Goal: Task Accomplishment & Management: Manage account settings

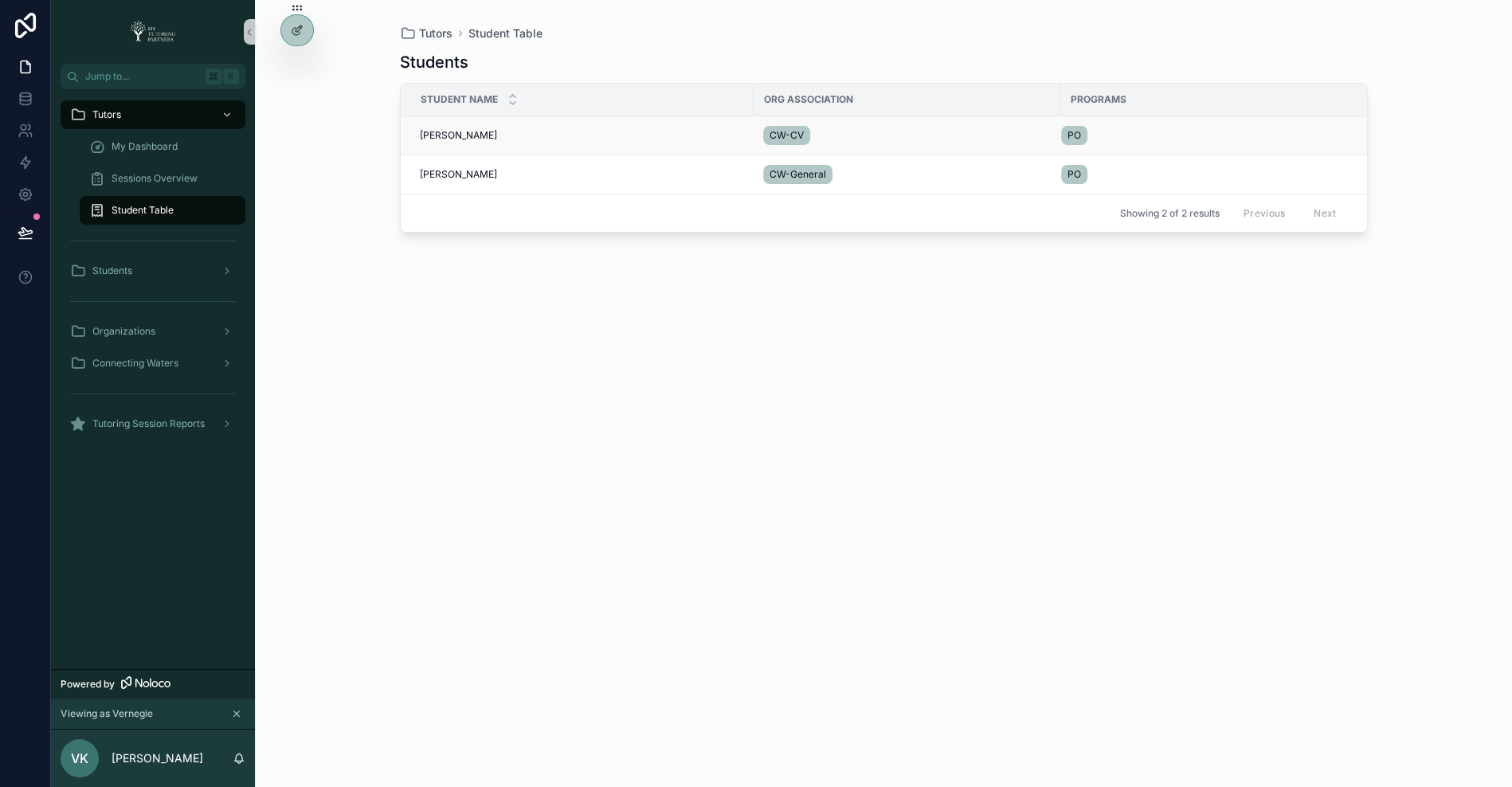
click at [467, 131] on span "[PERSON_NAME]" at bounding box center [459, 135] width 77 height 13
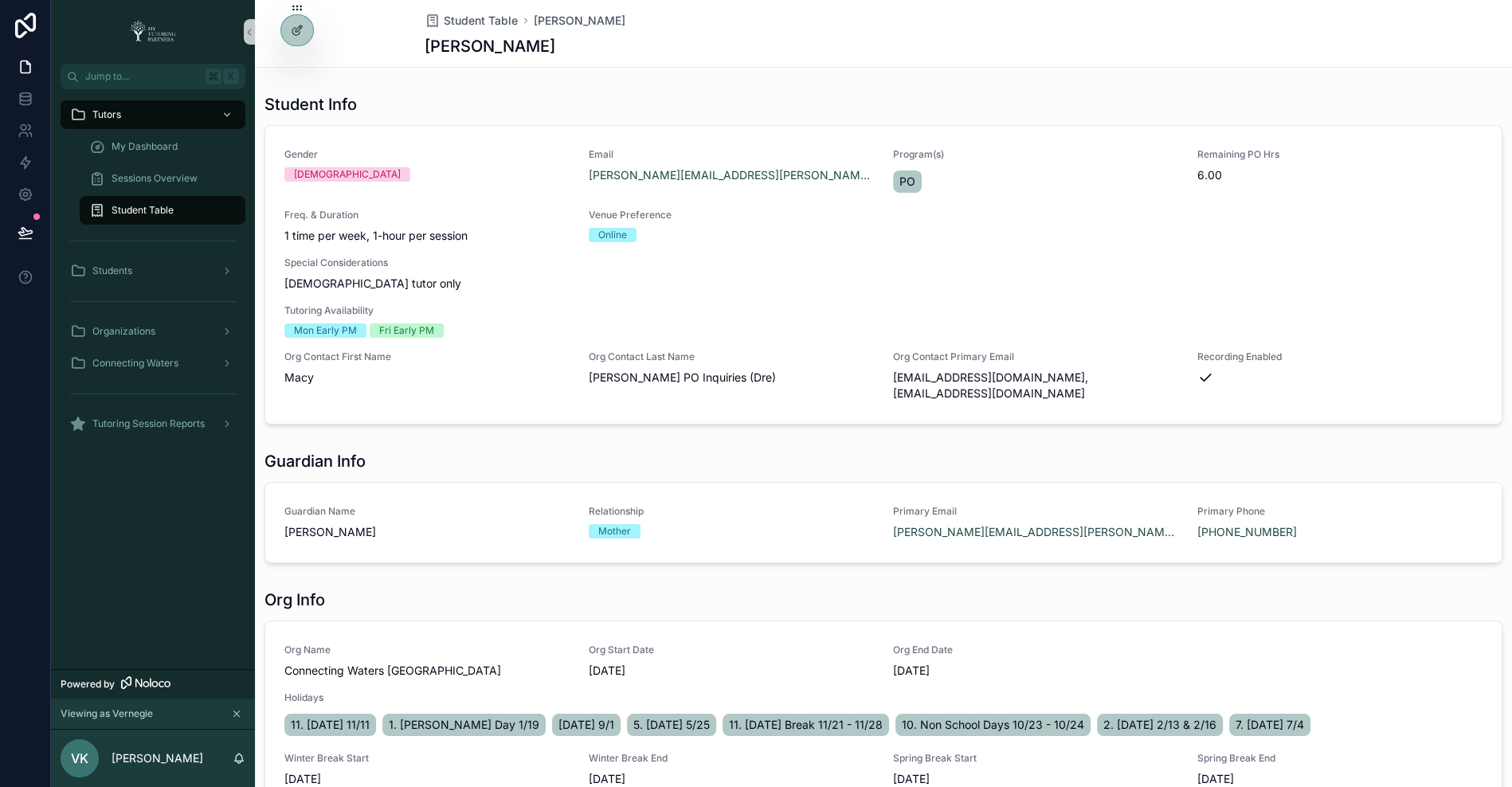
click at [173, 200] on div "Student Table" at bounding box center [163, 210] width 147 height 25
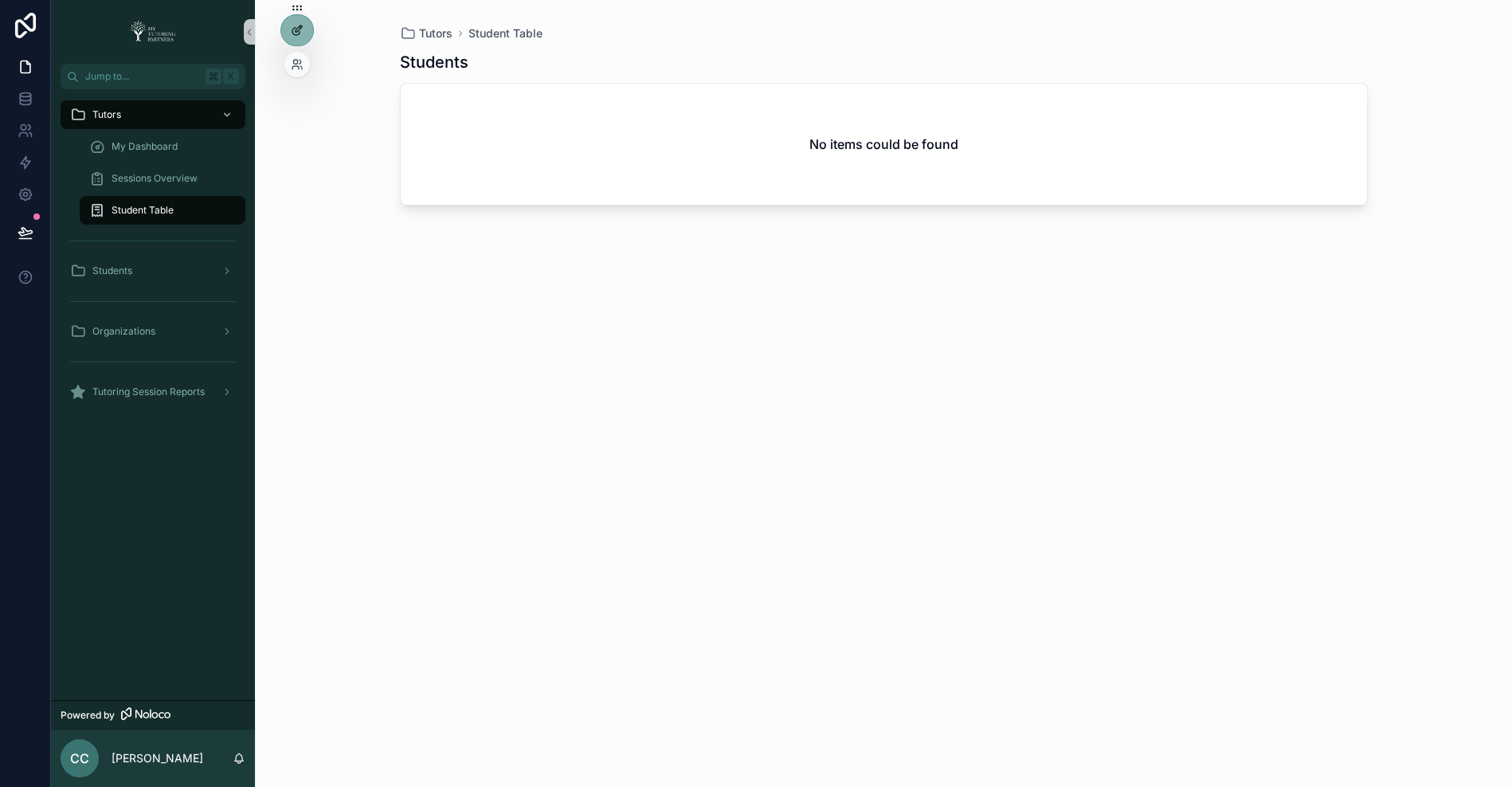
click at [290, 34] on icon at bounding box center [297, 30] width 13 height 13
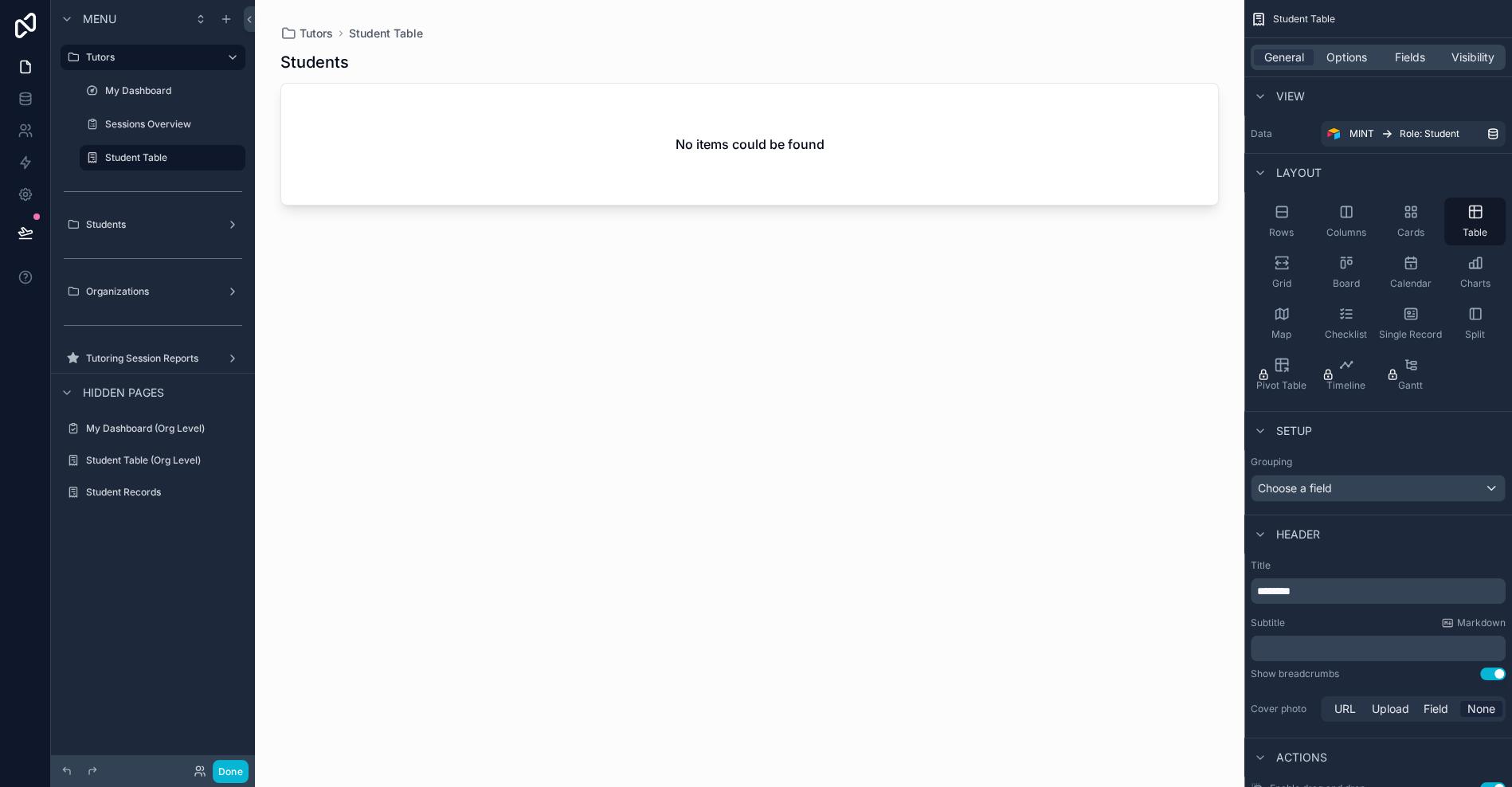
click at [289, 31] on div "scrollable content" at bounding box center [749, 384] width 990 height 768
click at [224, 765] on button "Done" at bounding box center [230, 771] width 36 height 24
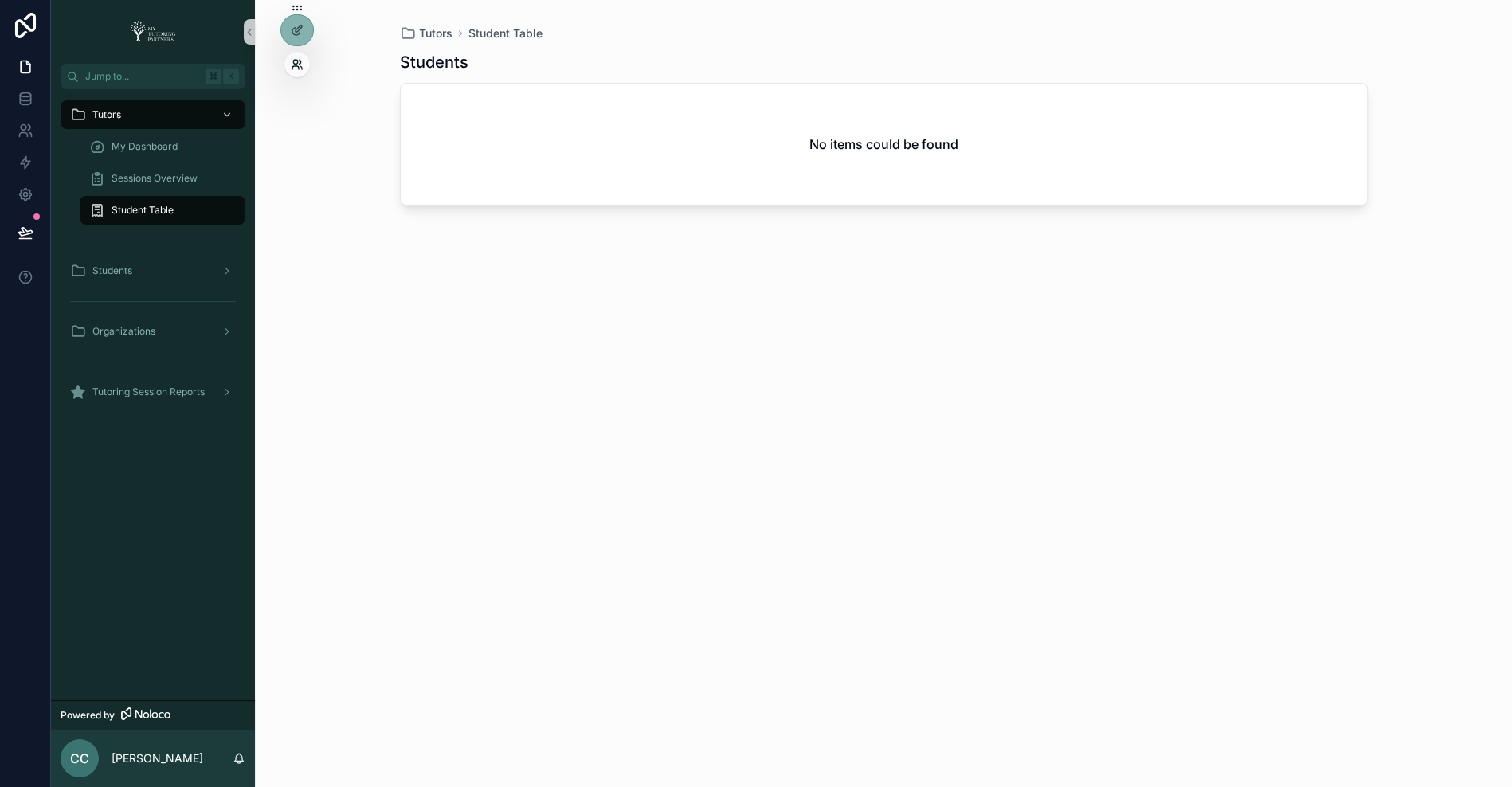
click at [293, 60] on icon at bounding box center [295, 62] width 4 height 4
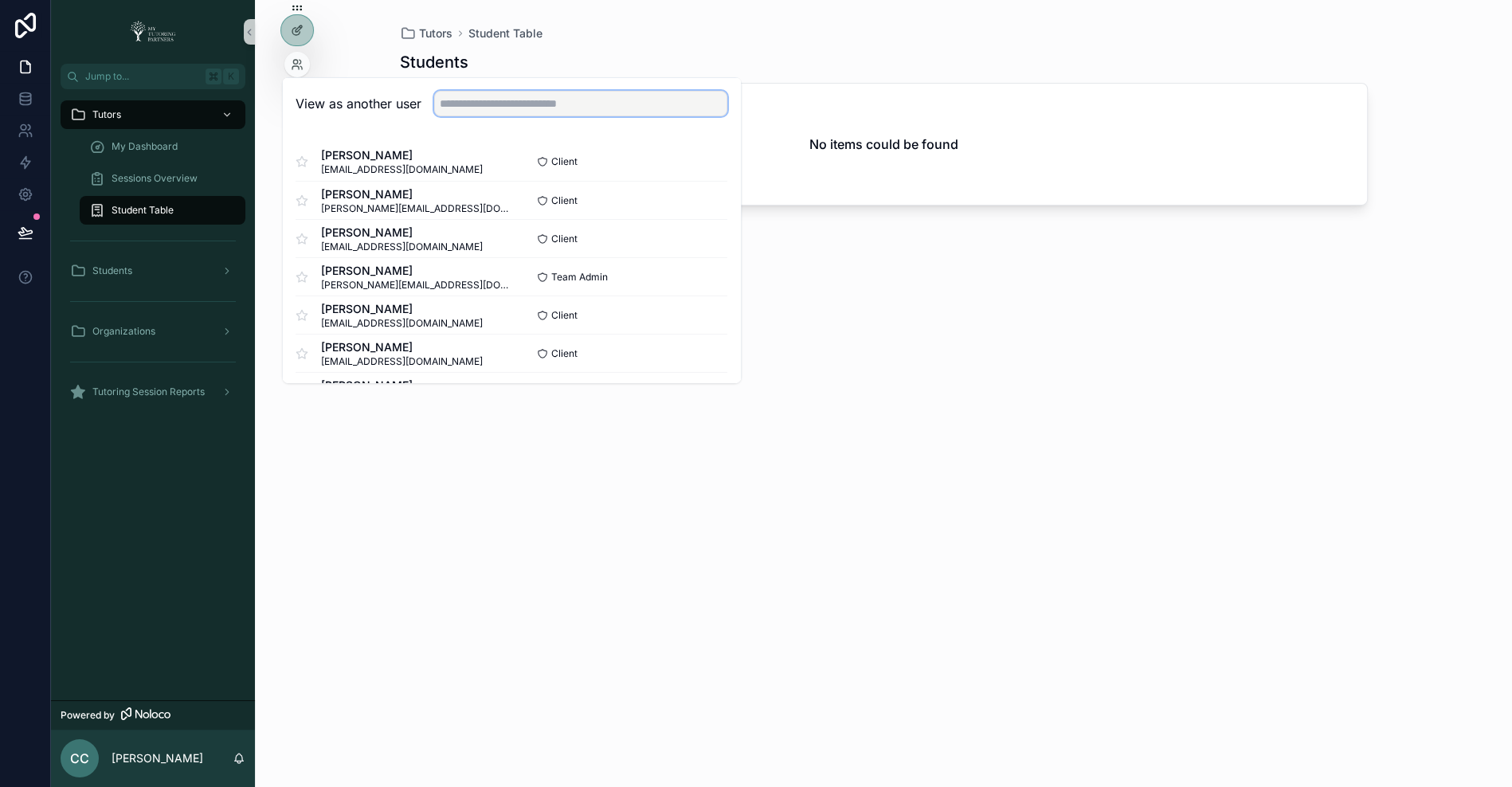
click at [499, 103] on input "text" at bounding box center [581, 103] width 293 height 25
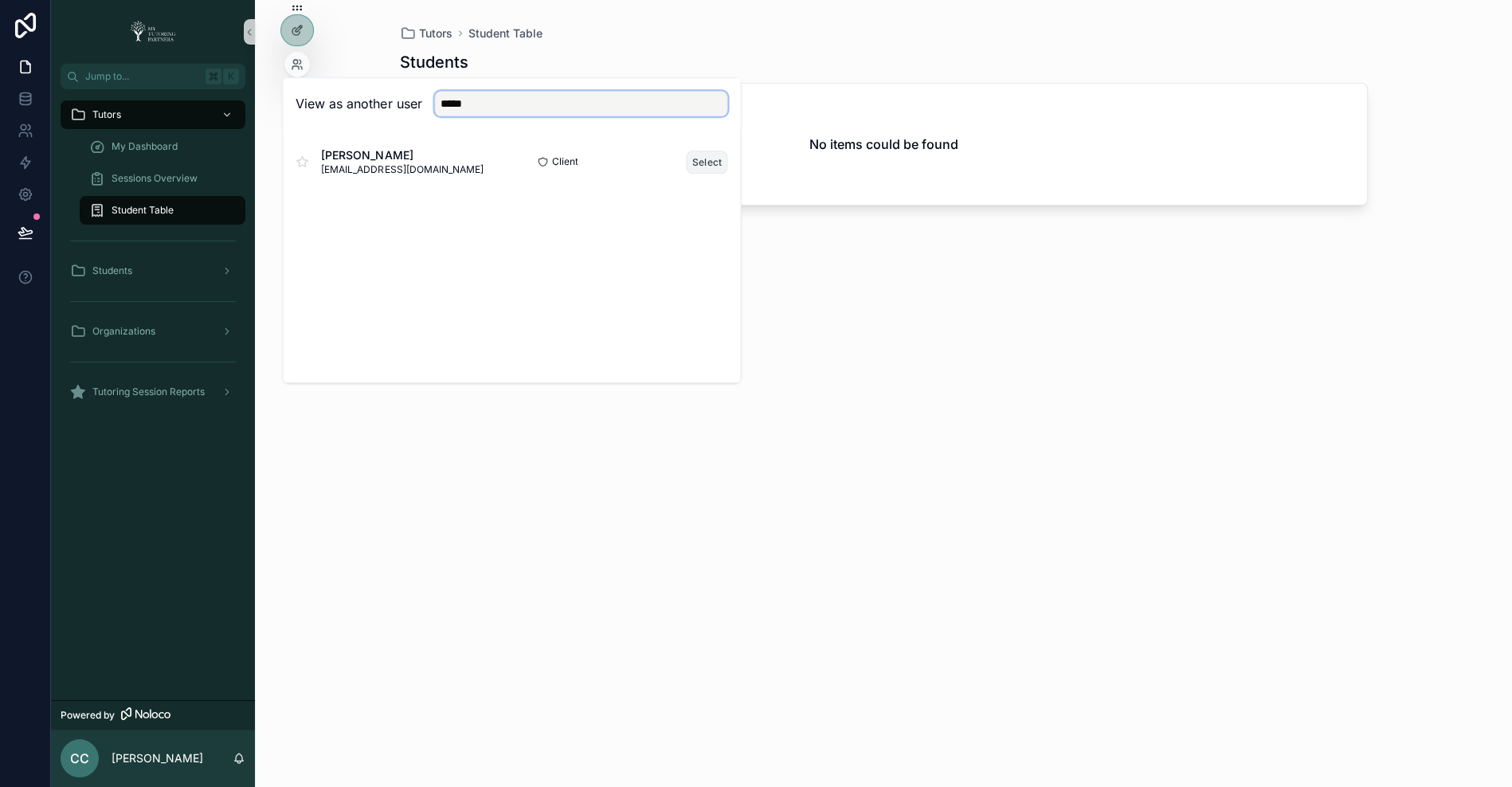
type input "*****"
click at [705, 163] on button "Select" at bounding box center [708, 162] width 41 height 24
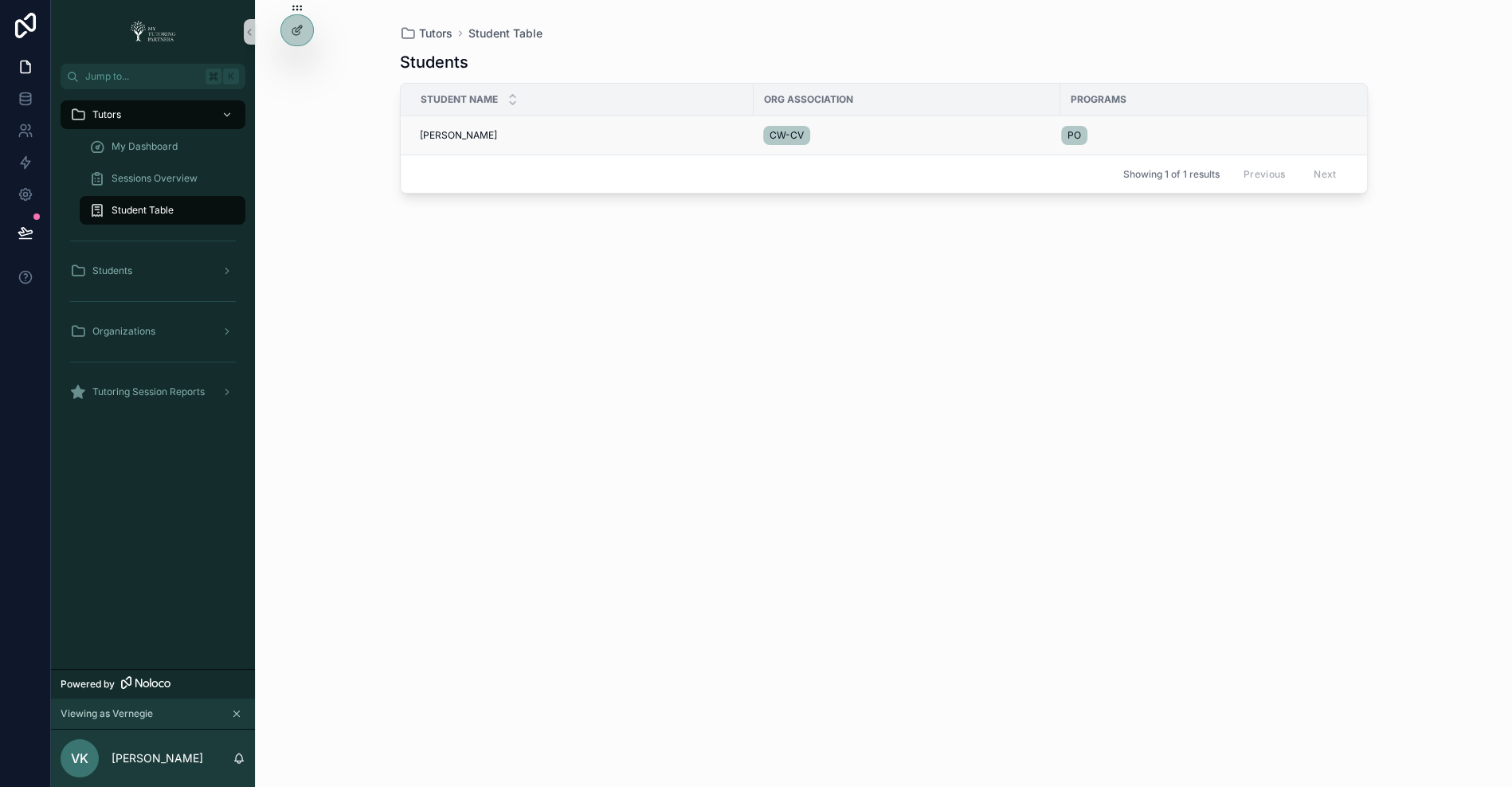
click at [461, 132] on span "[PERSON_NAME]" at bounding box center [459, 135] width 77 height 13
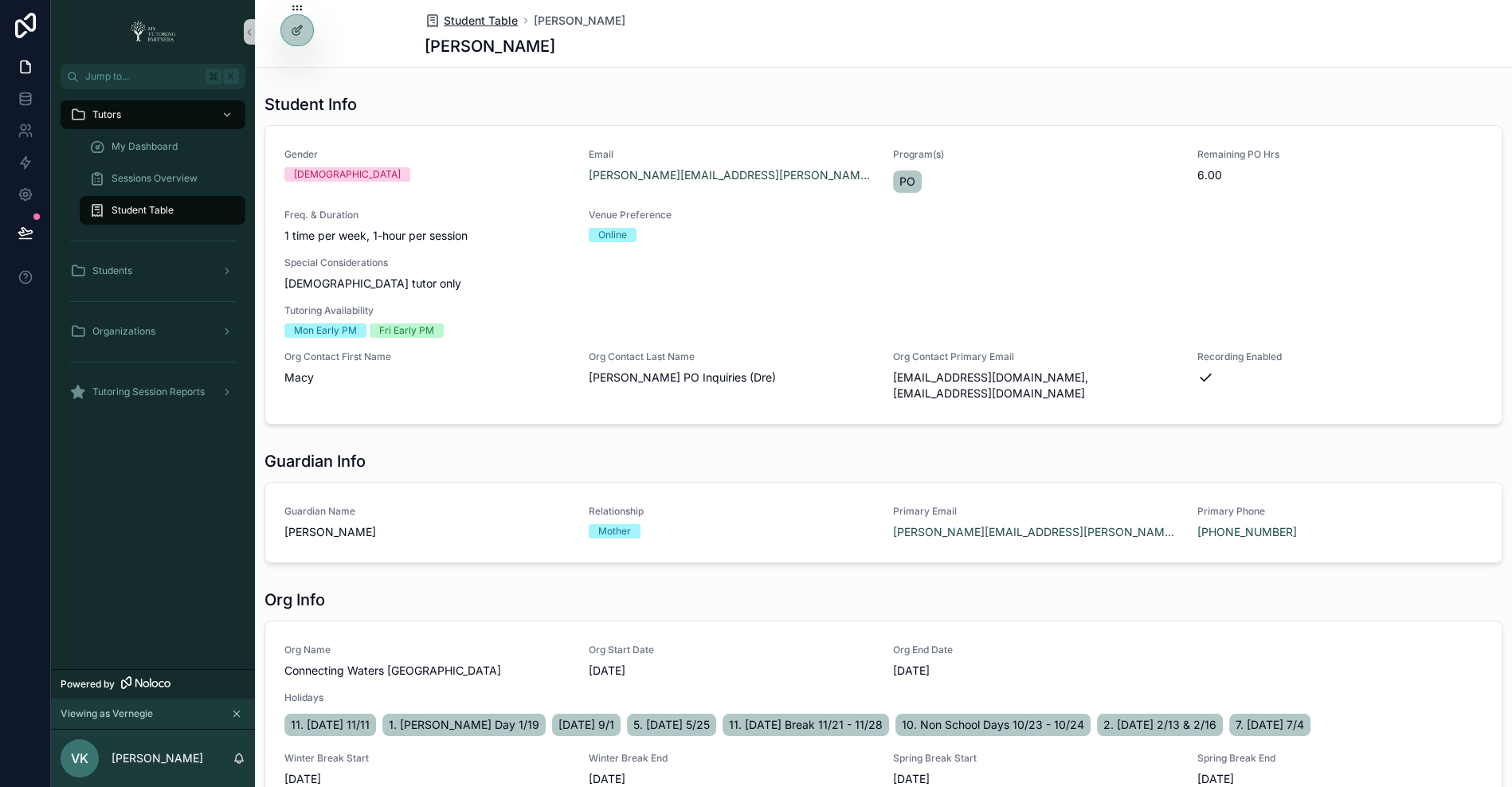
click at [506, 23] on span "Student Table" at bounding box center [480, 21] width 74 height 16
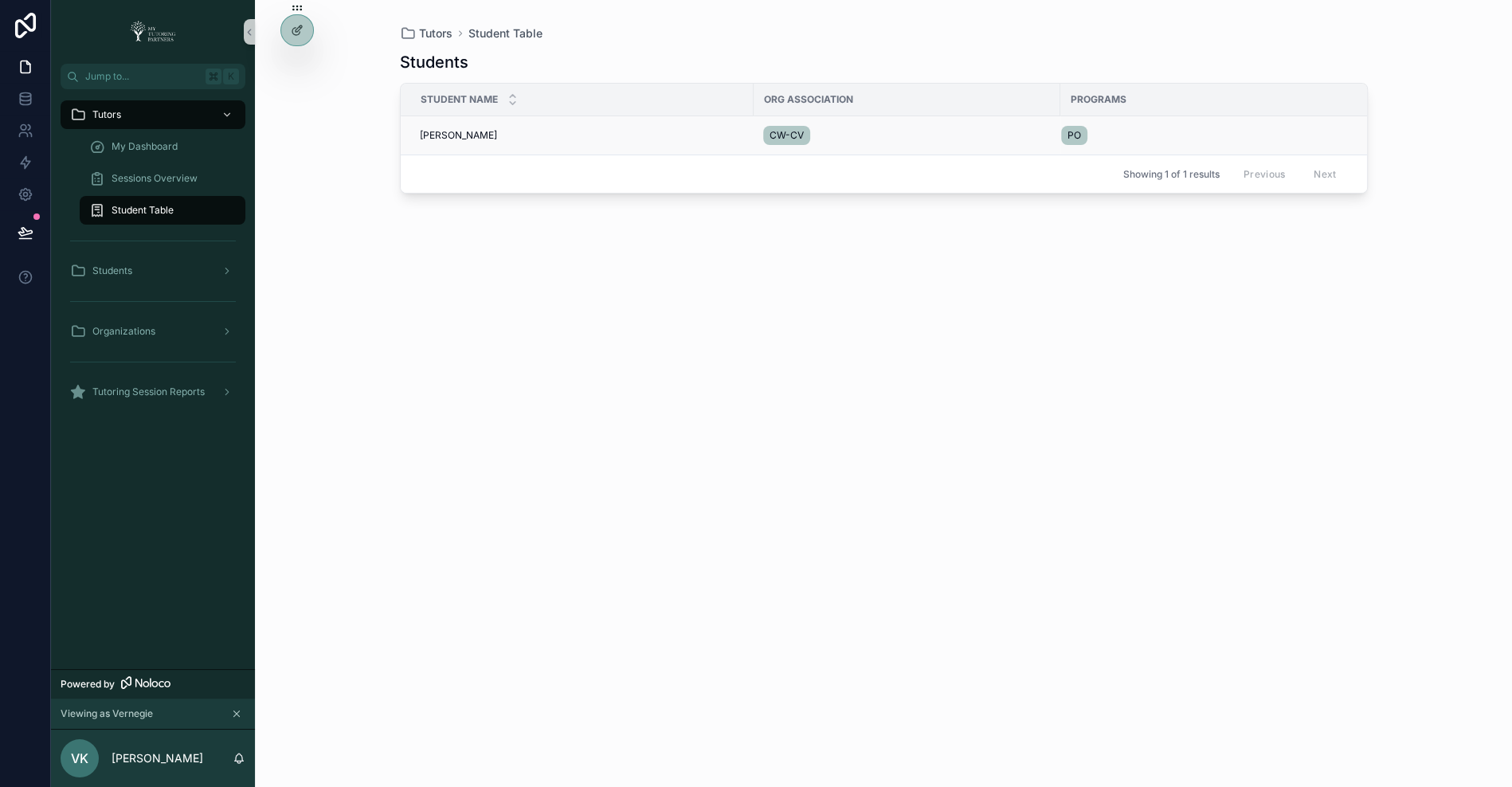
click at [441, 142] on td "[PERSON_NAME] [PERSON_NAME]" at bounding box center [576, 136] width 352 height 39
click at [462, 136] on span "[PERSON_NAME]" at bounding box center [459, 135] width 77 height 13
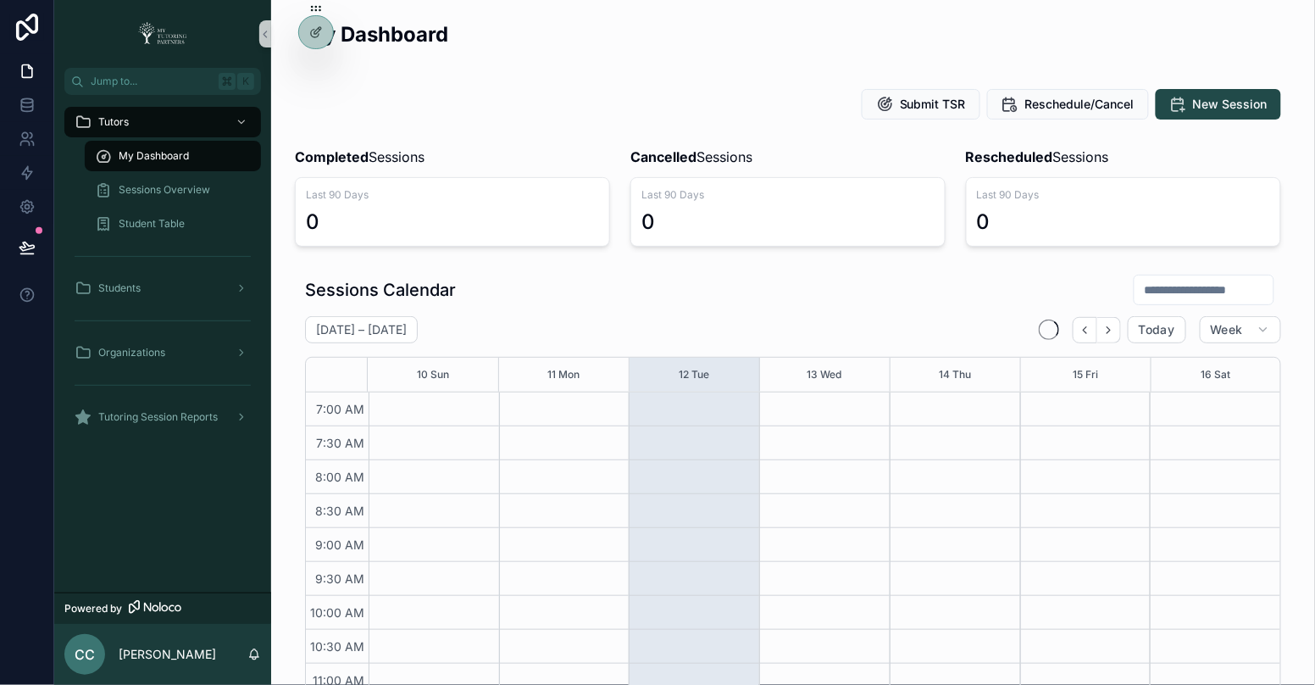
scroll to position [475, 0]
click at [167, 222] on span "Student Table" at bounding box center [152, 224] width 66 height 14
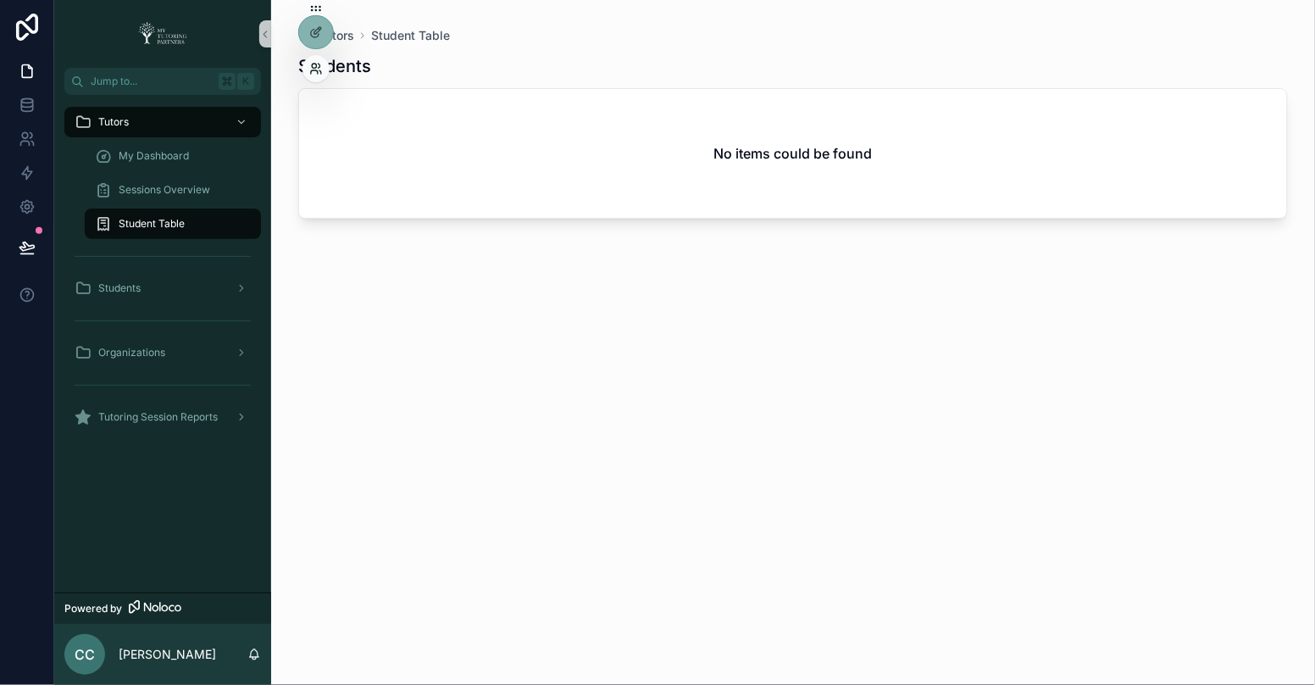
click at [315, 62] on icon at bounding box center [316, 69] width 14 height 14
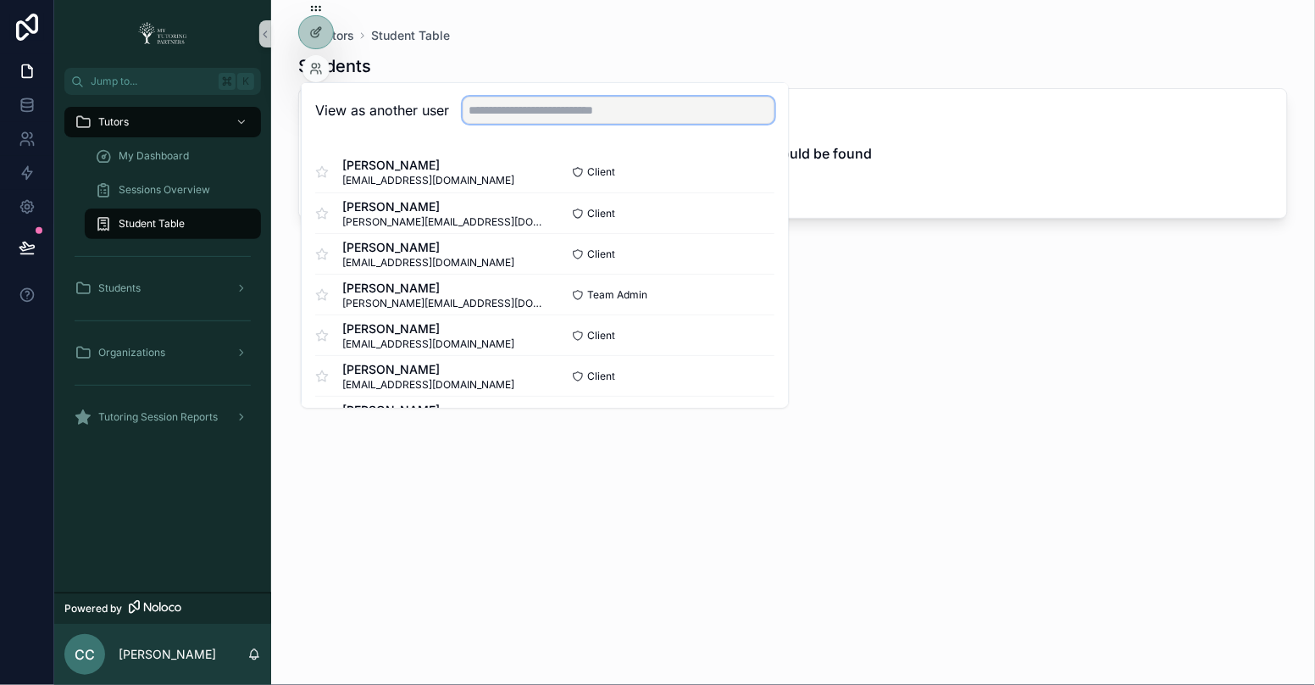
click at [608, 116] on input "text" at bounding box center [619, 110] width 312 height 27
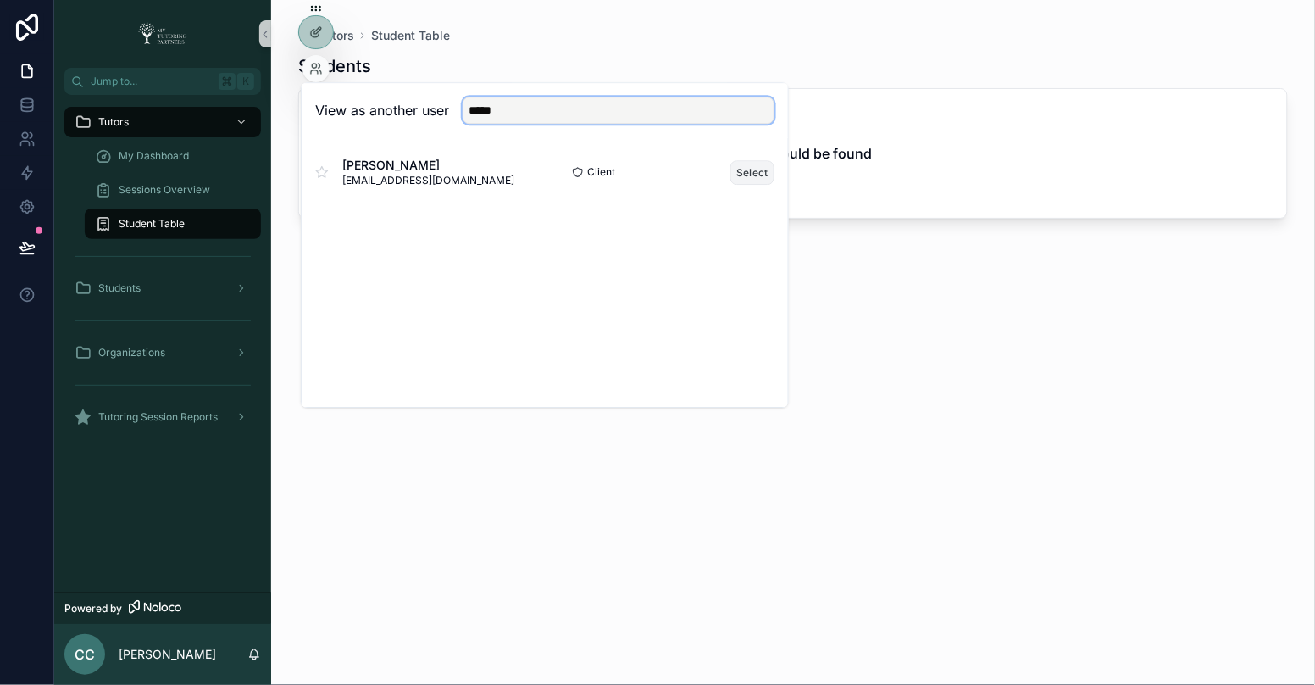
type input "*****"
click at [753, 169] on button "Select" at bounding box center [753, 172] width 44 height 25
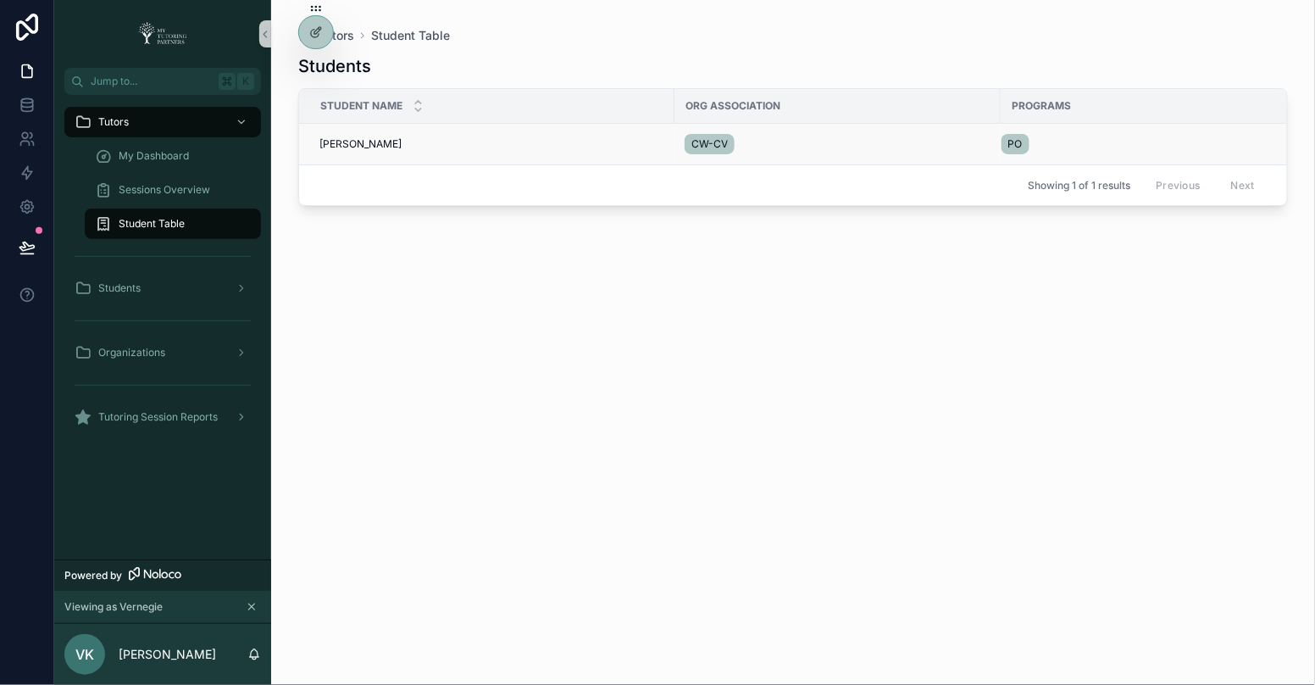
click at [364, 142] on span "[PERSON_NAME]" at bounding box center [360, 144] width 82 height 14
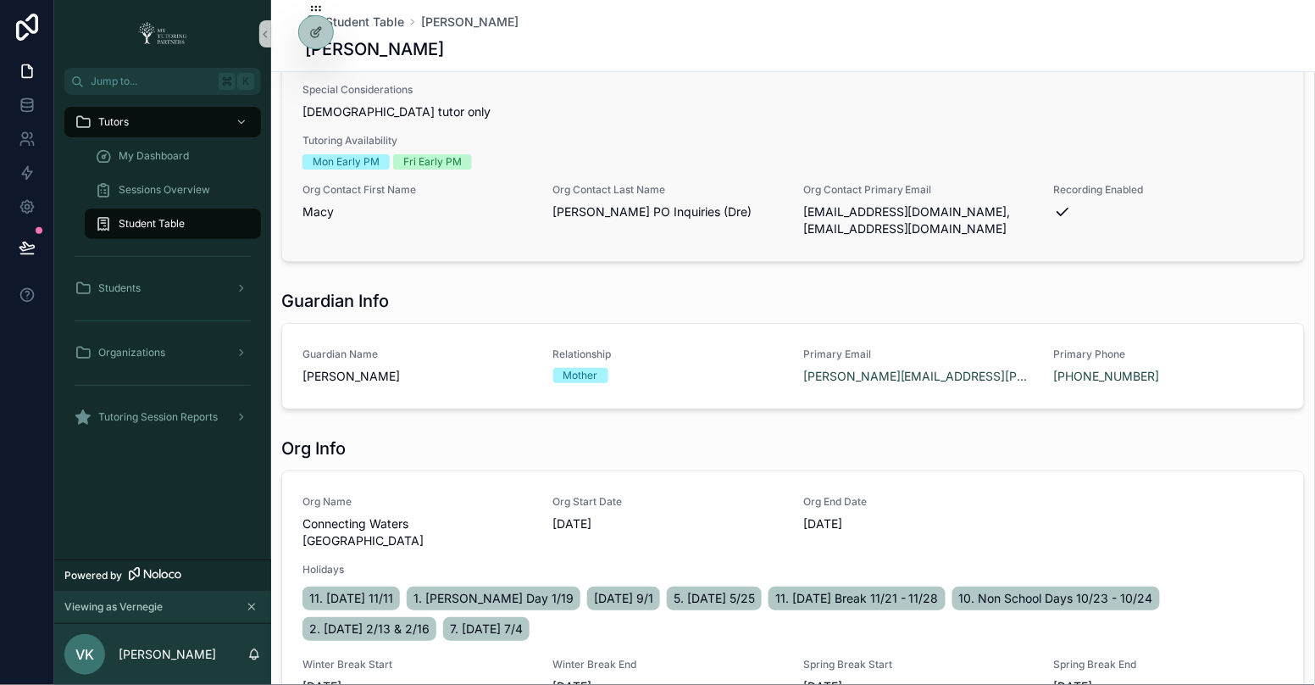
scroll to position [191, 0]
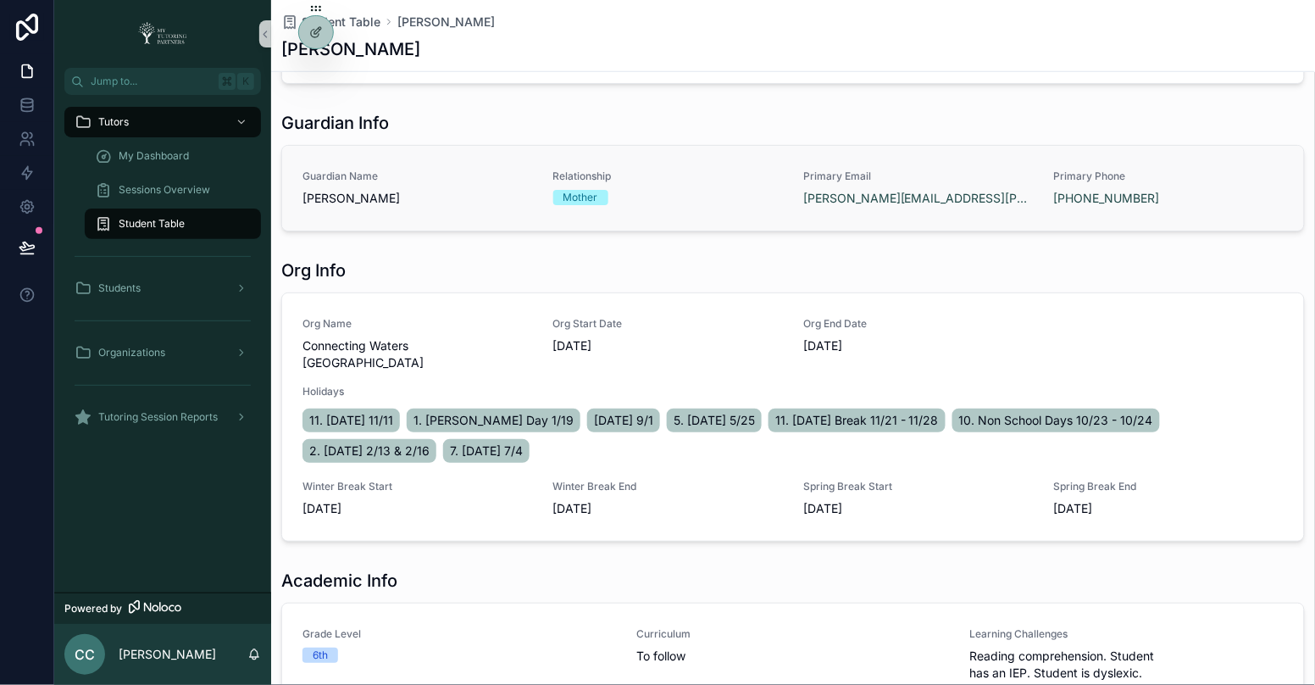
scroll to position [351, 0]
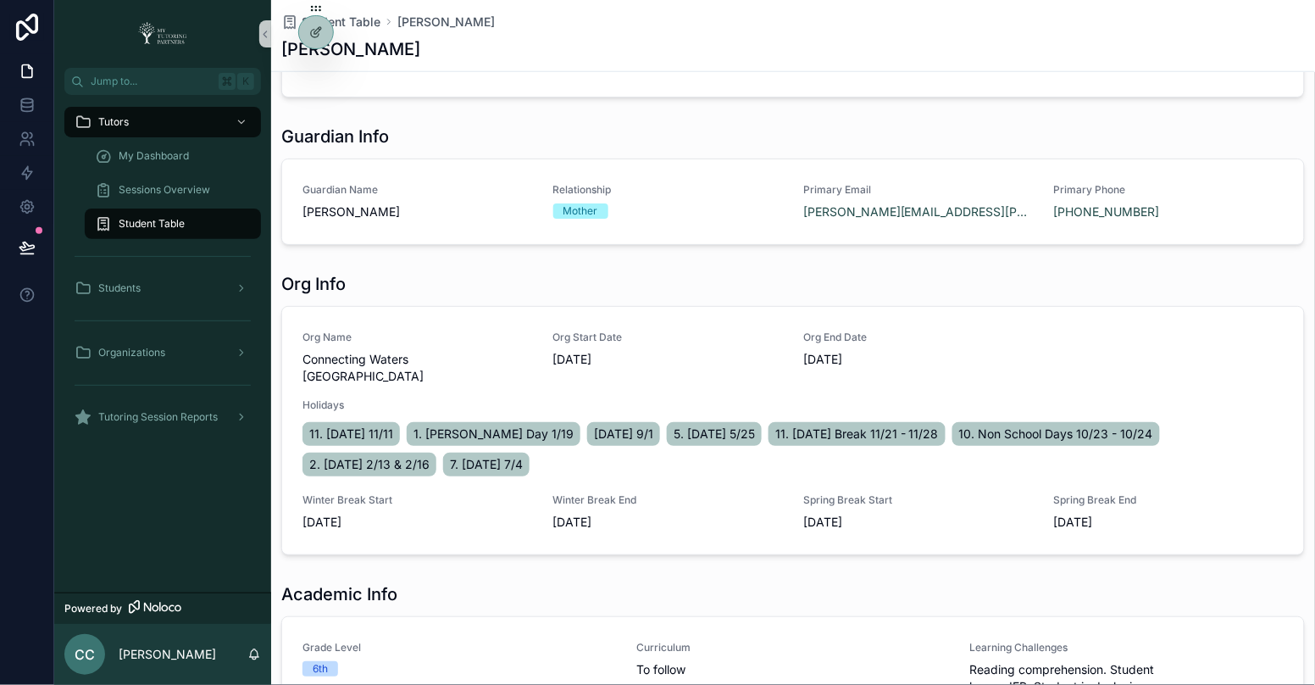
scroll to position [425, 0]
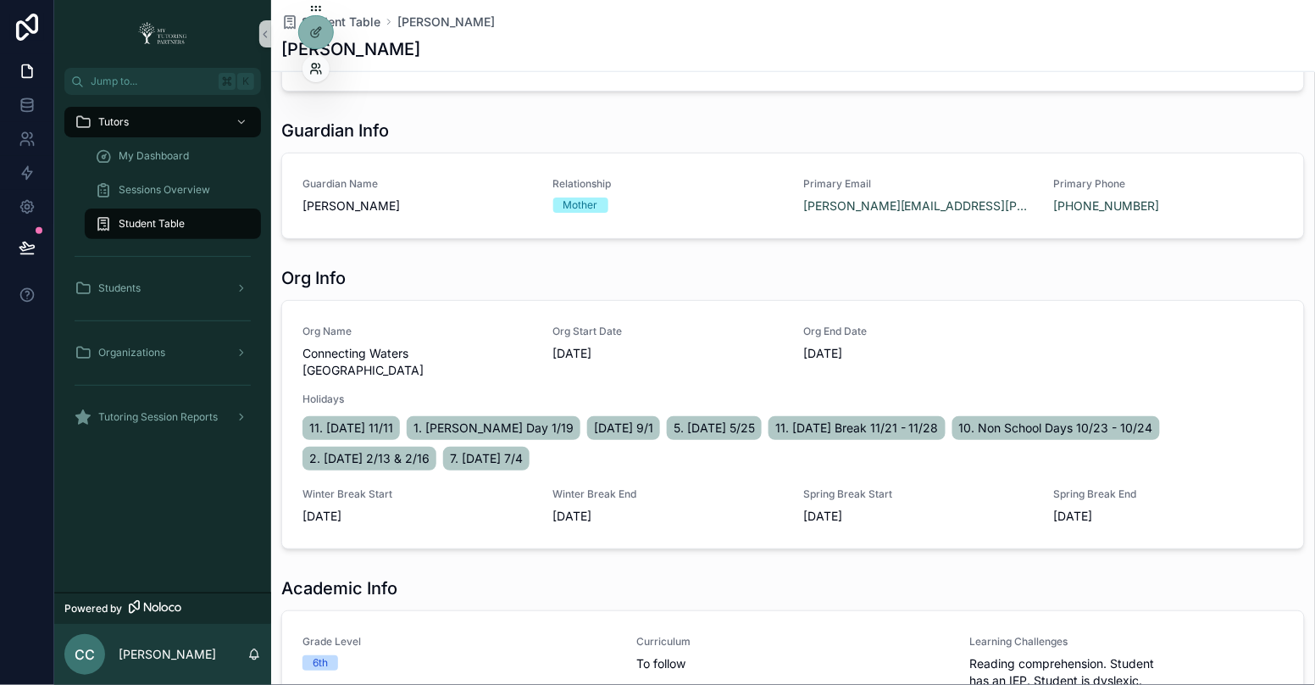
click at [319, 62] on icon at bounding box center [316, 69] width 14 height 14
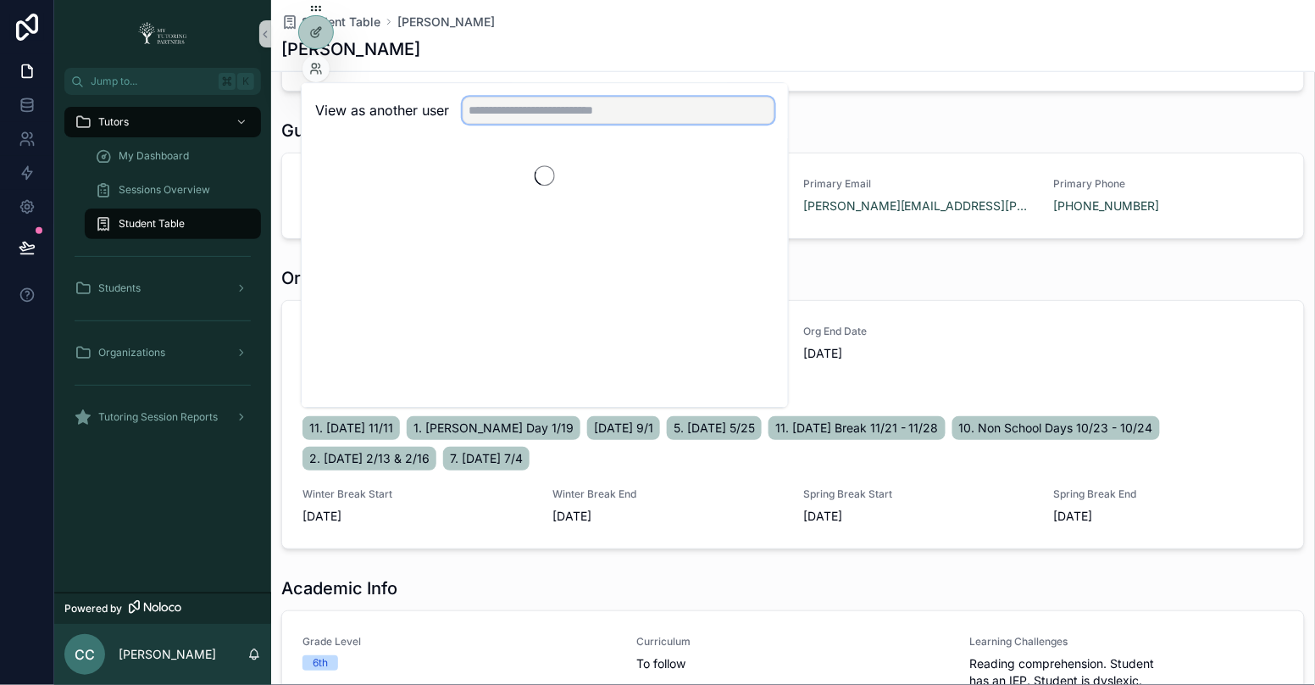
click at [505, 114] on input "text" at bounding box center [619, 110] width 312 height 27
type input "*******"
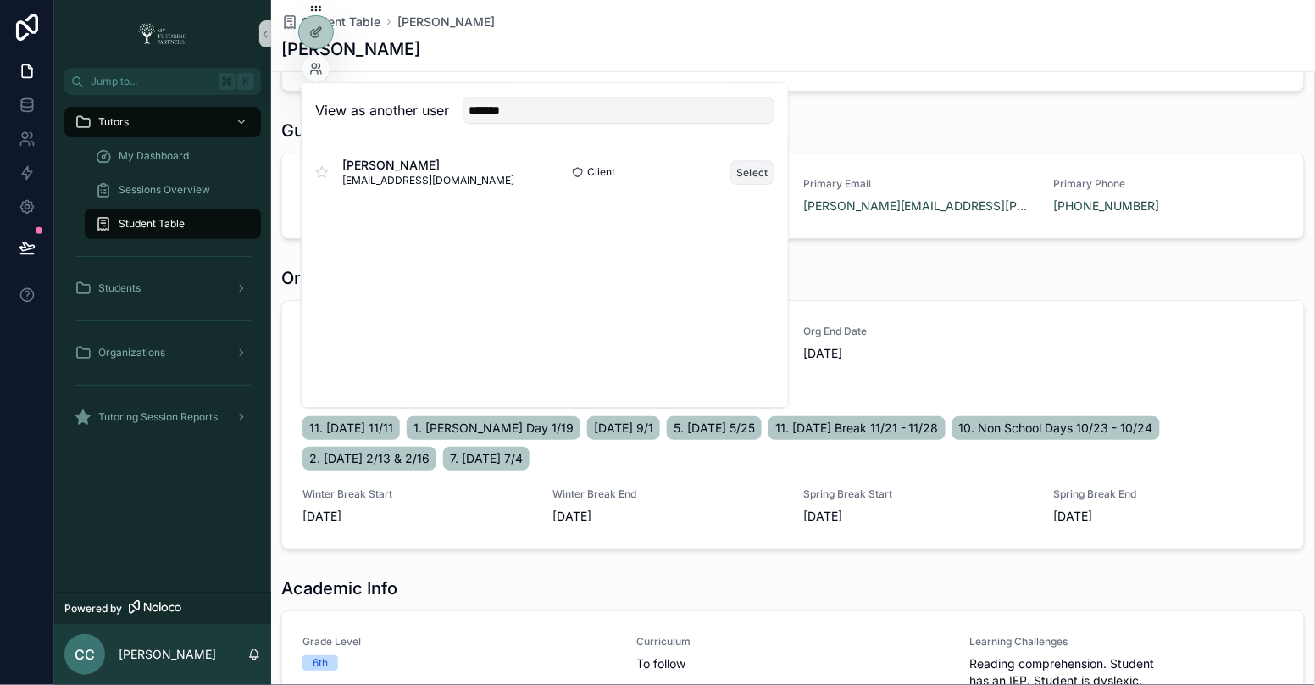
click at [753, 175] on button "Select" at bounding box center [753, 172] width 44 height 25
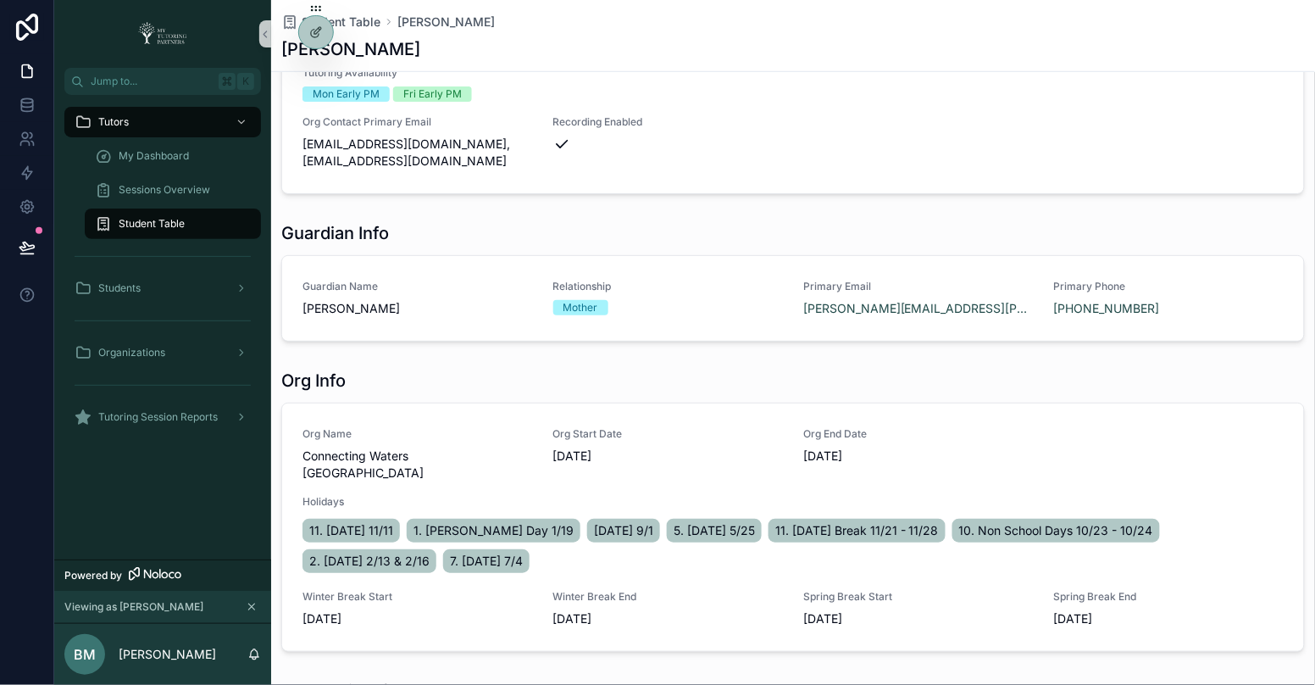
scroll to position [325, 0]
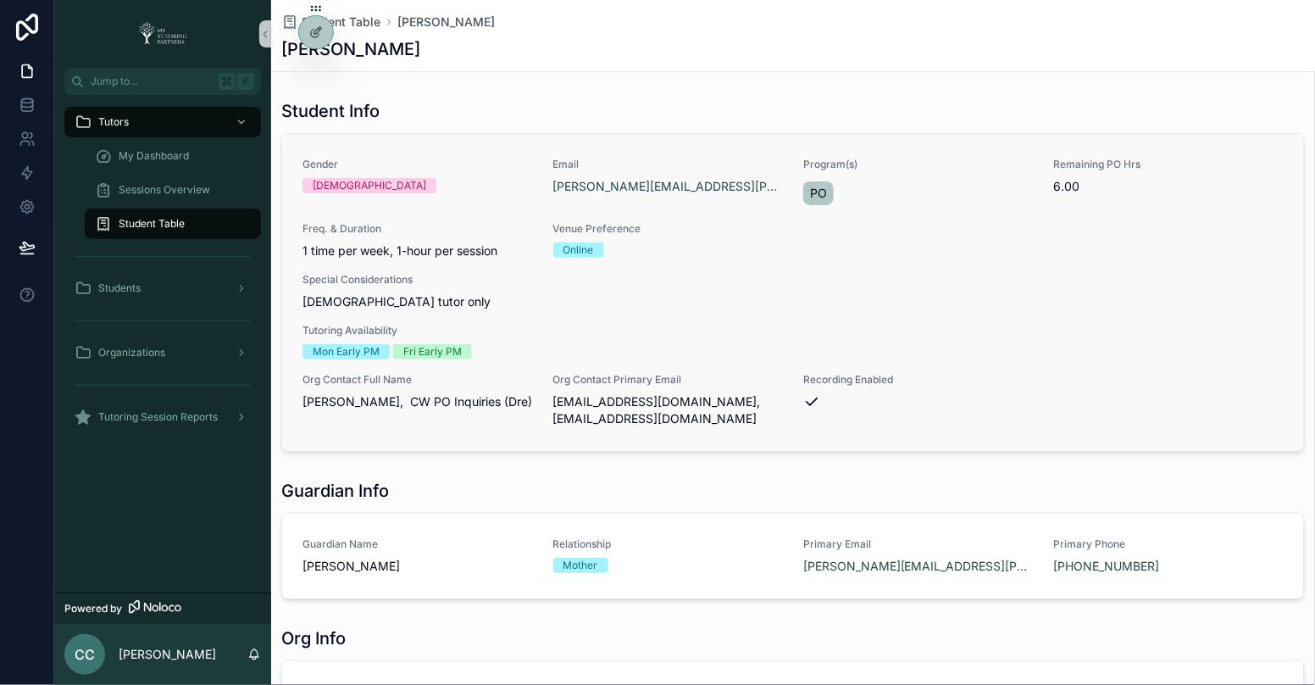
click at [509, 283] on span "Special Considerations" at bounding box center [793, 280] width 981 height 14
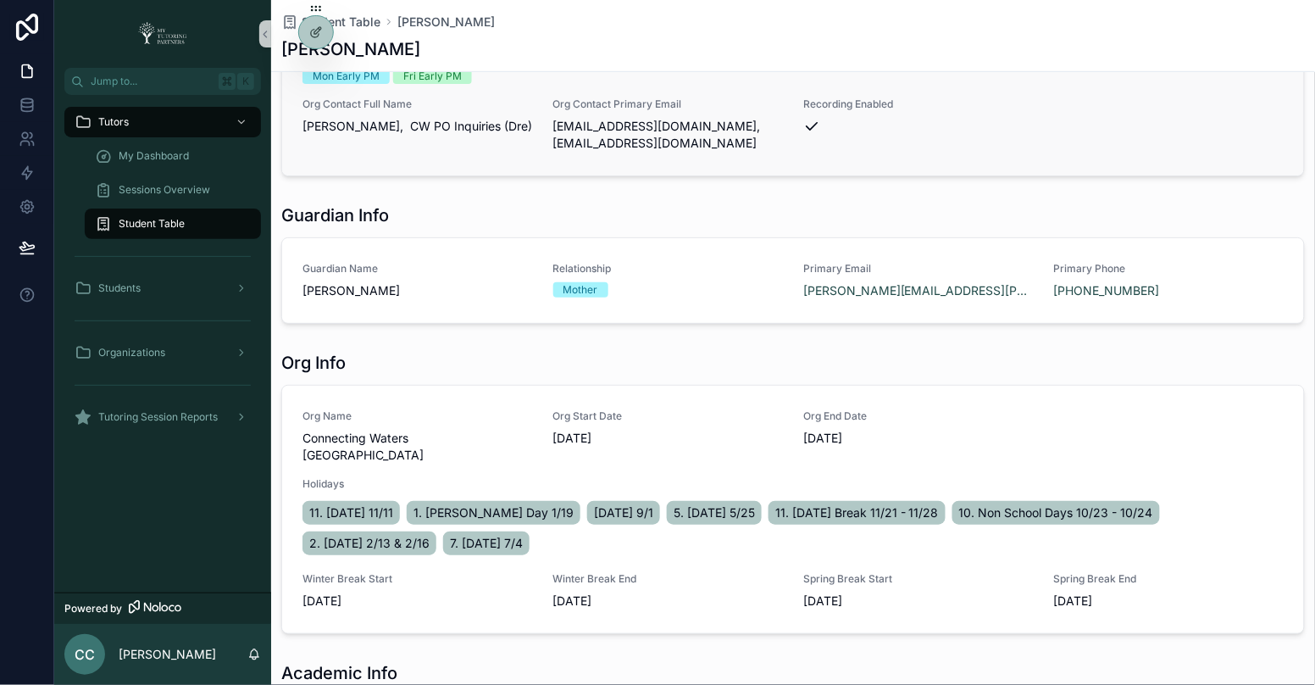
scroll to position [362, 0]
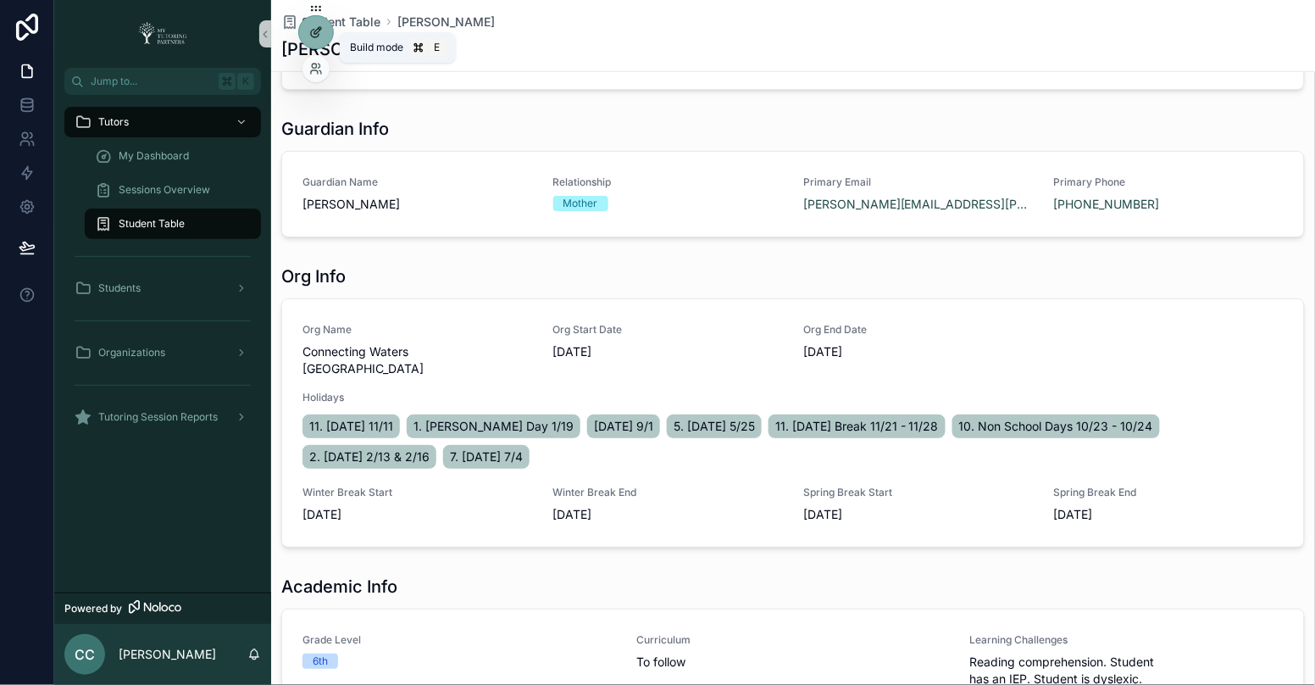
click at [320, 34] on icon at bounding box center [316, 32] width 14 height 14
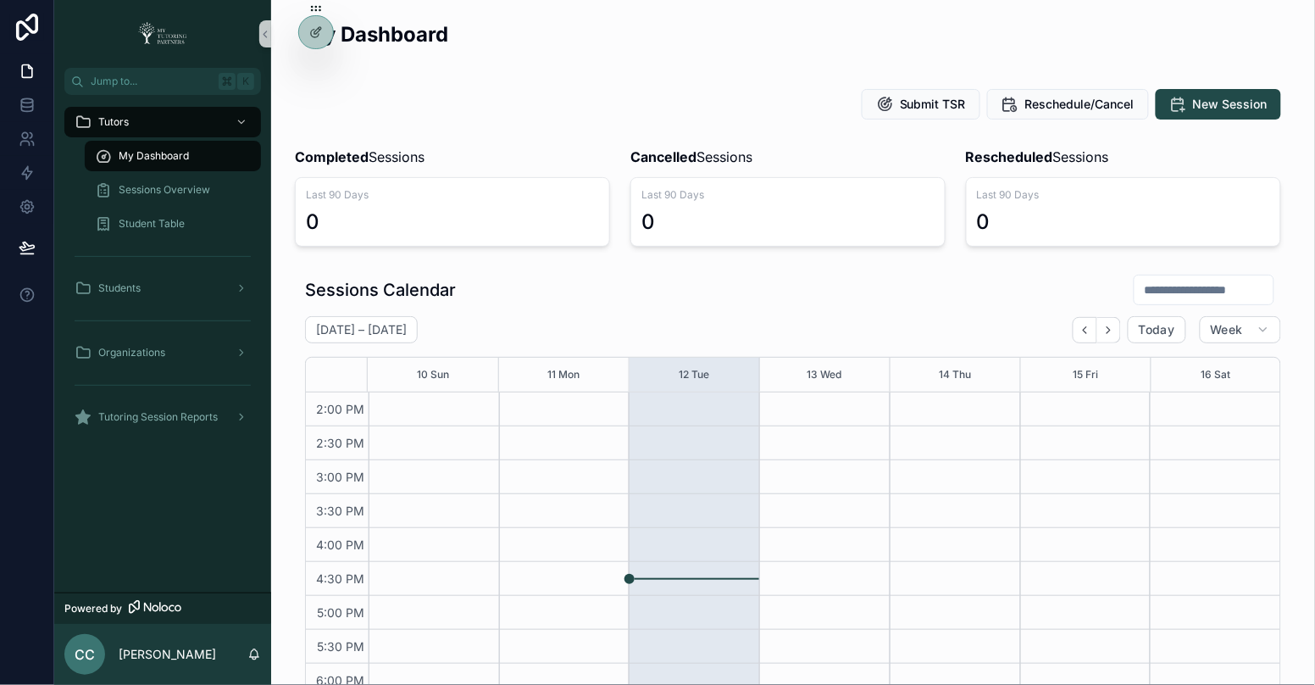
scroll to position [486, 0]
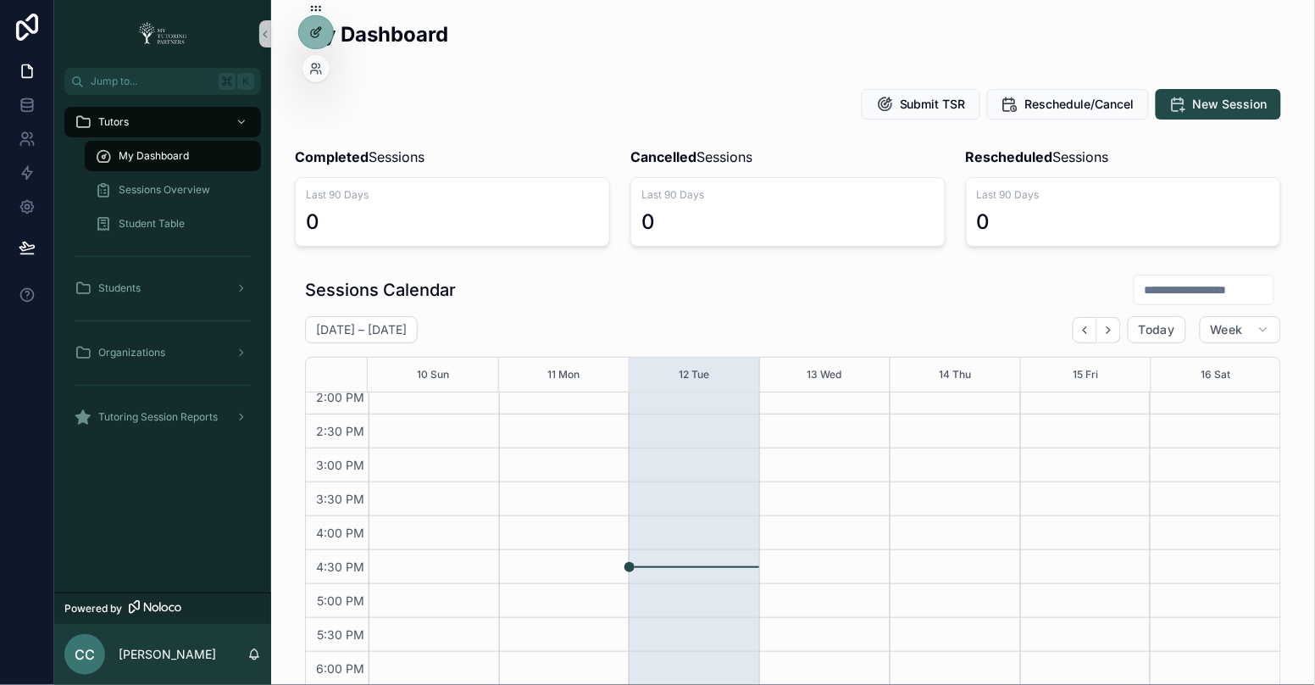
click at [308, 36] on div at bounding box center [316, 32] width 34 height 32
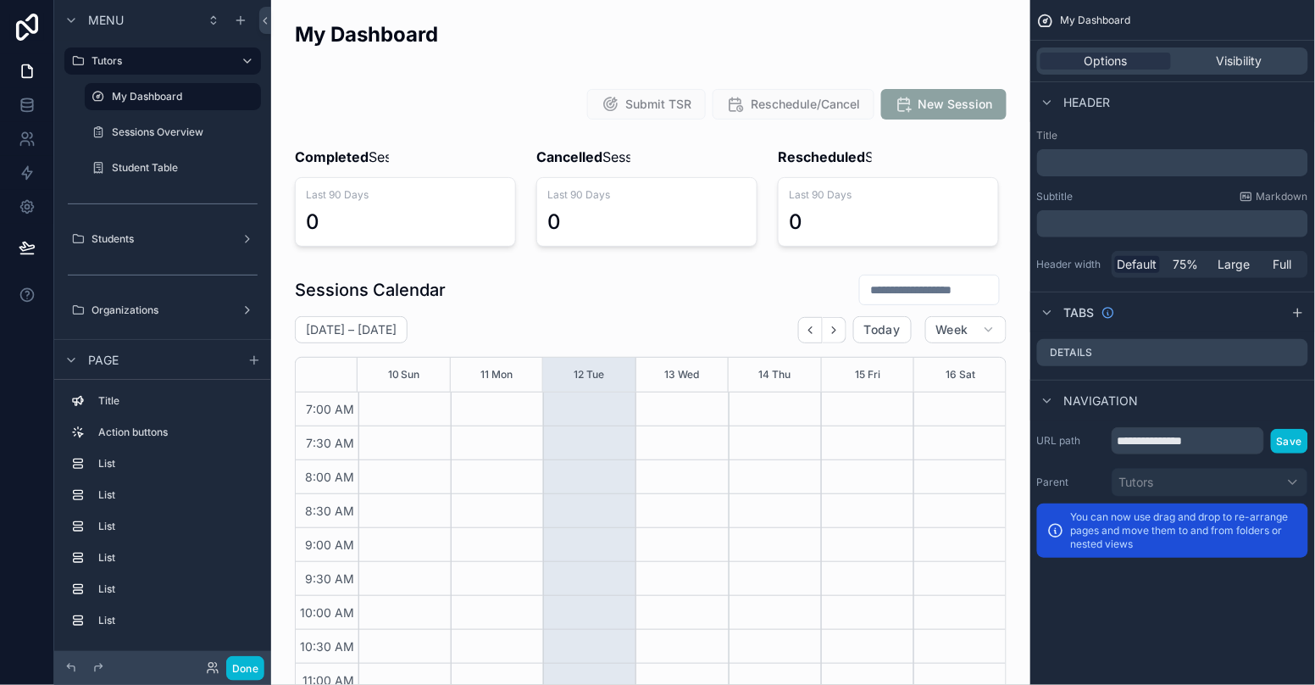
click at [316, 37] on div "scrollable content" at bounding box center [651, 41] width 732 height 55
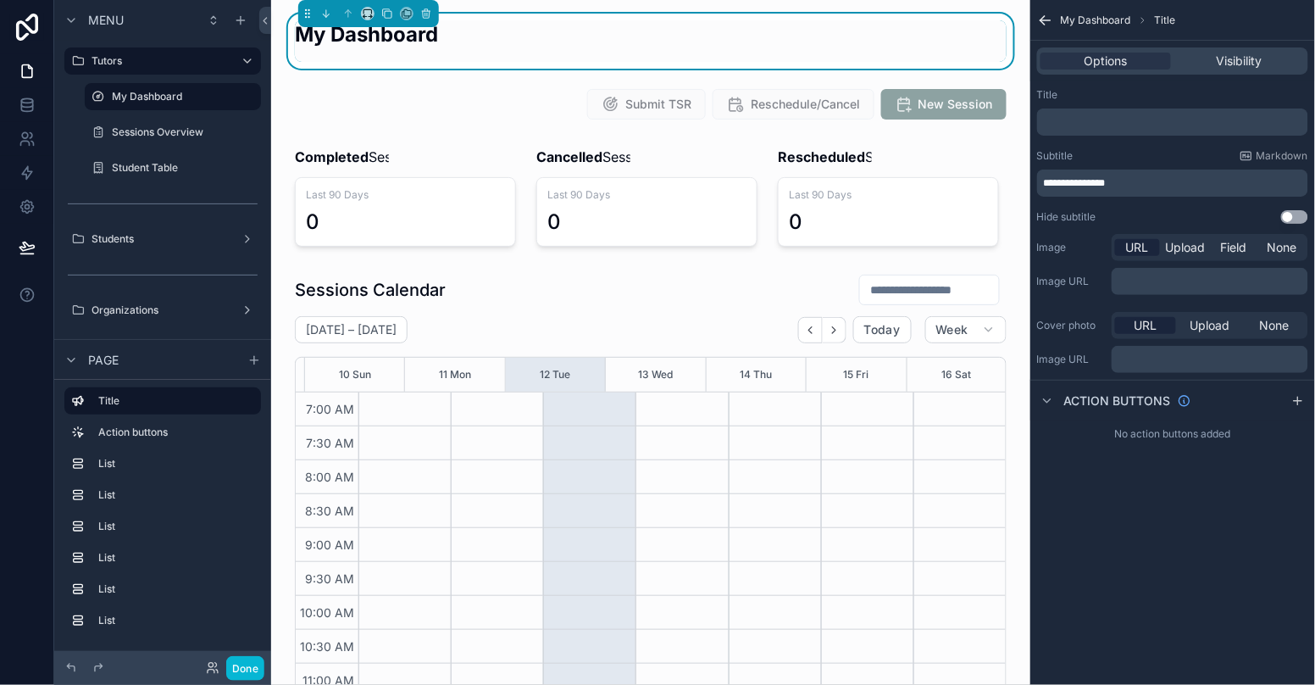
scroll to position [475, 0]
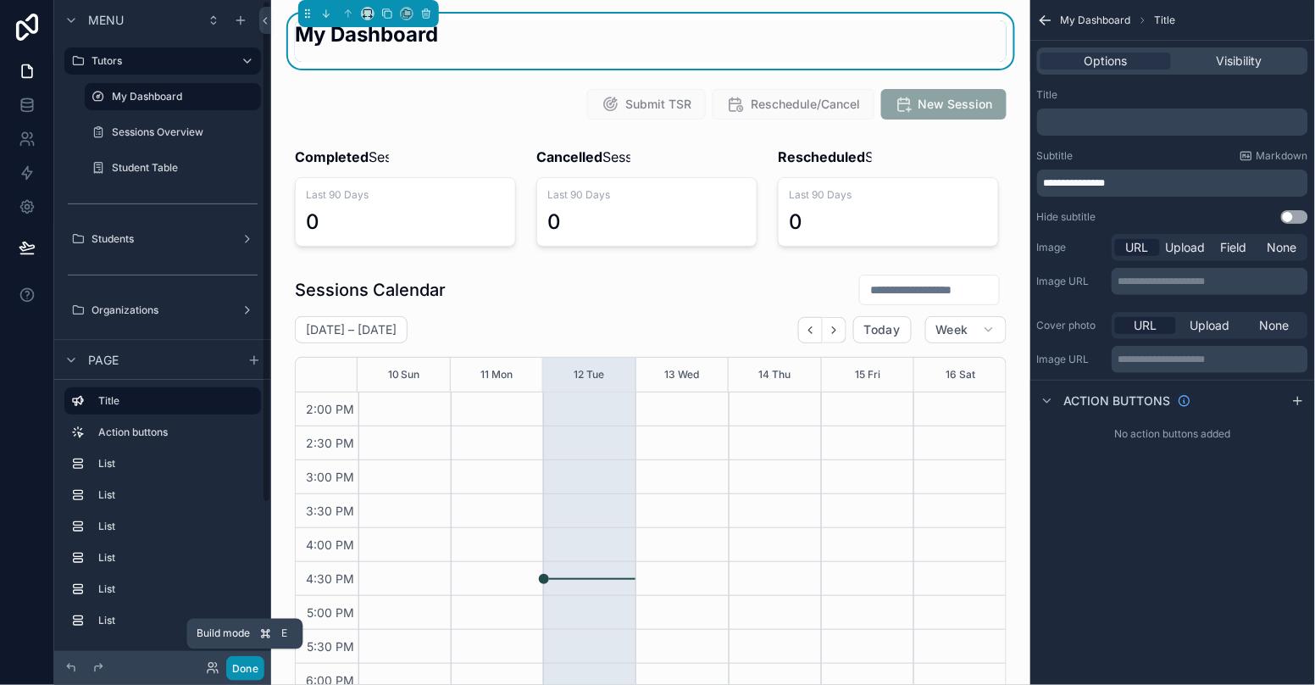
click at [237, 670] on button "Done" at bounding box center [245, 668] width 38 height 25
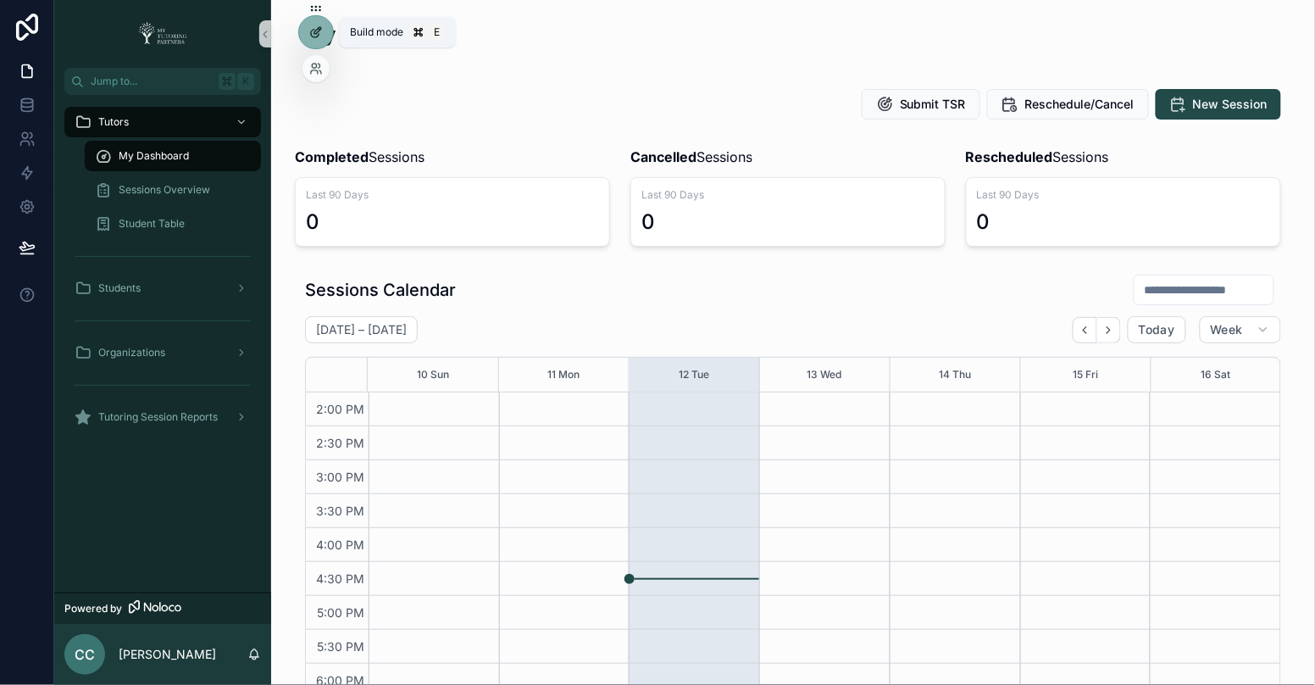
click at [315, 35] on icon at bounding box center [316, 32] width 14 height 14
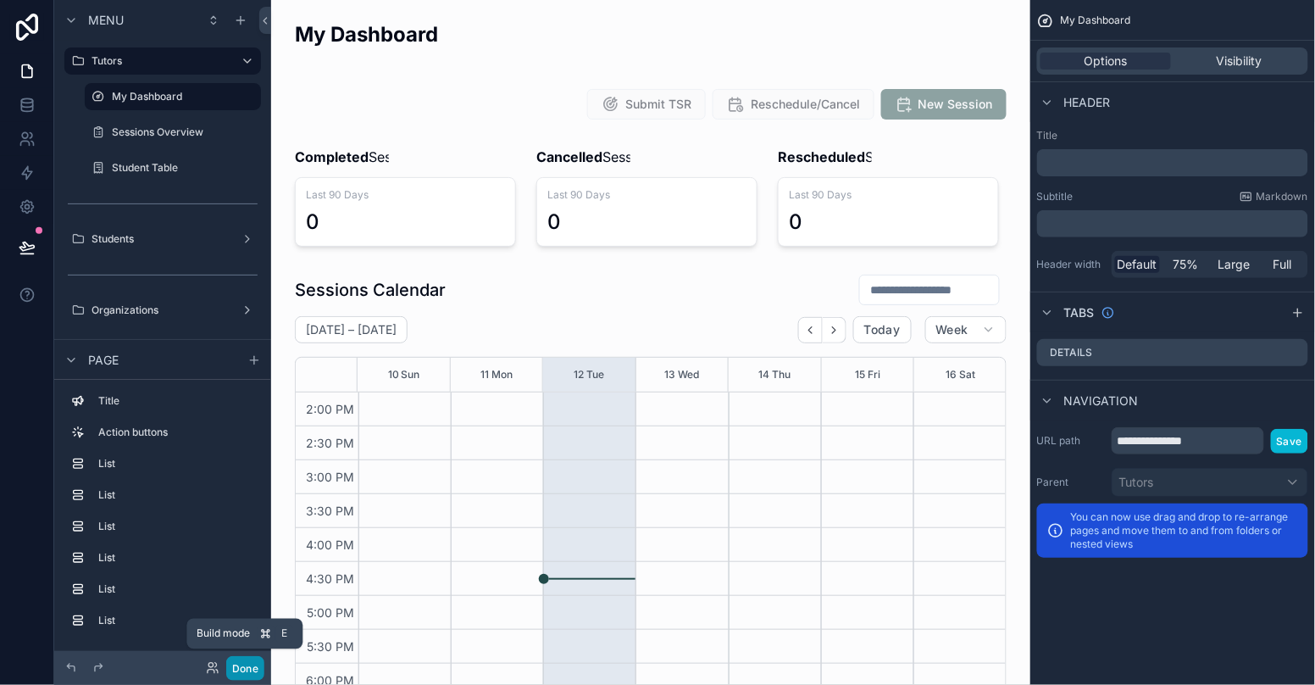
click at [245, 670] on button "Done" at bounding box center [245, 668] width 38 height 25
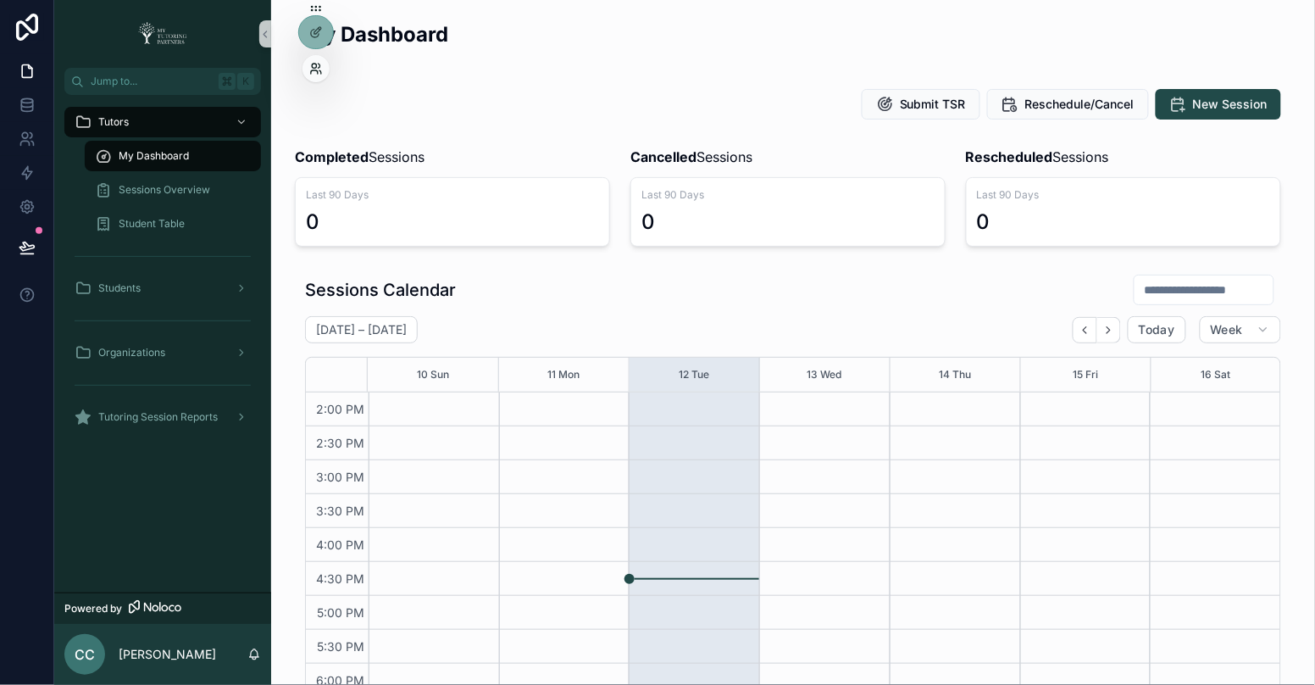
click at [317, 66] on icon at bounding box center [316, 69] width 14 height 14
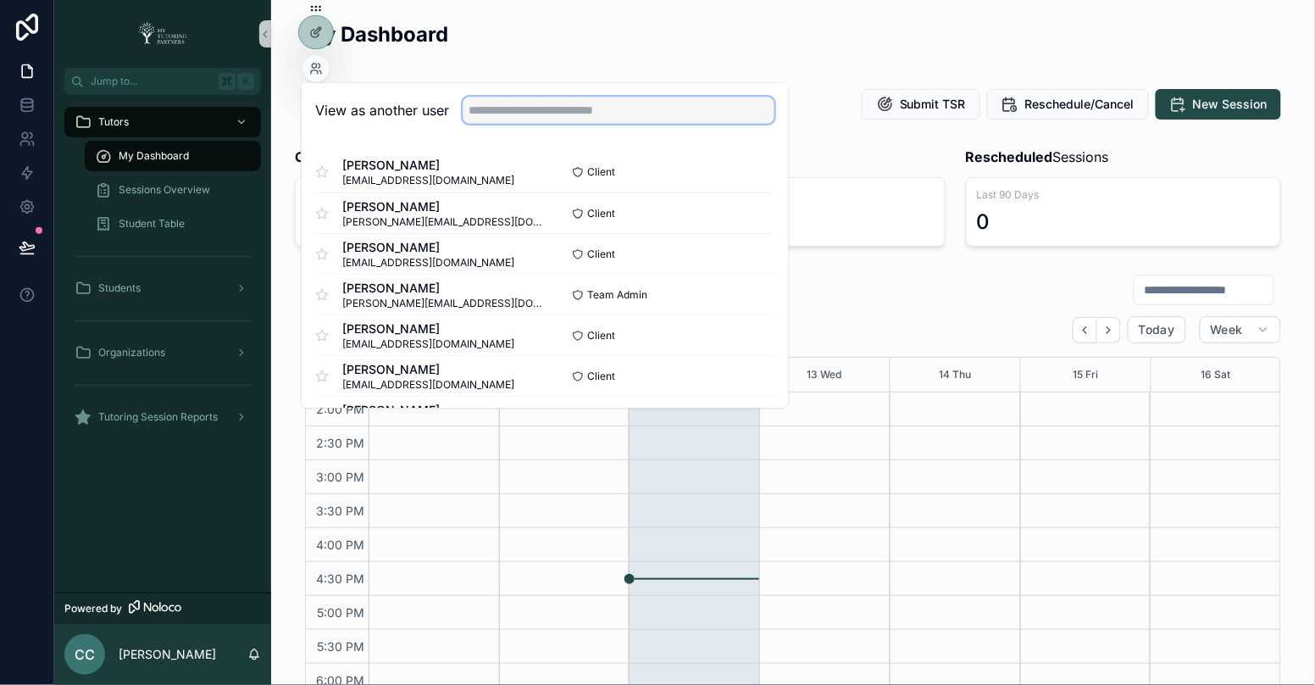
click at [501, 113] on input "text" at bounding box center [619, 110] width 312 height 27
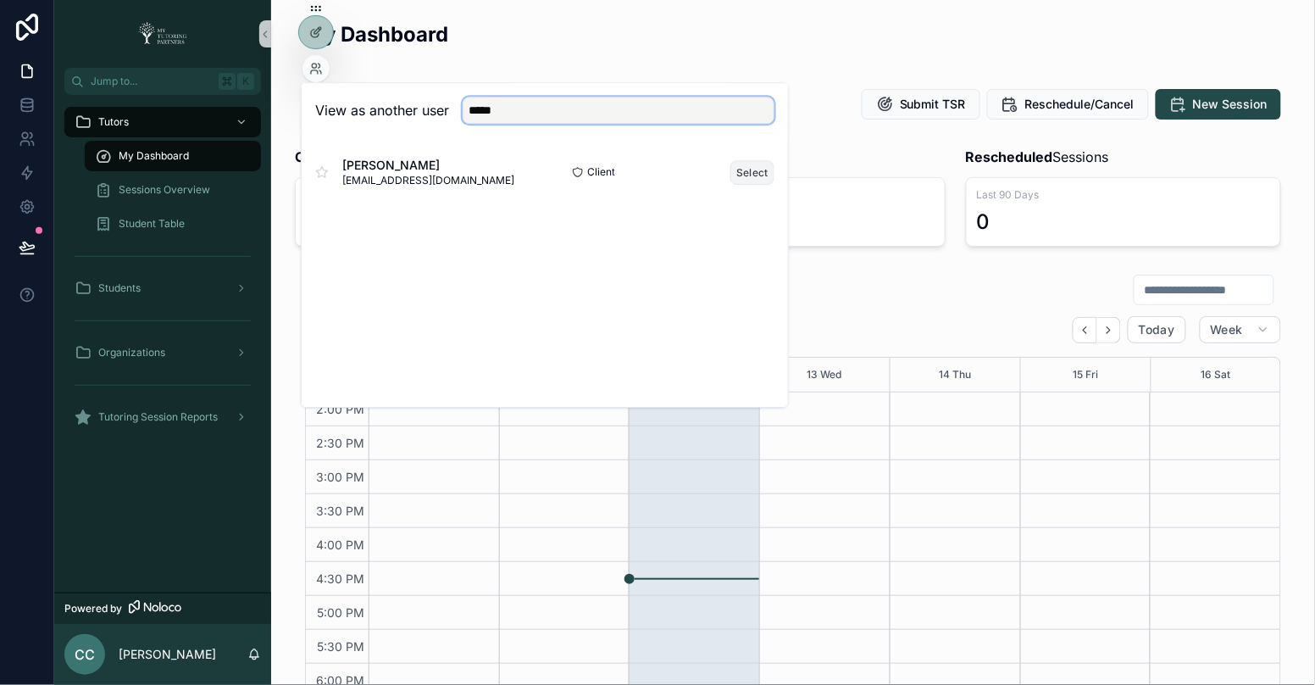
type input "*****"
click at [752, 171] on button "Select" at bounding box center [753, 172] width 44 height 25
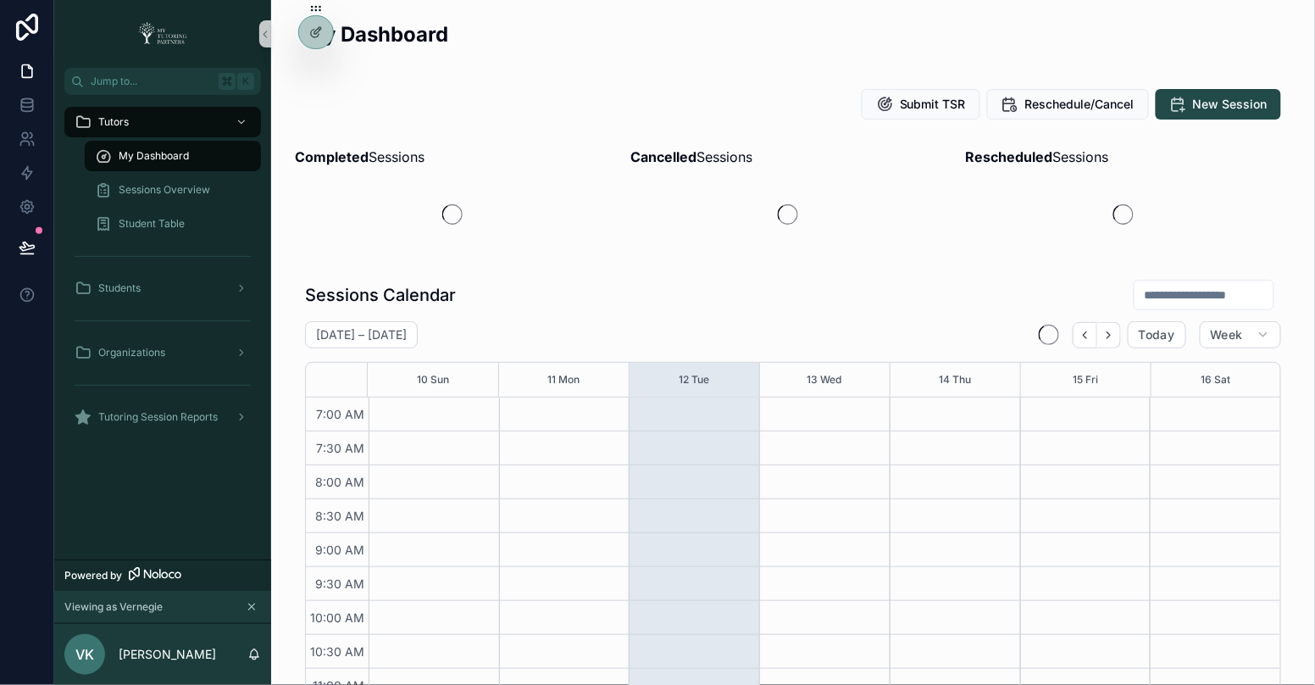
scroll to position [475, 0]
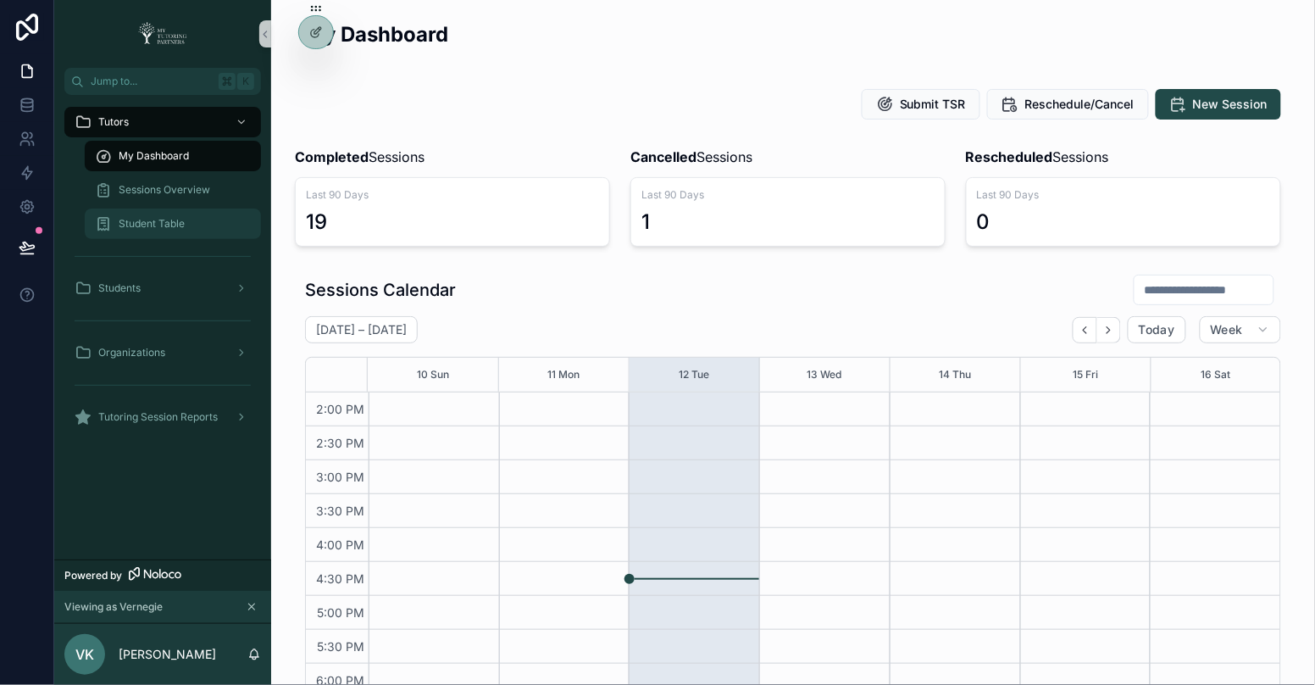
click at [164, 215] on div "Student Table" at bounding box center [173, 223] width 156 height 27
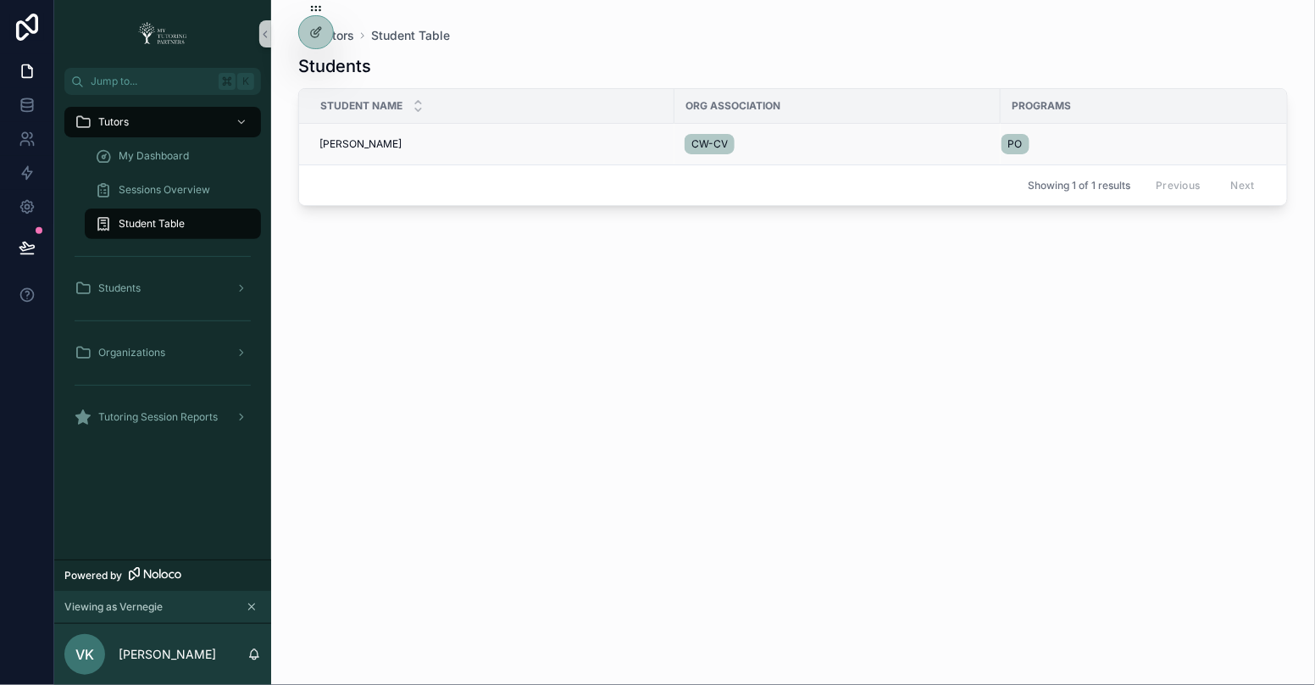
click at [360, 141] on span "[PERSON_NAME]" at bounding box center [360, 144] width 82 height 14
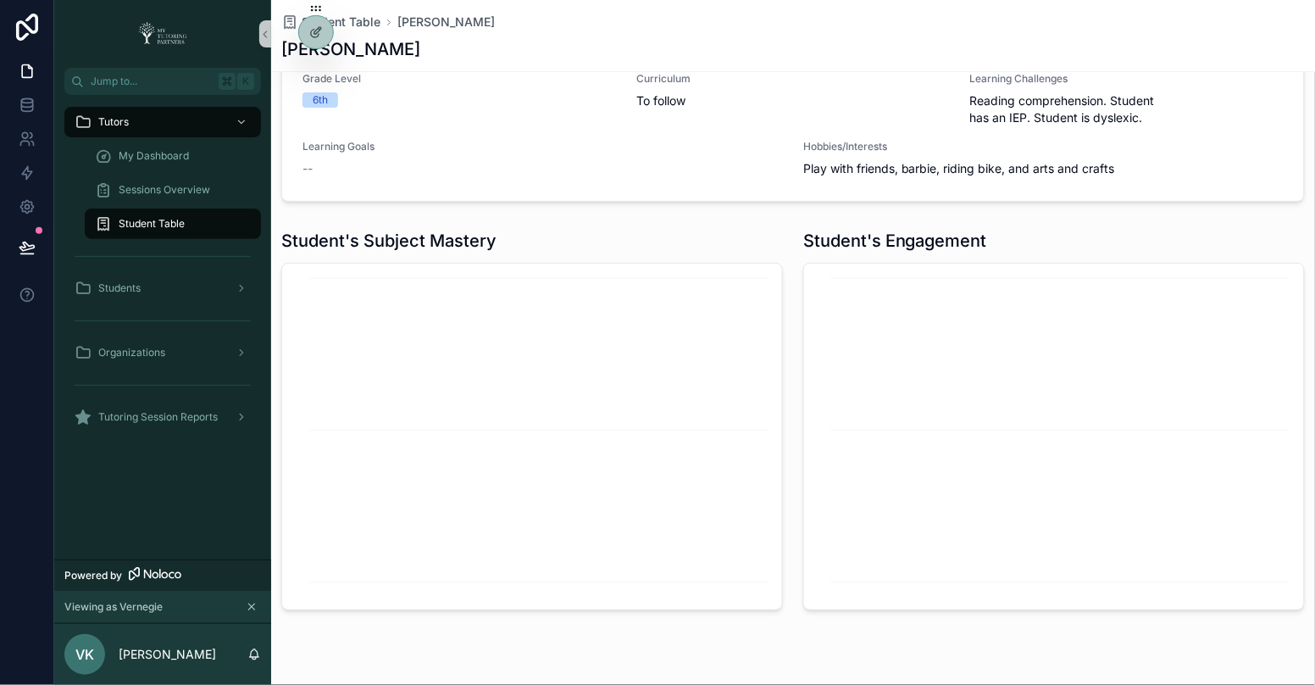
scroll to position [945, 0]
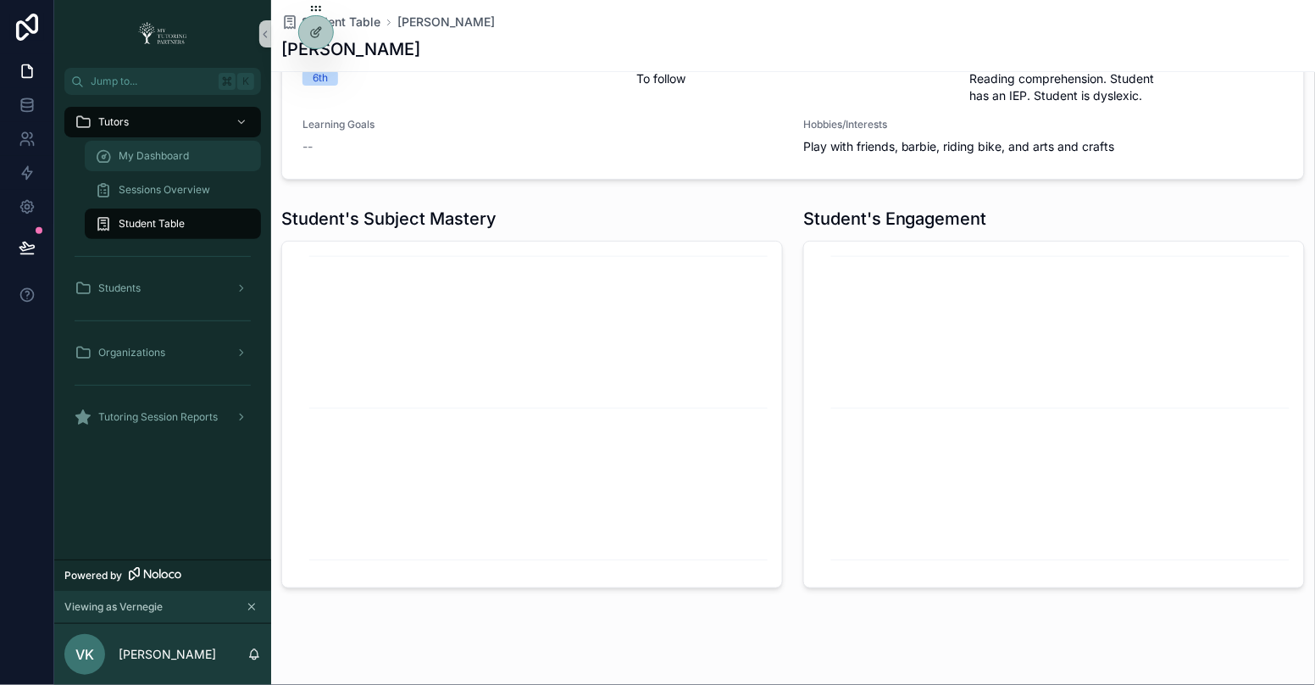
click at [195, 158] on div "My Dashboard" at bounding box center [173, 155] width 156 height 27
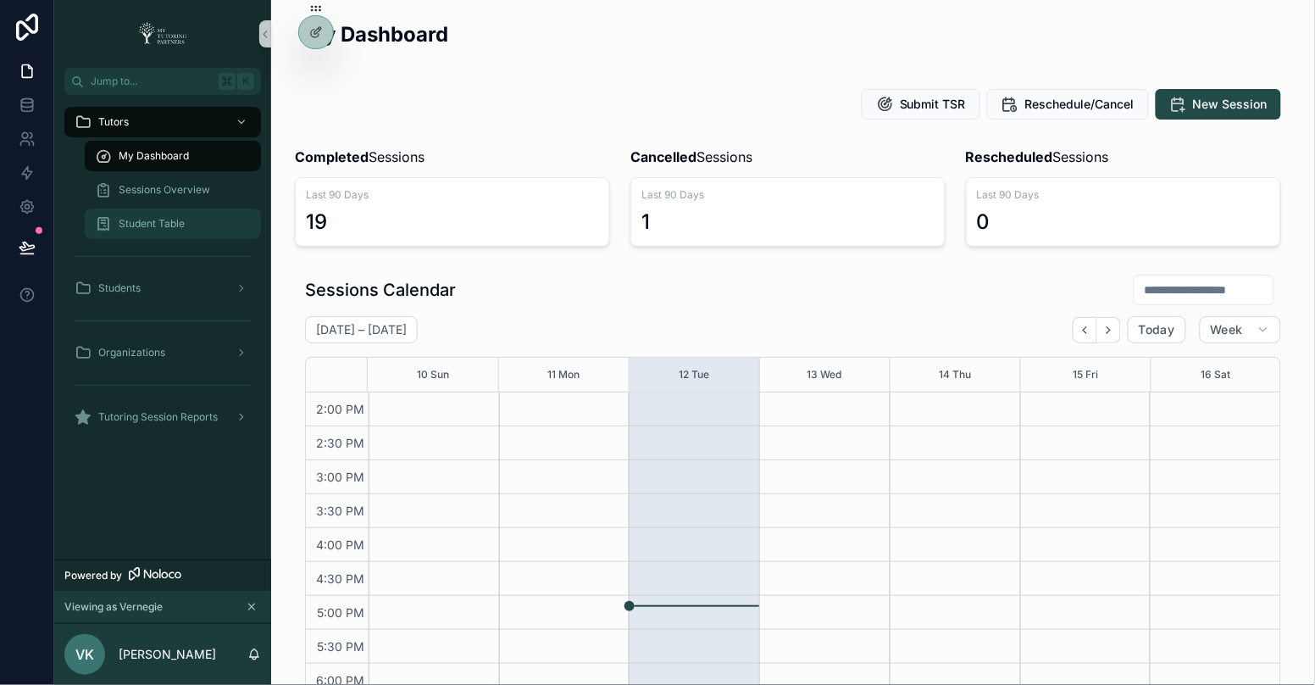
click at [137, 214] on div "Student Table" at bounding box center [173, 223] width 156 height 27
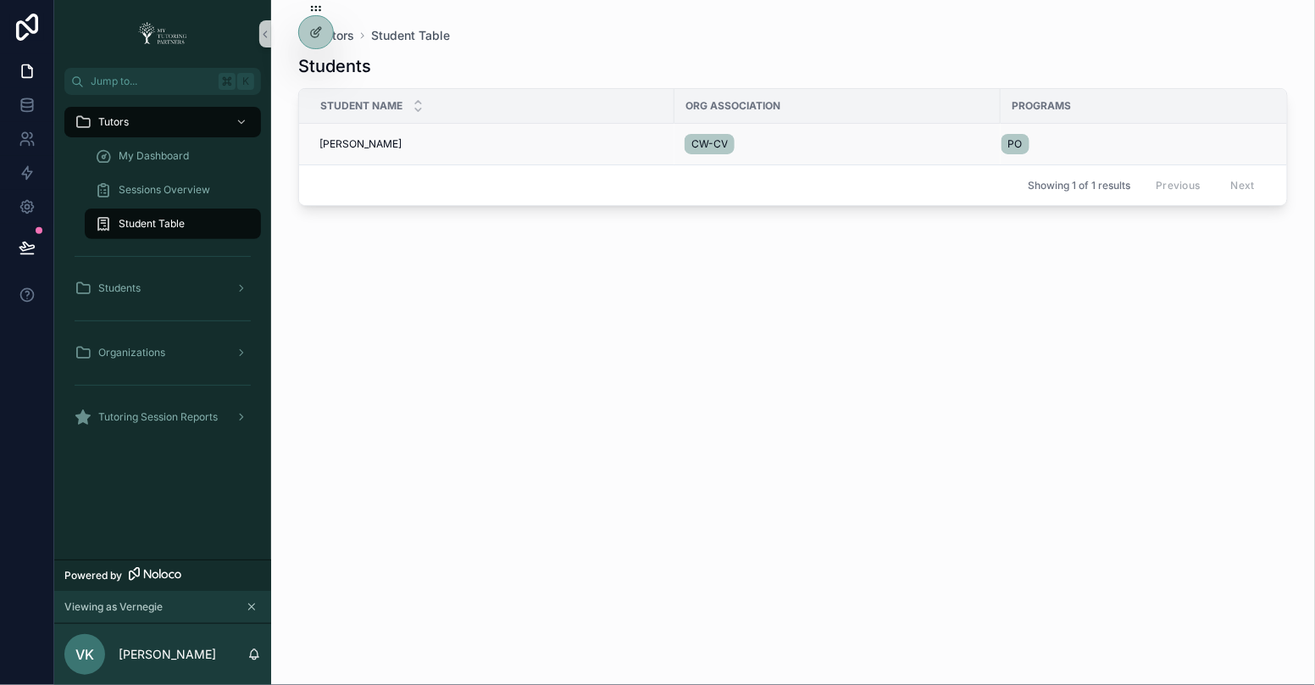
click at [333, 139] on span "[PERSON_NAME]" at bounding box center [360, 144] width 82 height 14
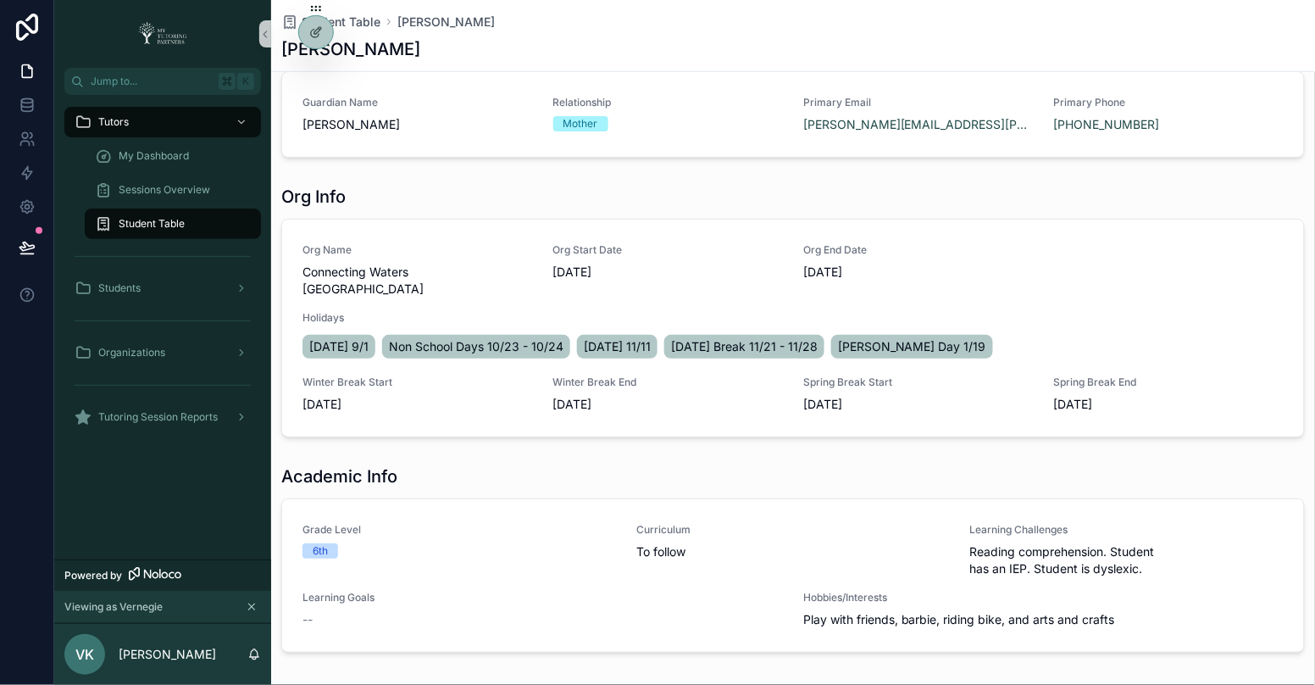
scroll to position [477, 0]
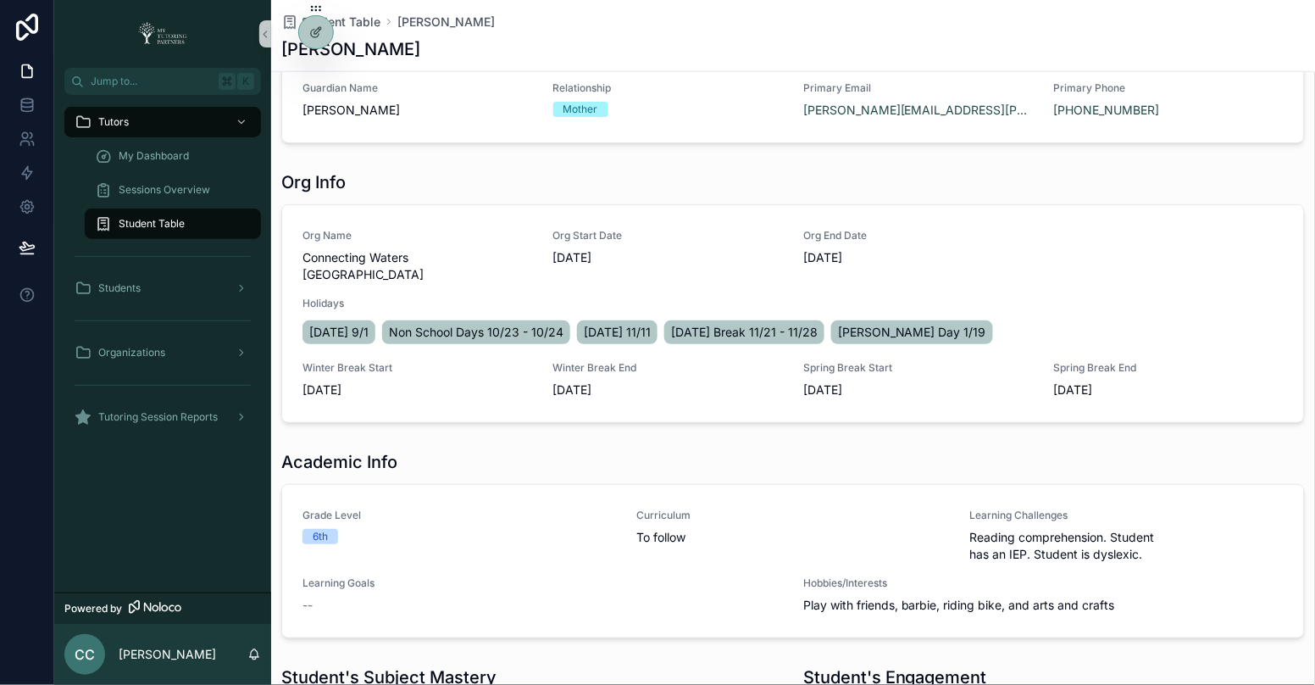
scroll to position [454, 0]
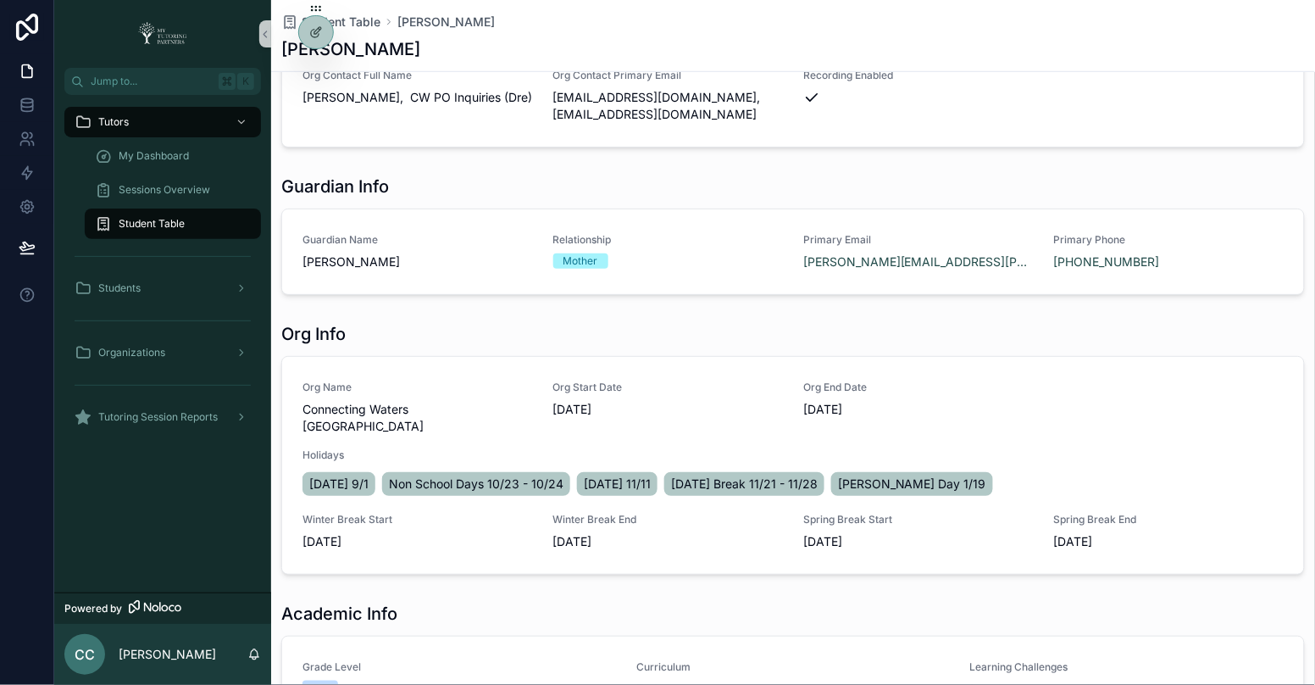
scroll to position [344, 0]
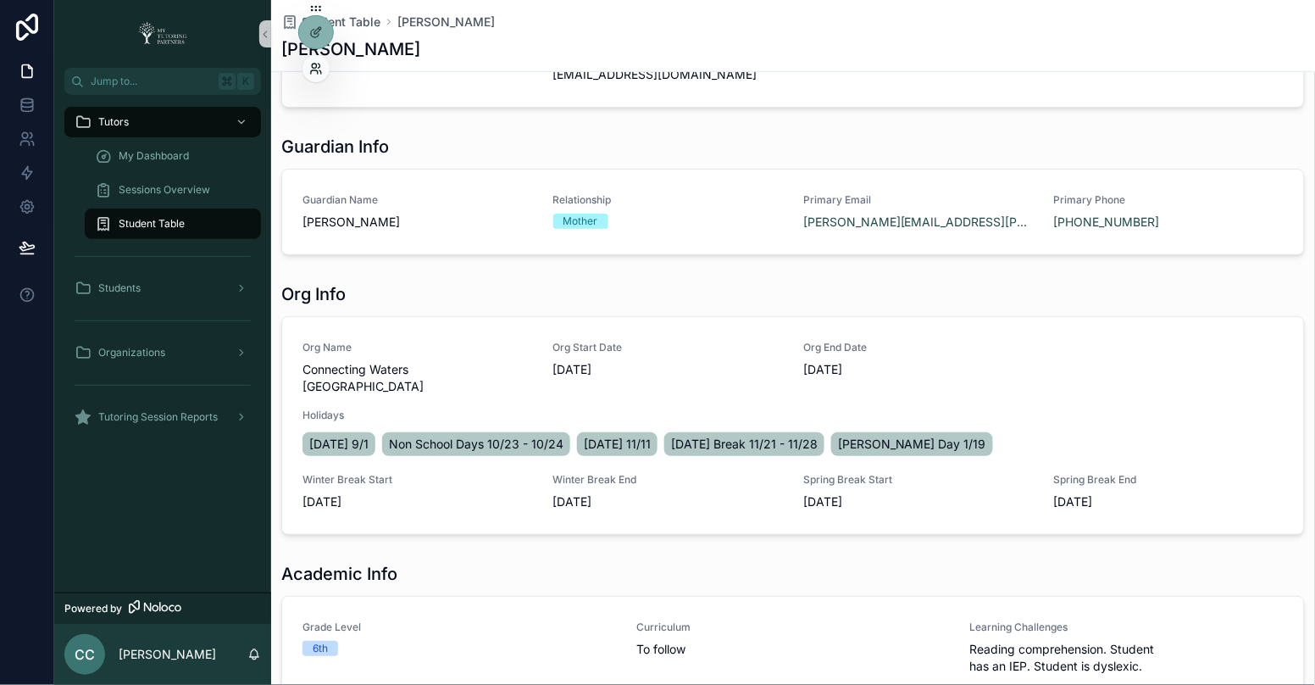
click at [322, 67] on icon at bounding box center [316, 69] width 14 height 14
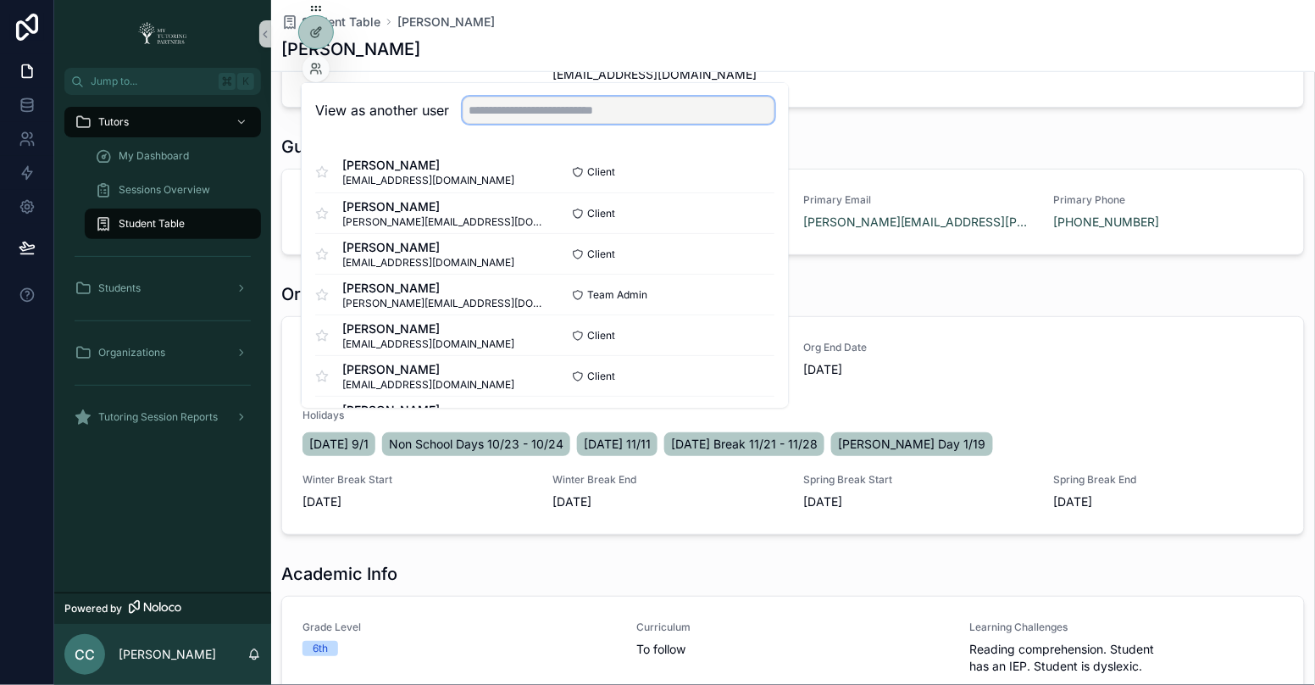
click at [483, 115] on input "text" at bounding box center [619, 110] width 312 height 27
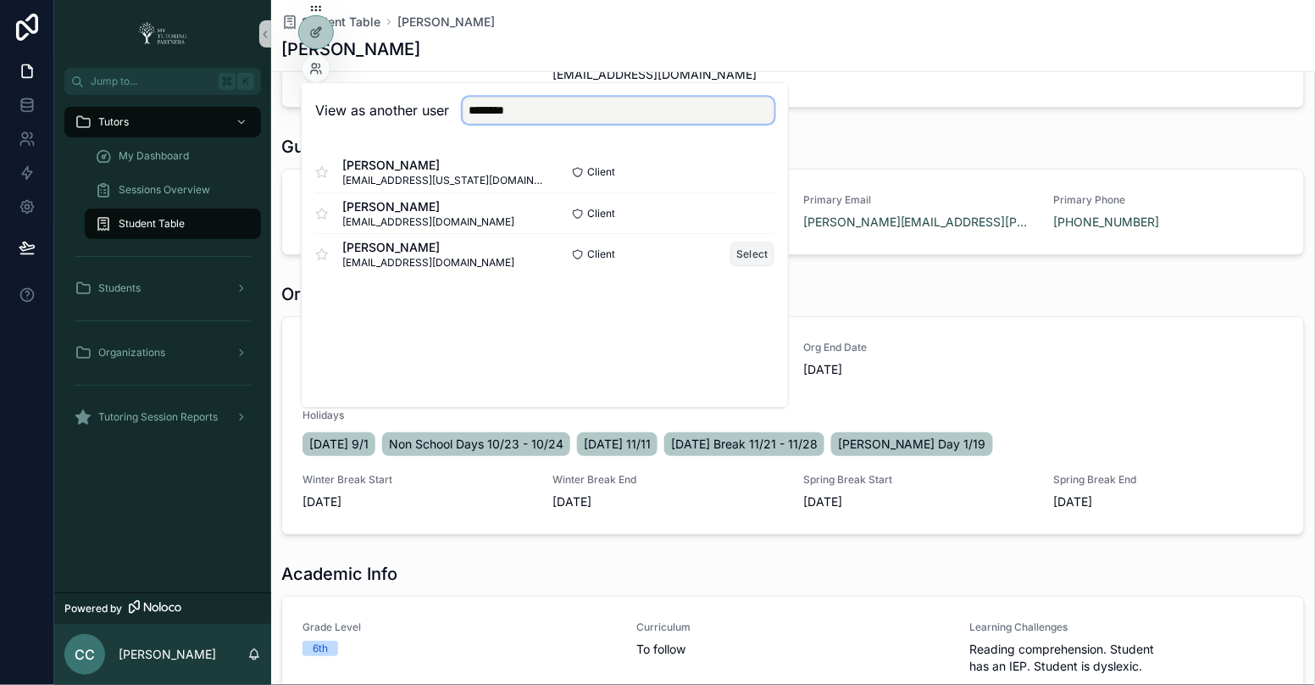
type input "********"
click at [743, 252] on button "Select" at bounding box center [753, 254] width 44 height 25
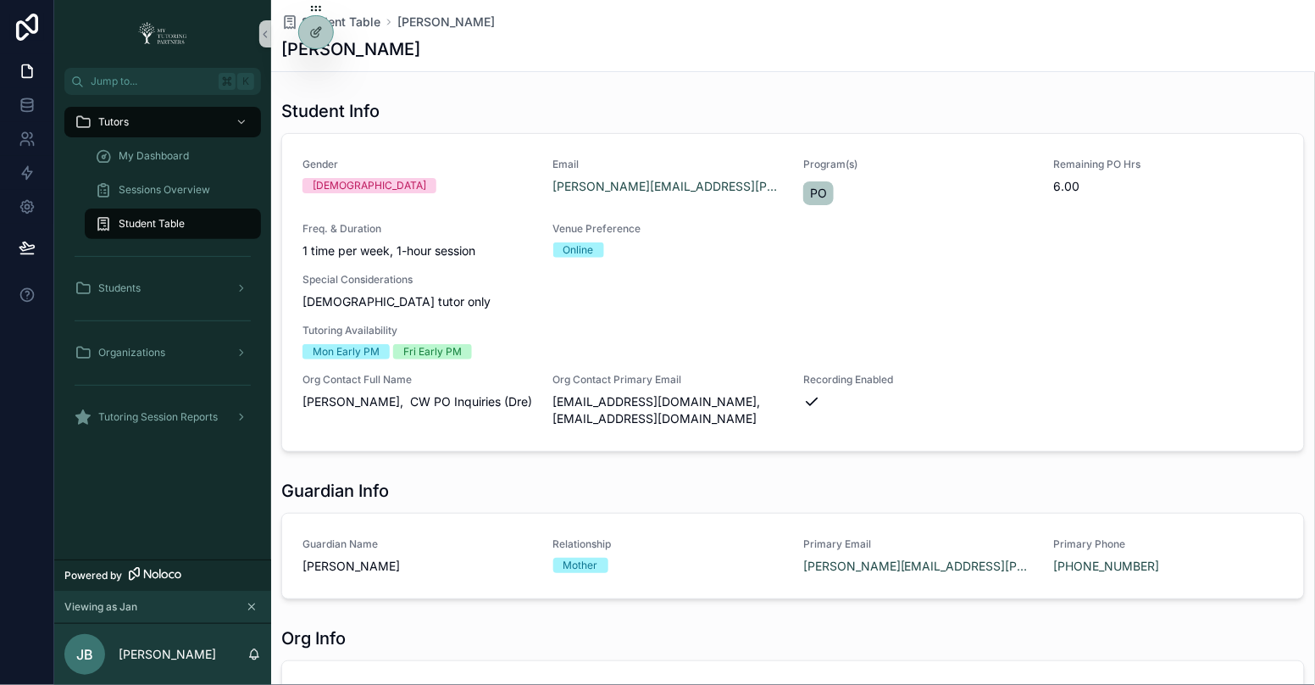
click at [184, 221] on span "Student Table" at bounding box center [152, 224] width 66 height 14
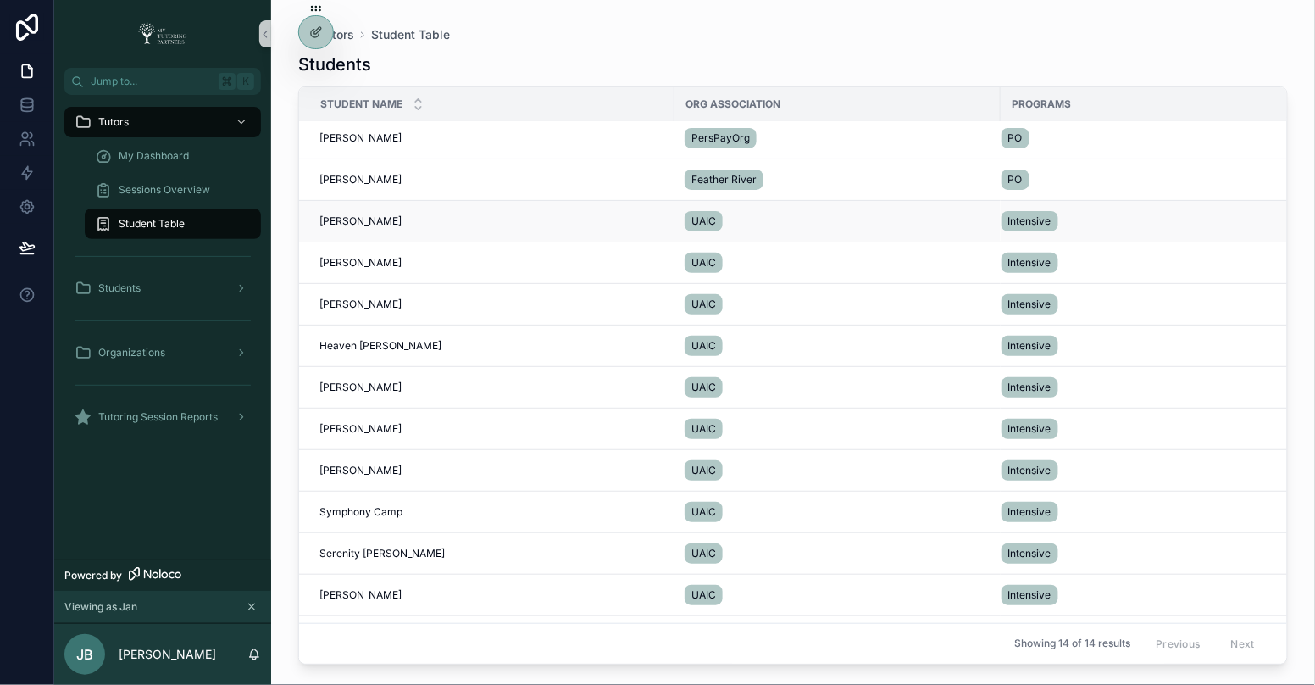
scroll to position [77, 0]
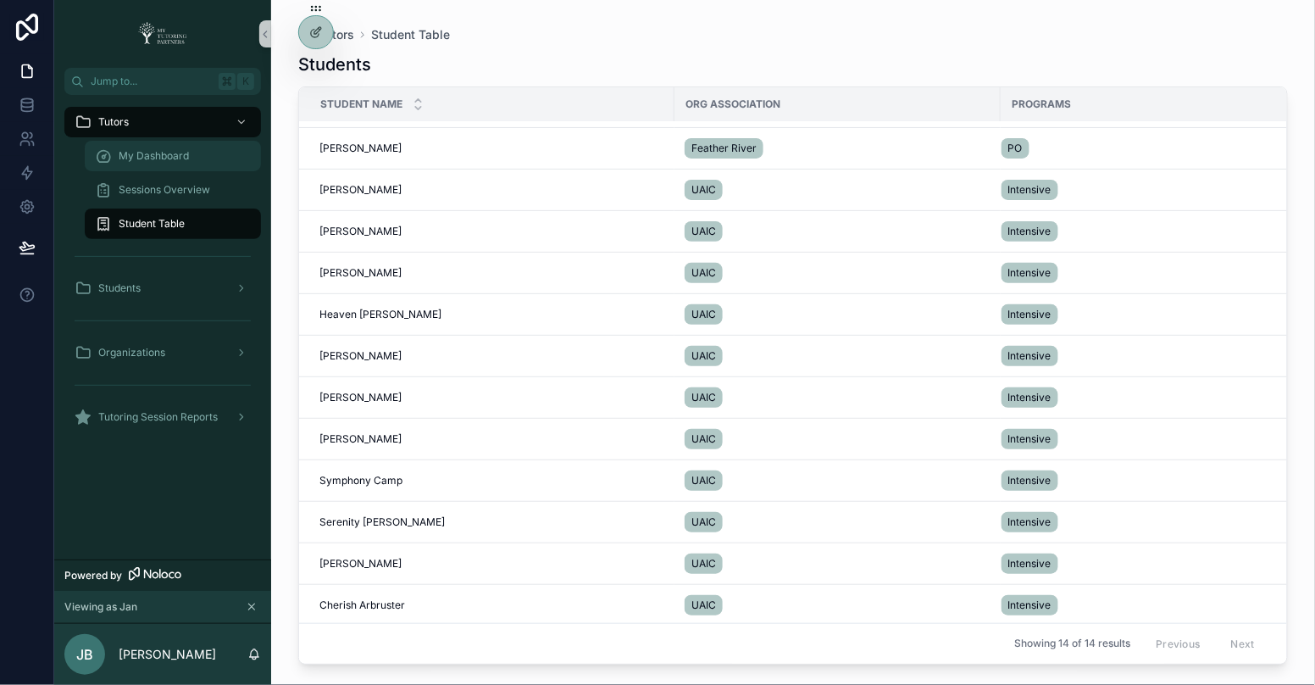
click at [174, 151] on span "My Dashboard" at bounding box center [154, 156] width 70 height 14
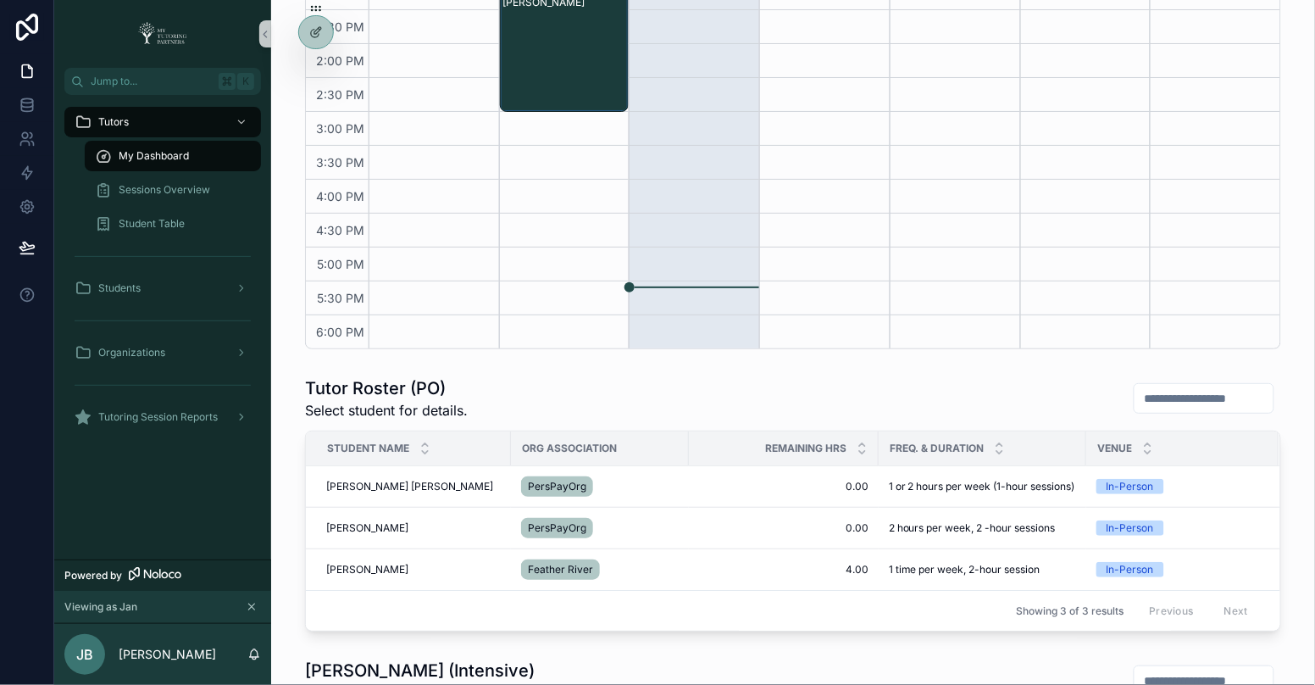
scroll to position [389, 0]
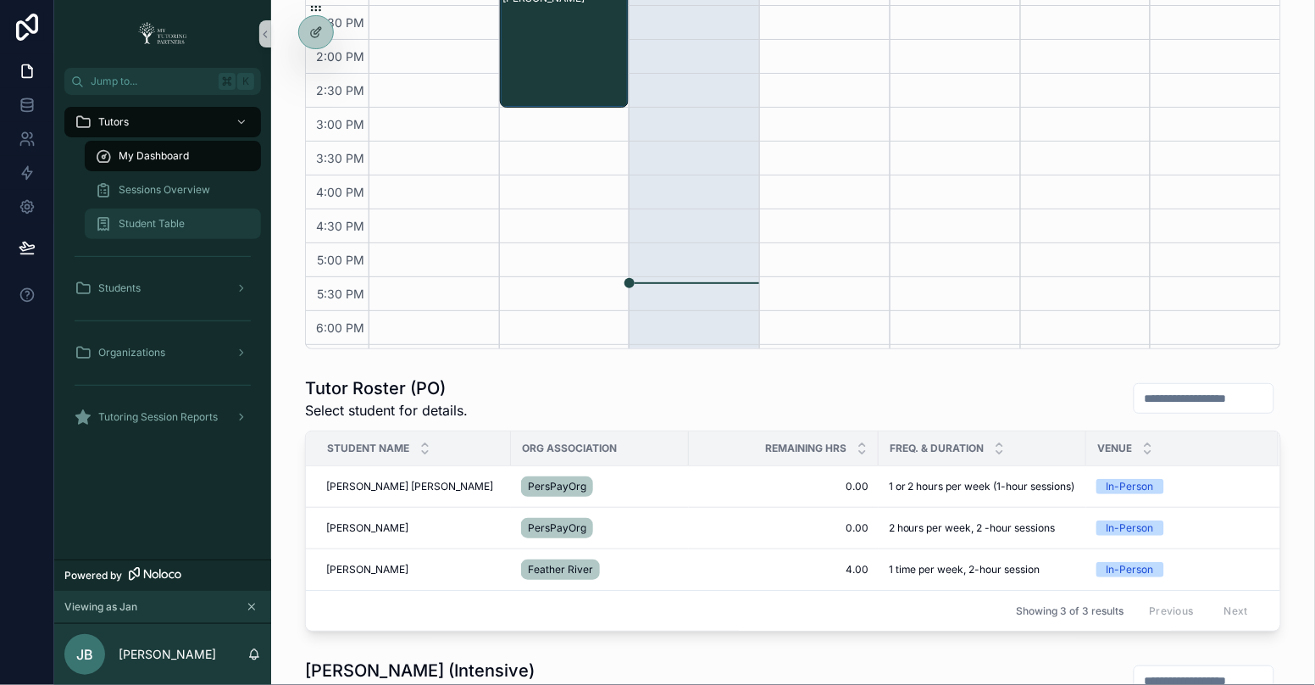
click at [191, 217] on div "Student Table" at bounding box center [173, 223] width 156 height 27
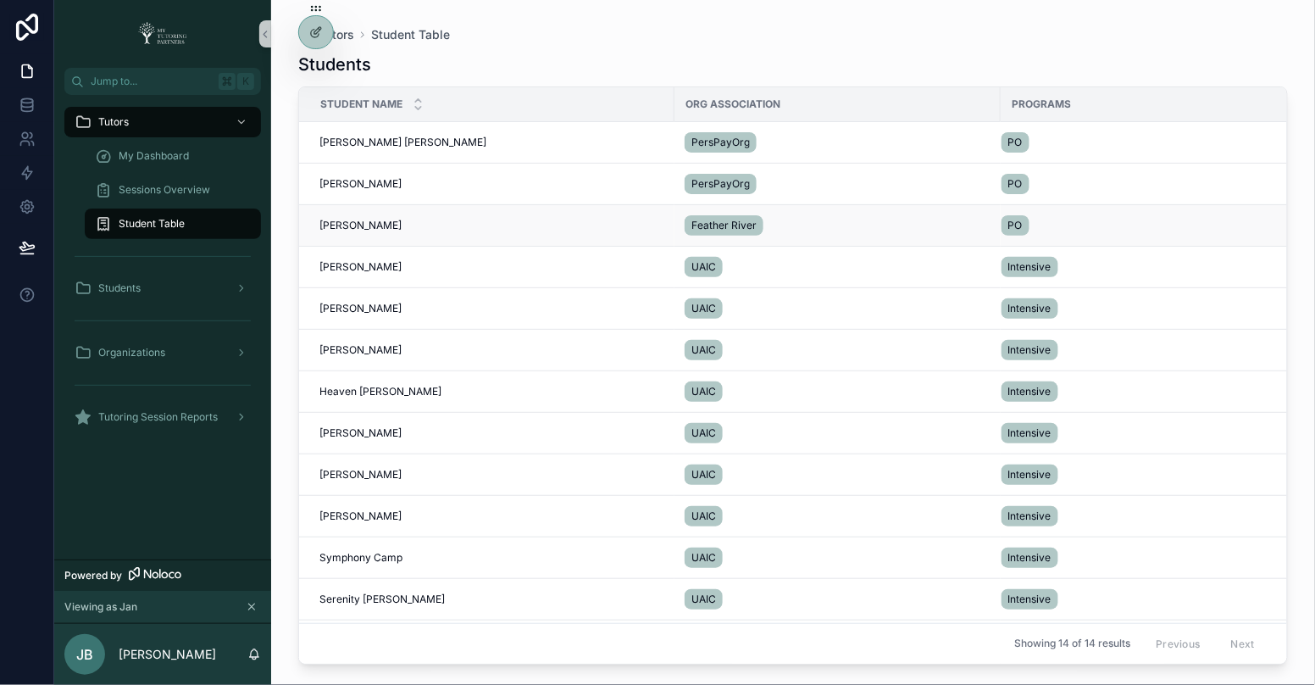
click at [381, 223] on span "Vaughn Hunter" at bounding box center [360, 226] width 82 height 14
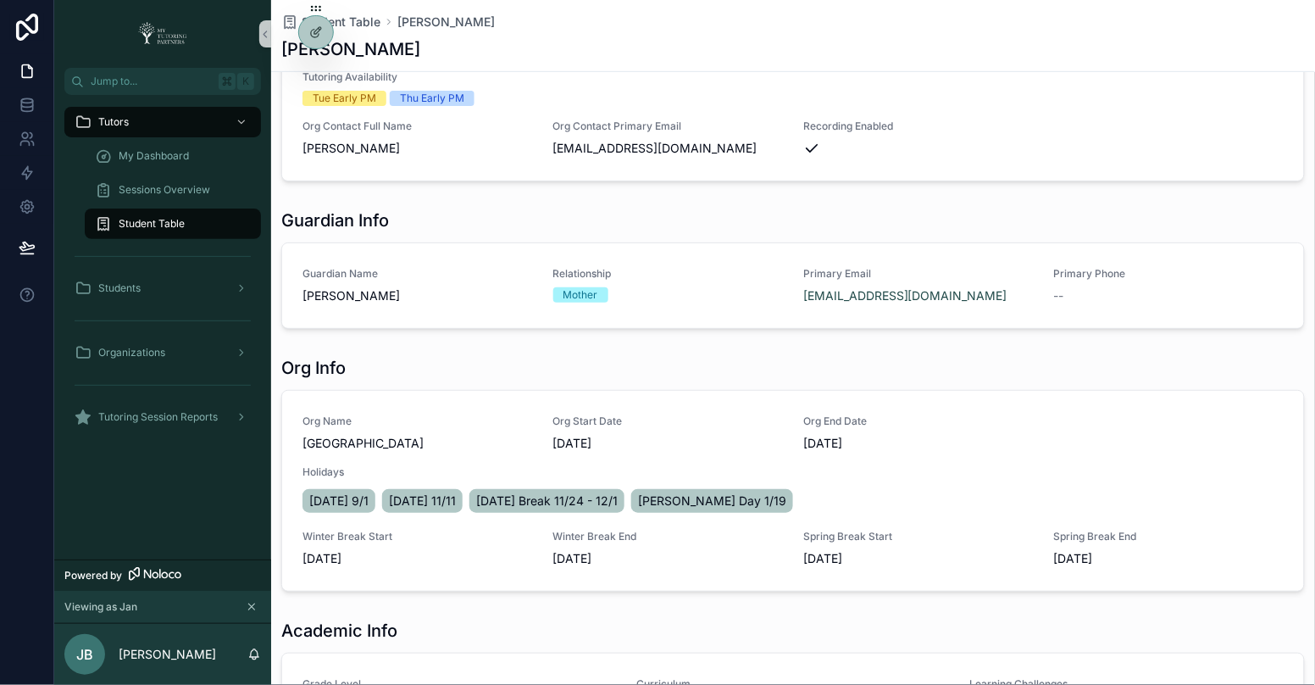
scroll to position [255, 0]
click at [170, 221] on span "Student Table" at bounding box center [152, 224] width 66 height 14
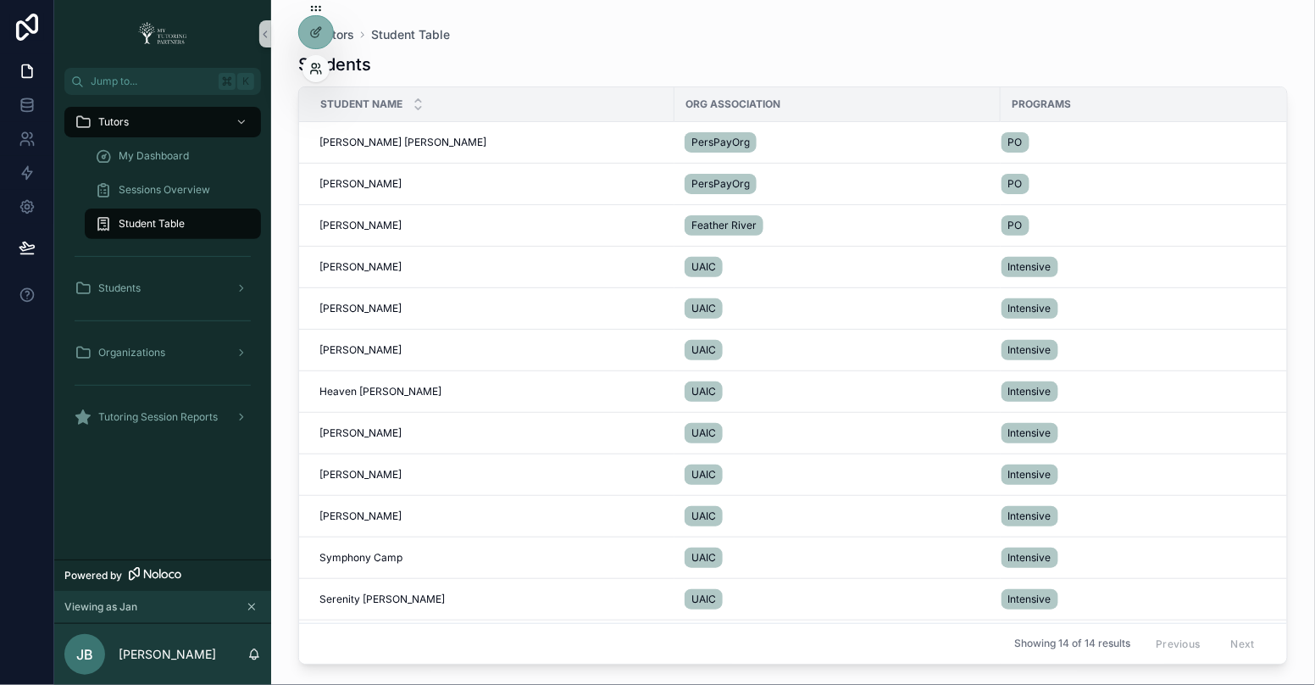
click at [315, 67] on icon at bounding box center [314, 66] width 4 height 4
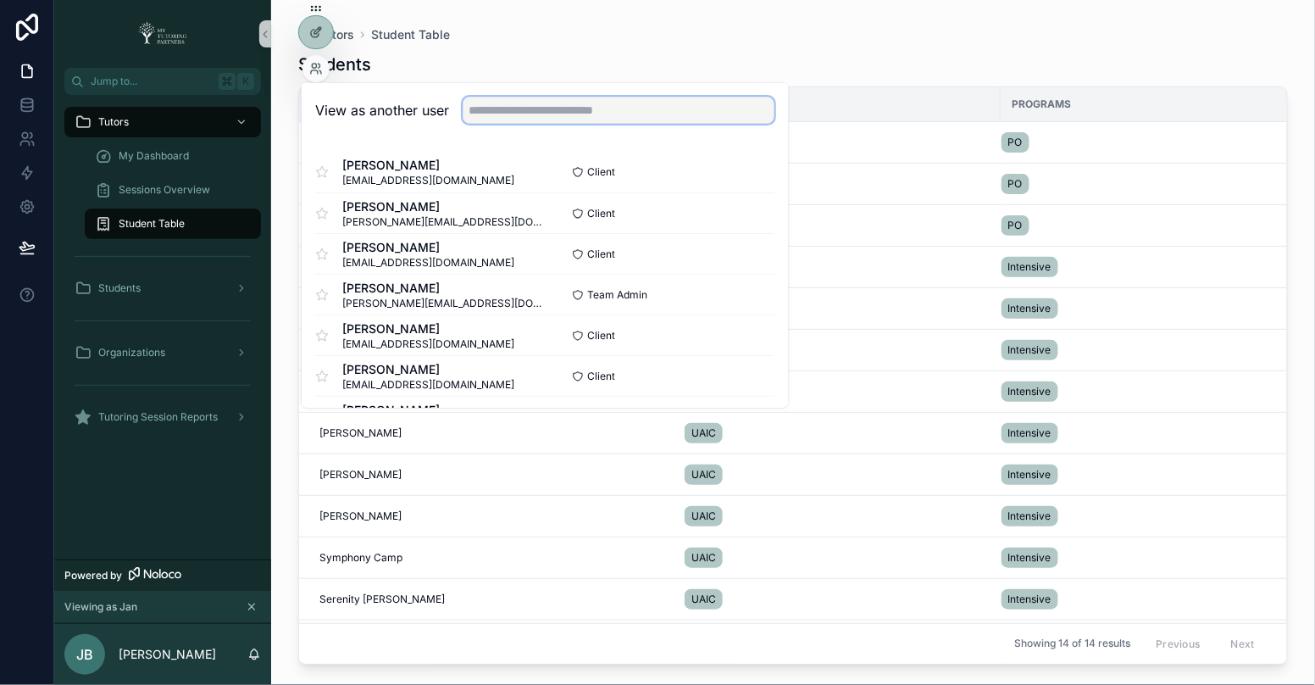
click at [479, 105] on input "text" at bounding box center [619, 110] width 312 height 27
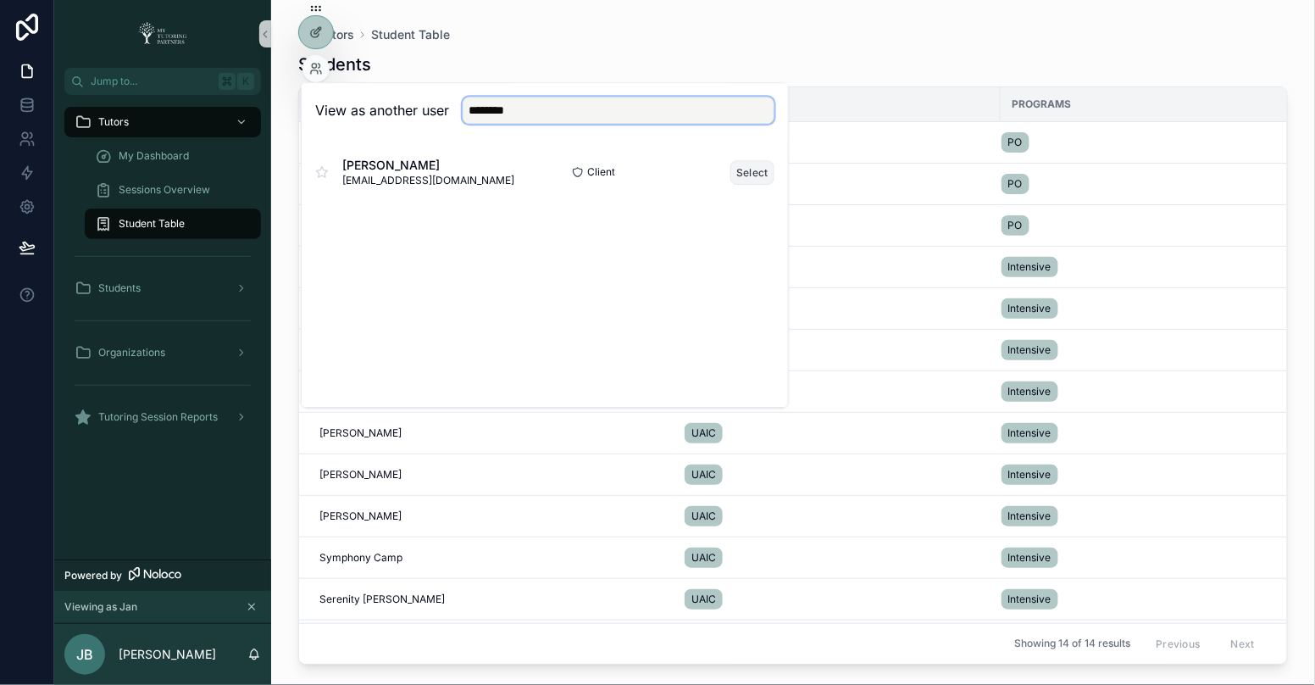
type input "********"
click at [762, 165] on button "Select" at bounding box center [753, 172] width 44 height 25
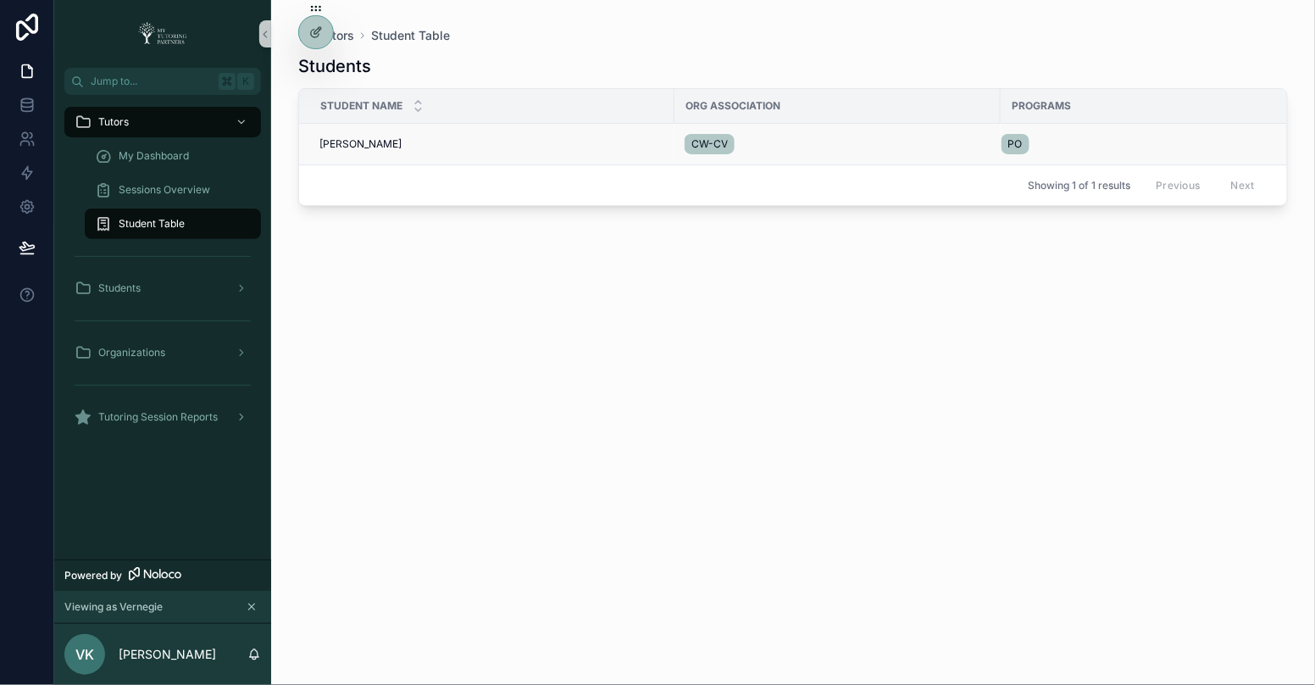
click at [359, 136] on td "[PERSON_NAME] [PERSON_NAME]" at bounding box center [486, 145] width 375 height 42
click at [363, 142] on span "[PERSON_NAME]" at bounding box center [360, 144] width 82 height 14
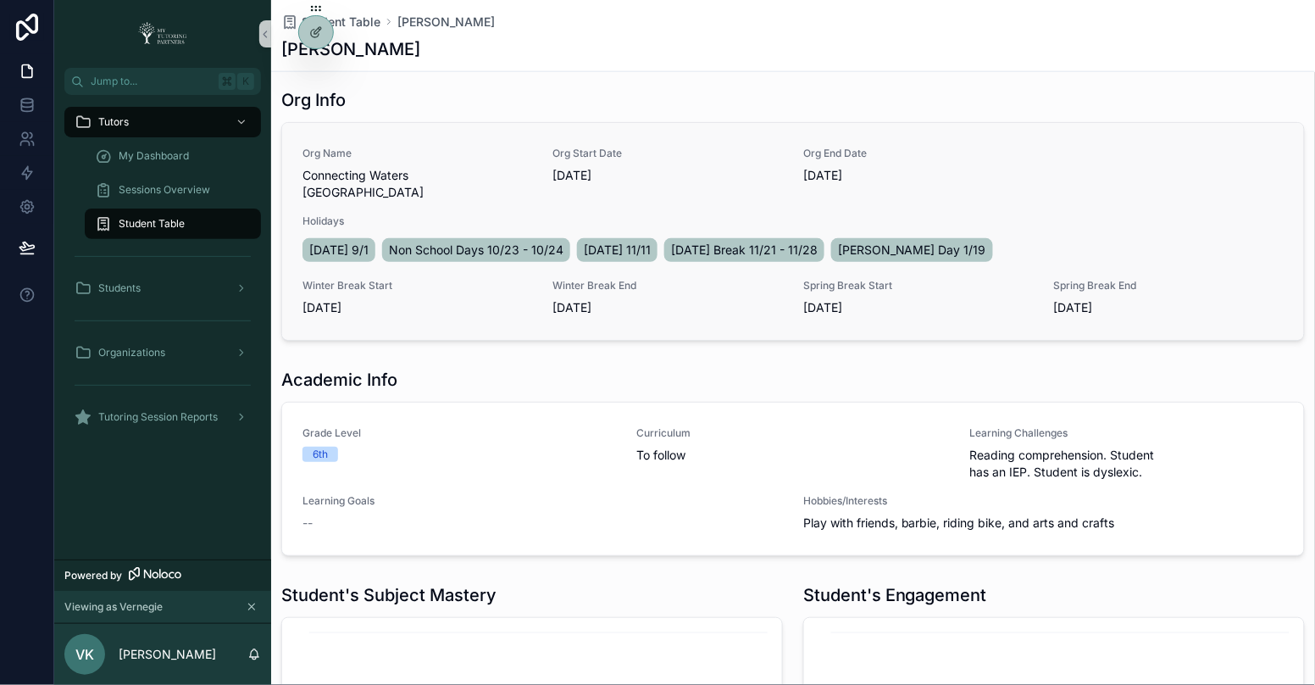
scroll to position [536, 0]
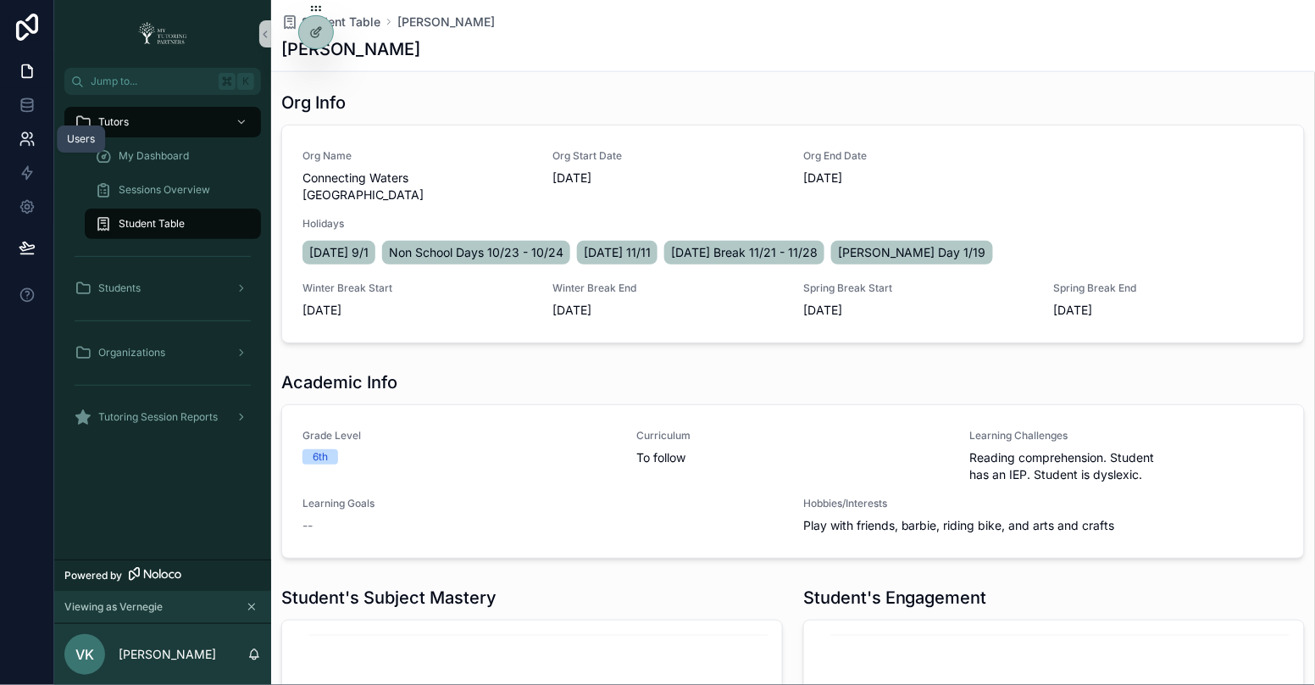
click at [26, 145] on icon at bounding box center [27, 139] width 17 height 17
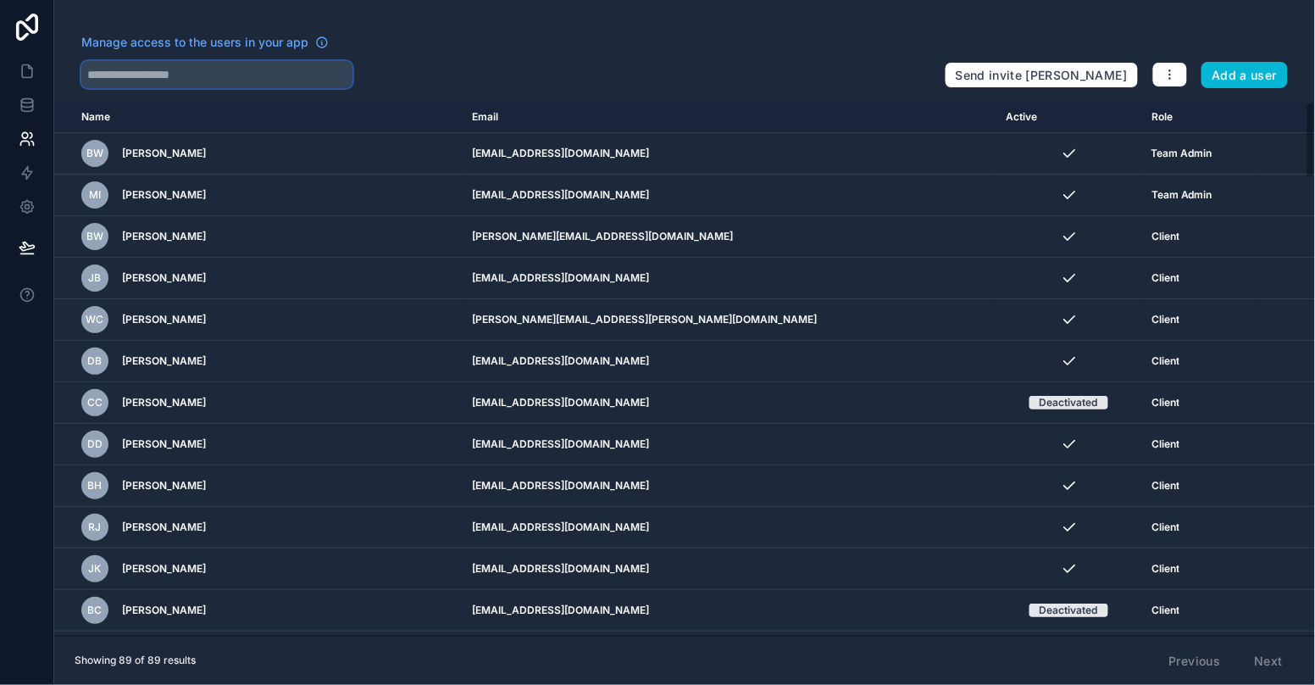
click at [194, 85] on input "text" at bounding box center [216, 74] width 271 height 27
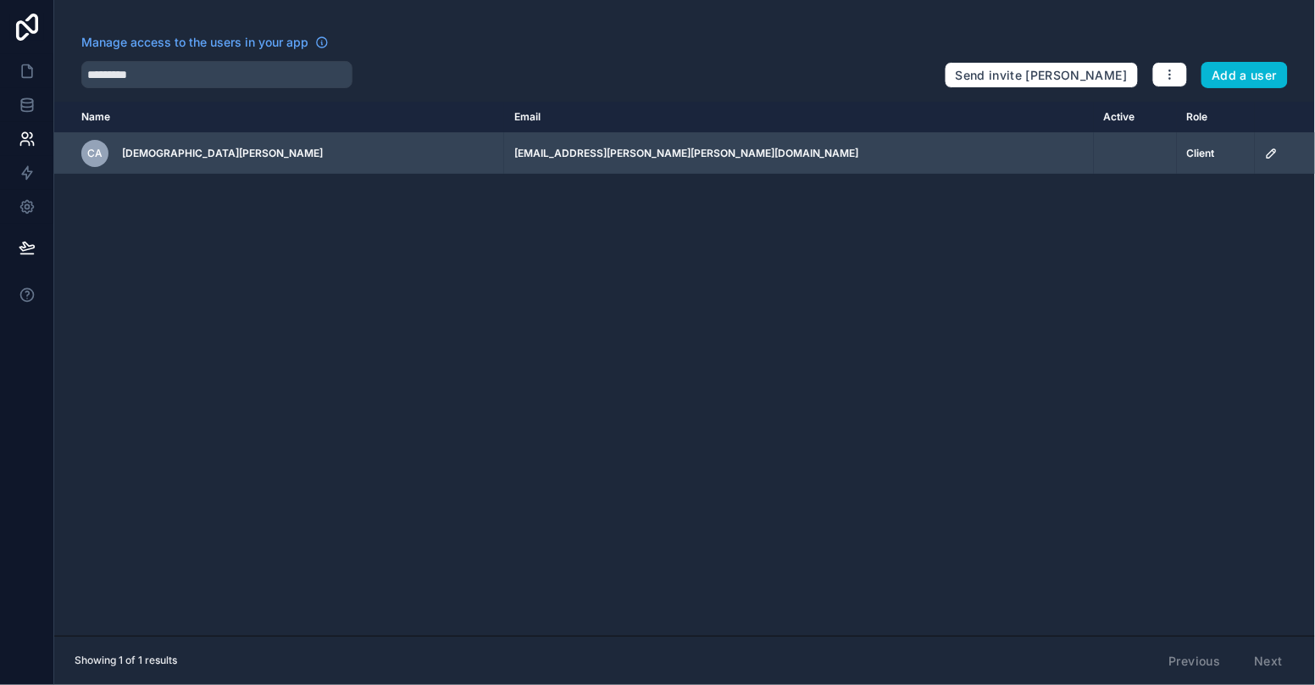
click at [1265, 153] on icon "scrollable content" at bounding box center [1272, 154] width 14 height 14
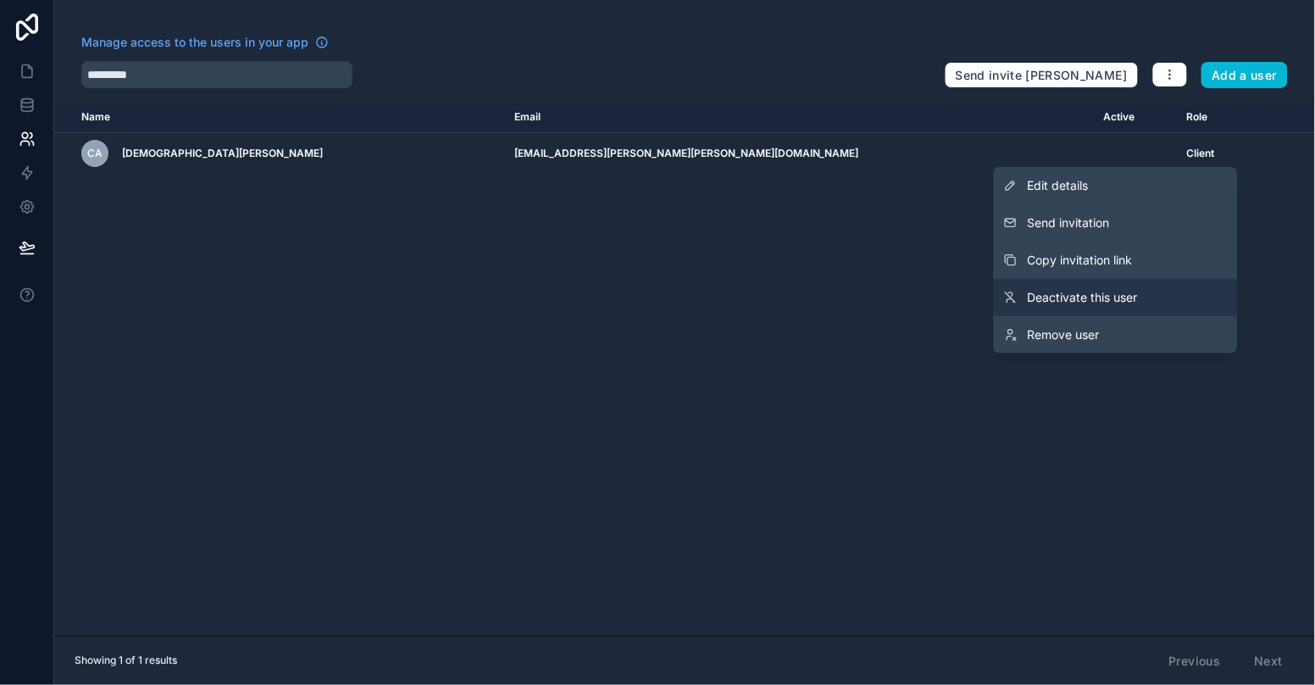
click at [1161, 299] on link "Deactivate this user" at bounding box center [1116, 297] width 244 height 37
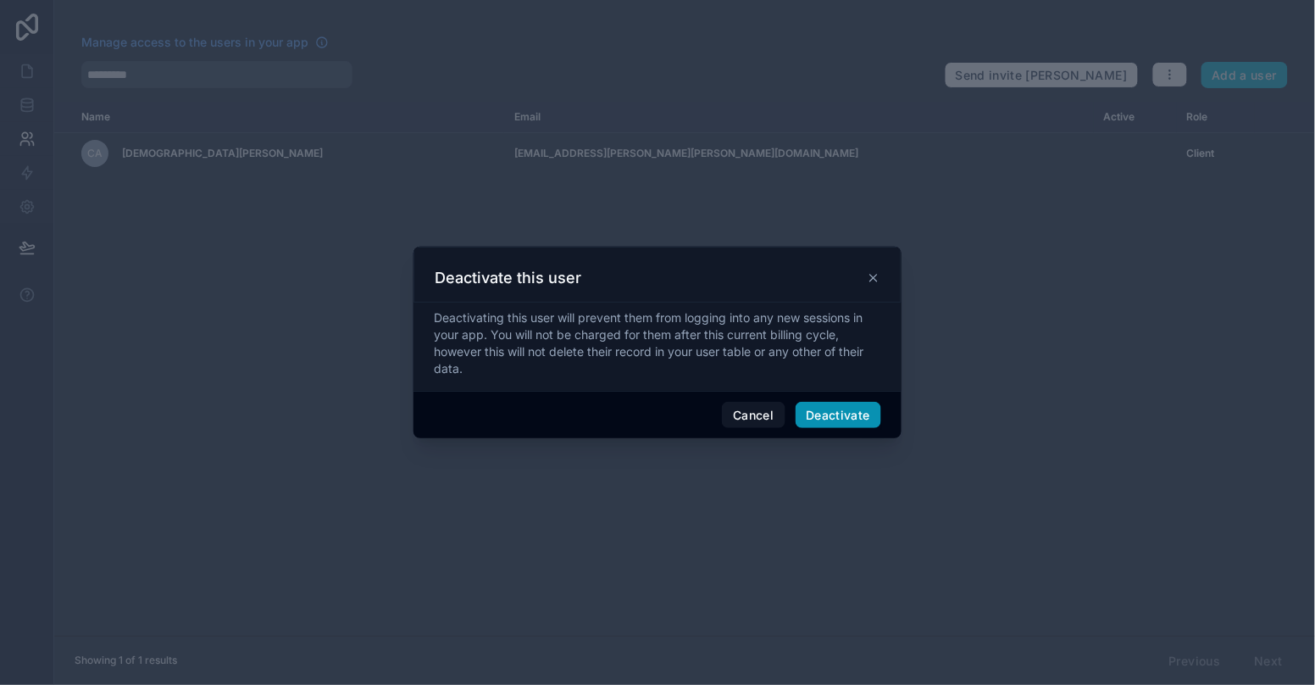
click at [863, 409] on button "Deactivate" at bounding box center [839, 415] width 86 height 27
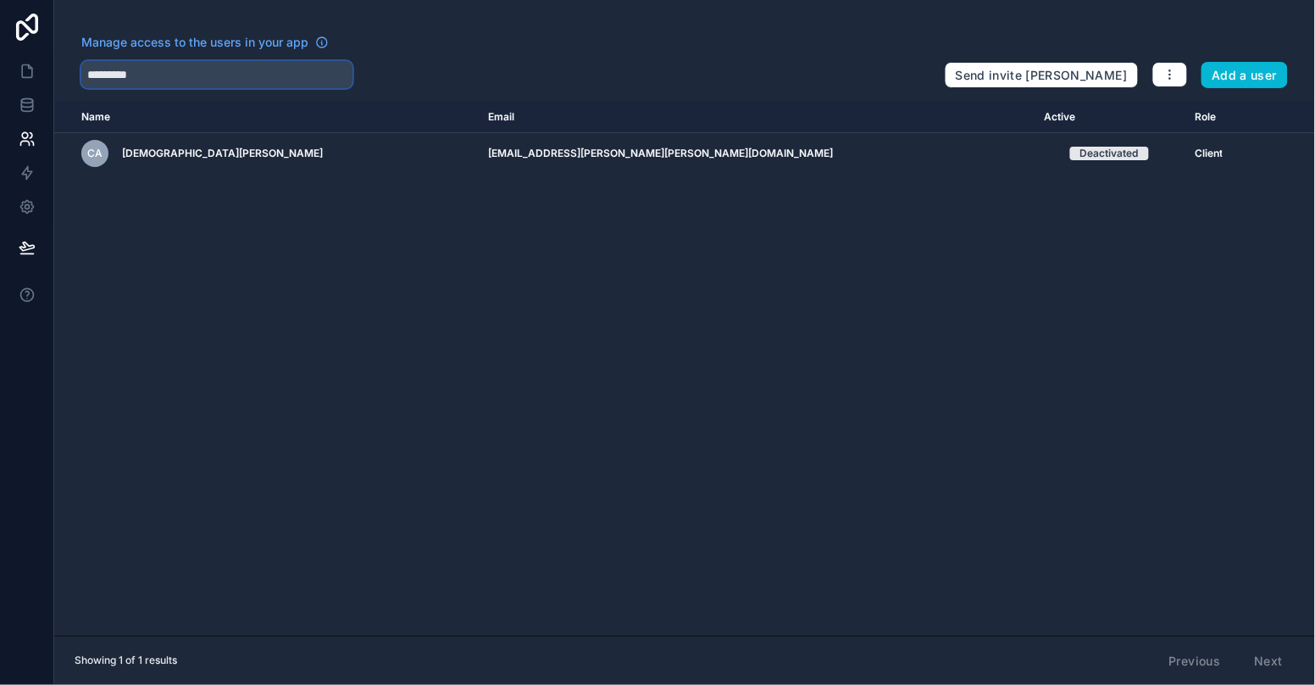
click at [164, 79] on input "*********" at bounding box center [216, 74] width 271 height 27
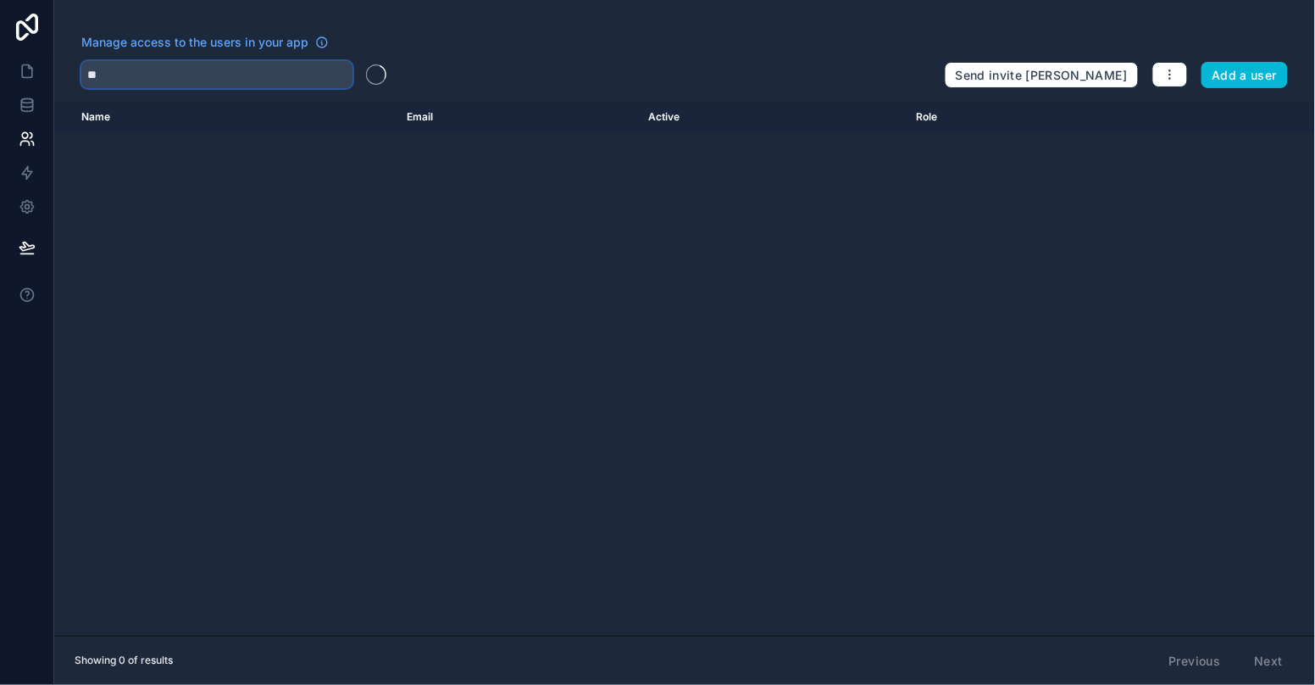
type input "*"
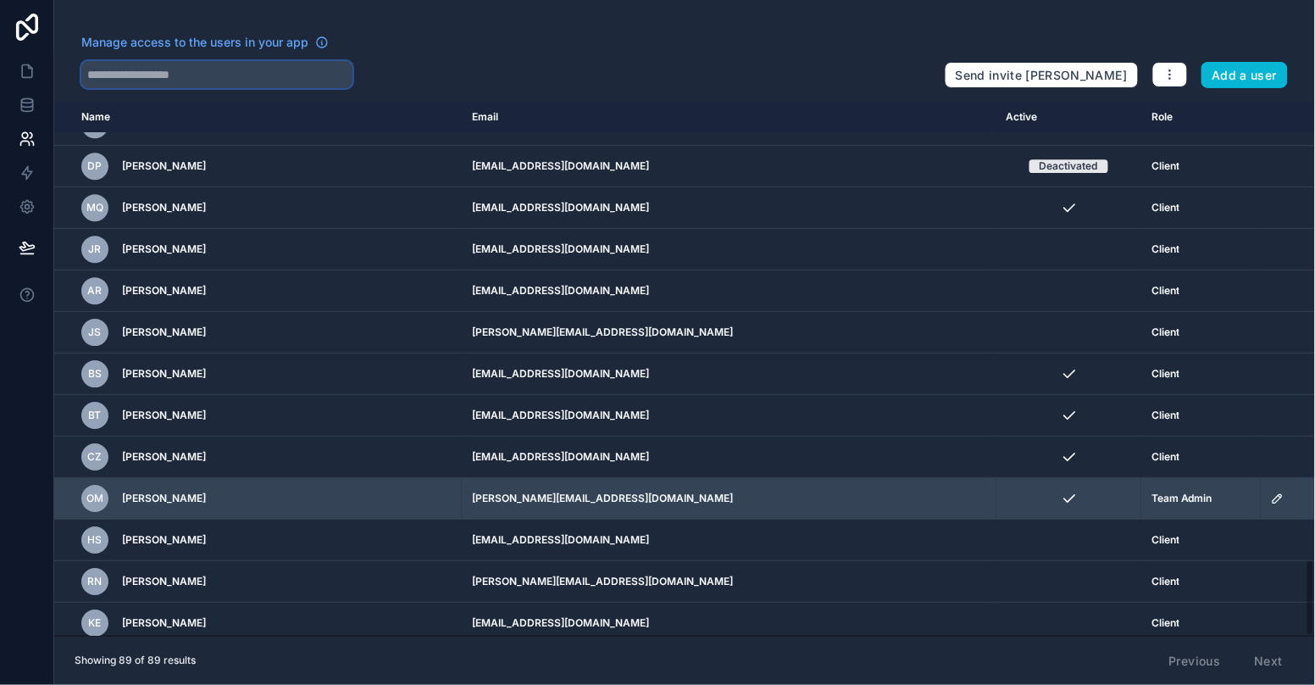
scroll to position [3173, 0]
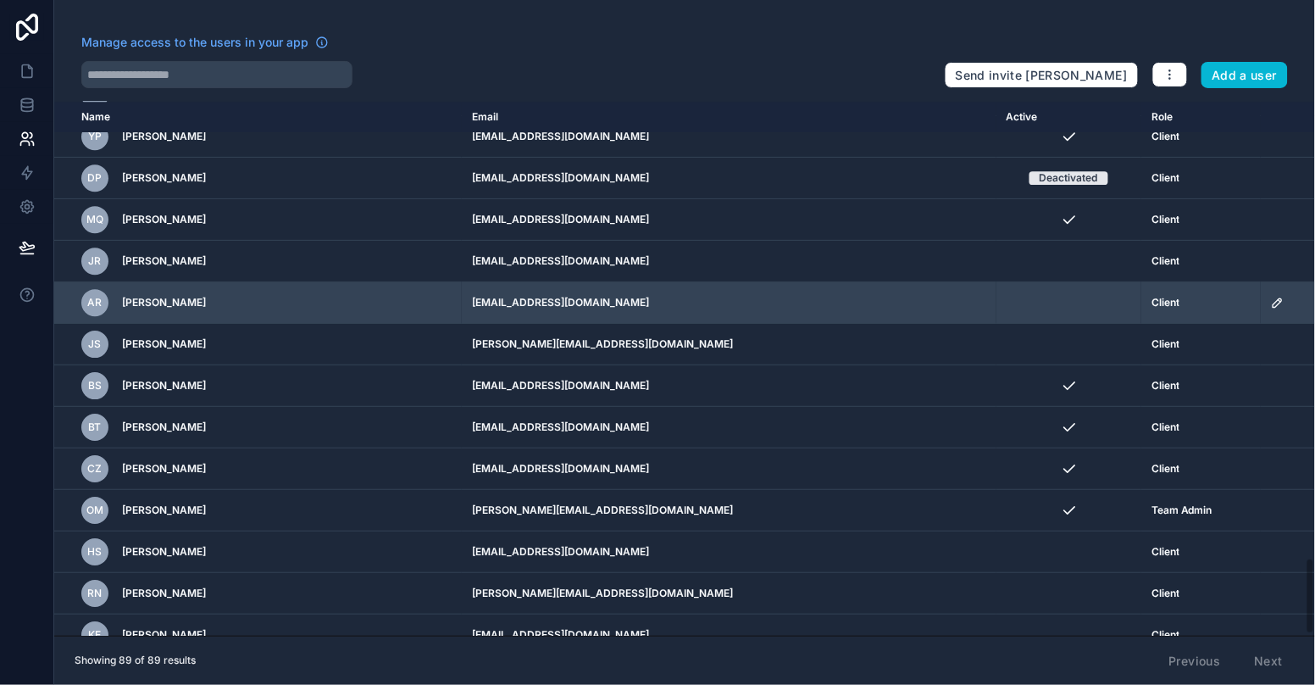
click at [1271, 296] on icon "scrollable content" at bounding box center [1278, 303] width 14 height 14
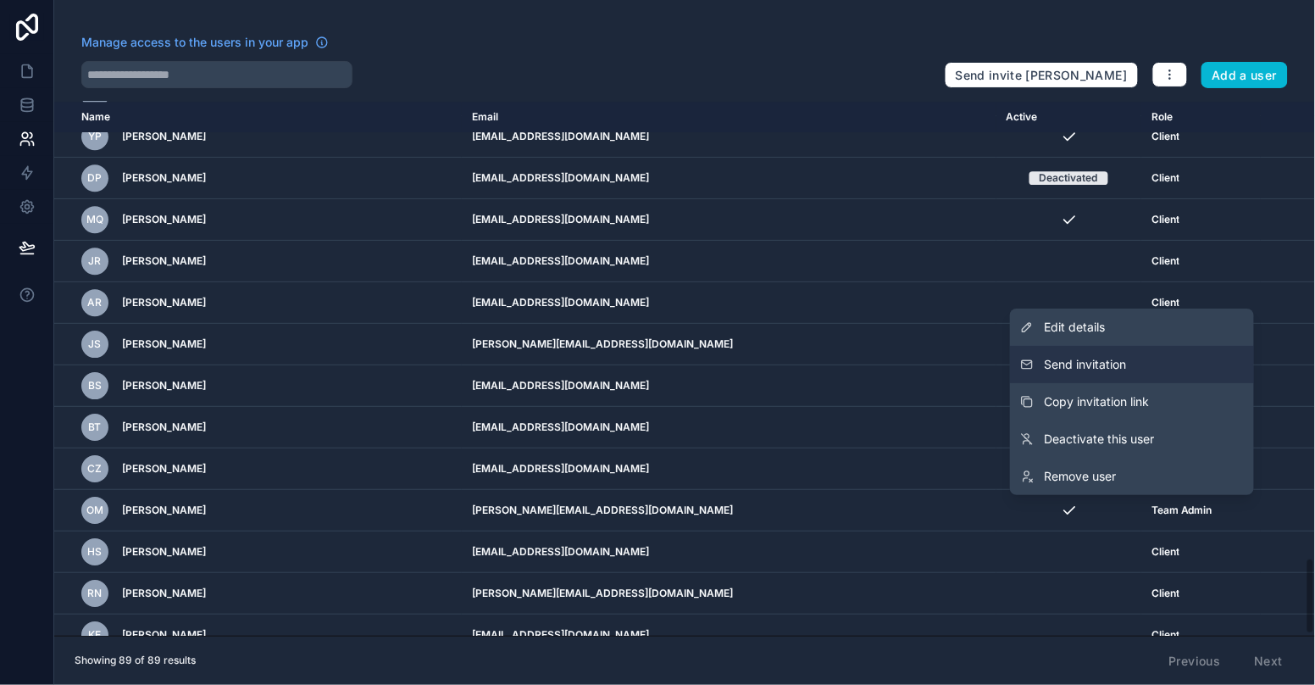
click at [1164, 360] on button "Send invitation" at bounding box center [1132, 364] width 244 height 37
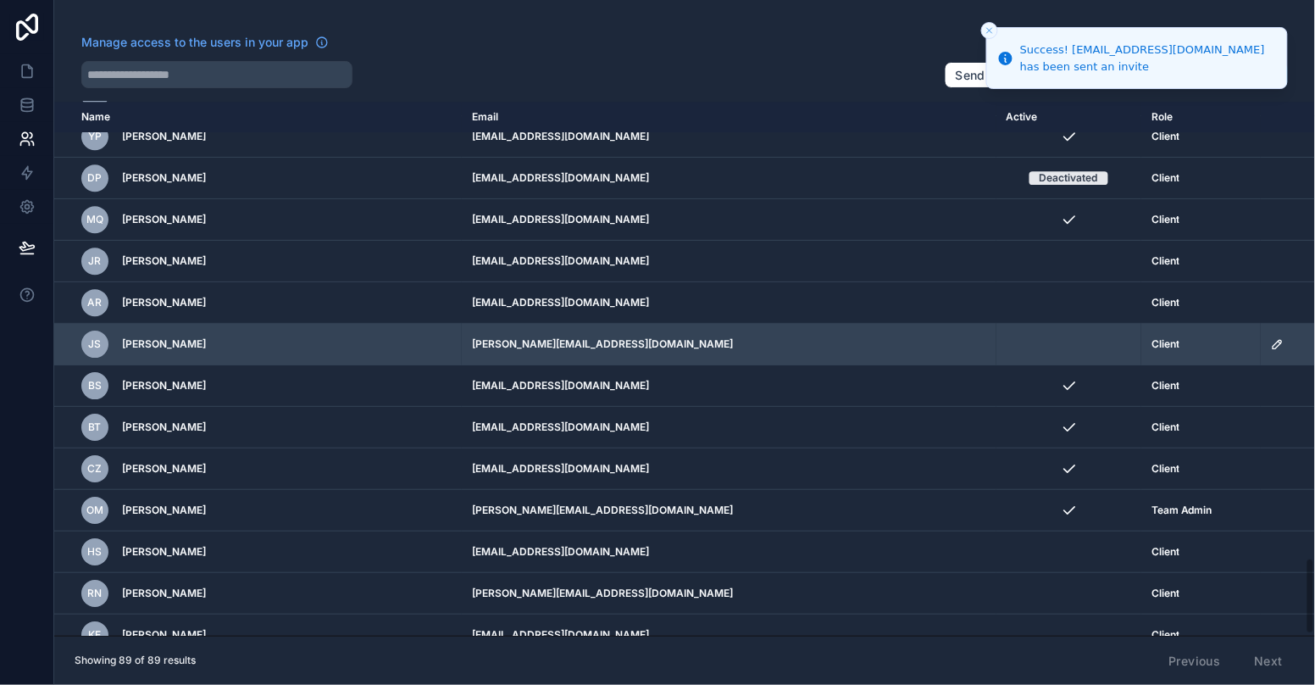
click at [1271, 337] on icon "scrollable content" at bounding box center [1278, 344] width 14 height 14
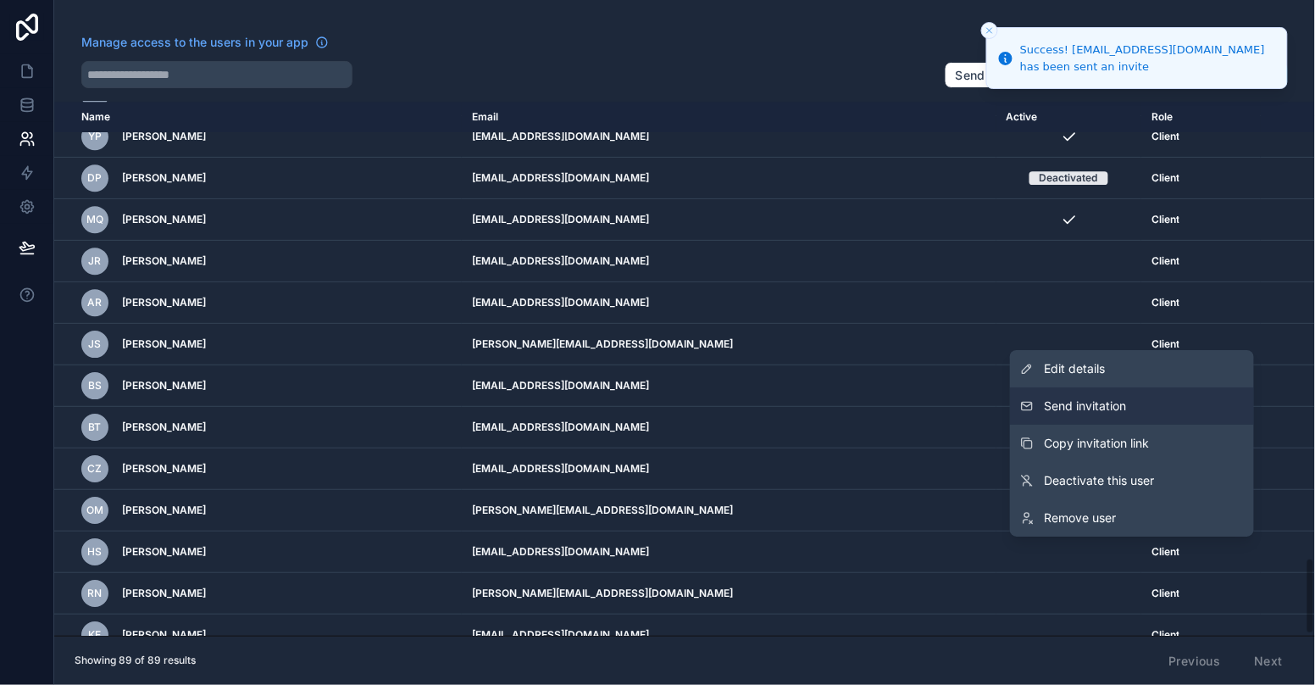
click at [1194, 405] on button "Send invitation" at bounding box center [1132, 405] width 244 height 37
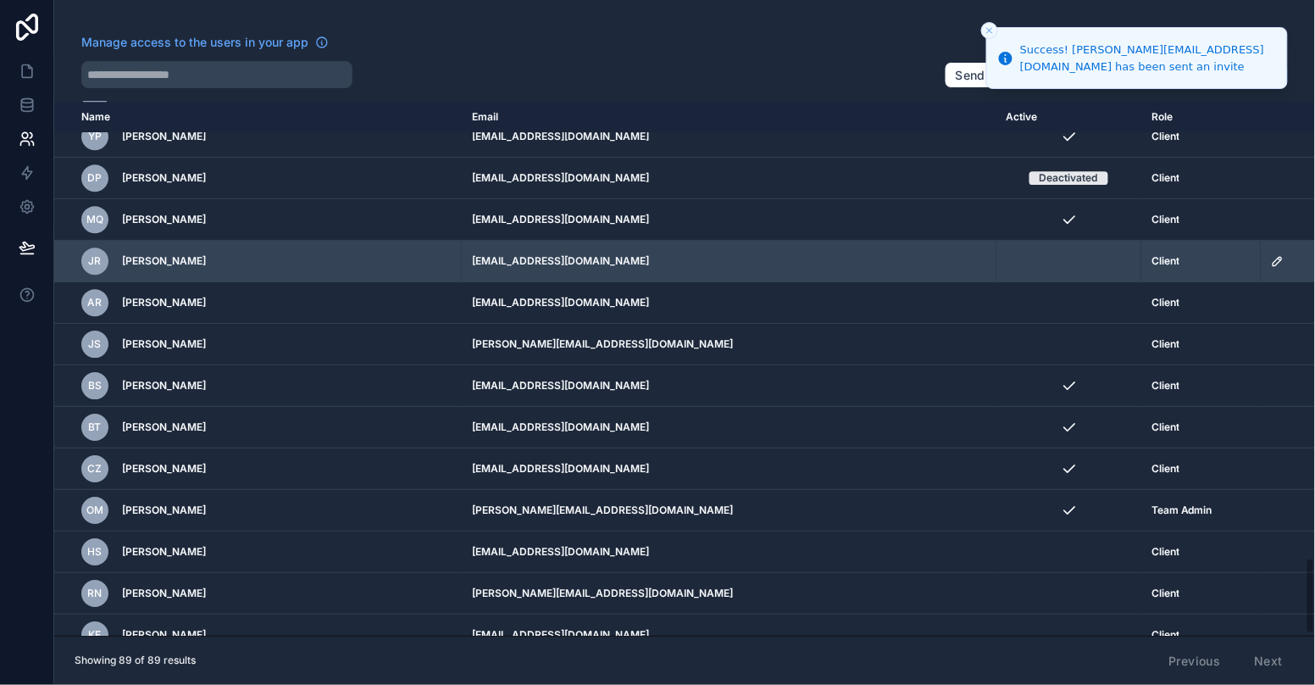
click at [1271, 254] on icon "scrollable content" at bounding box center [1278, 261] width 14 height 14
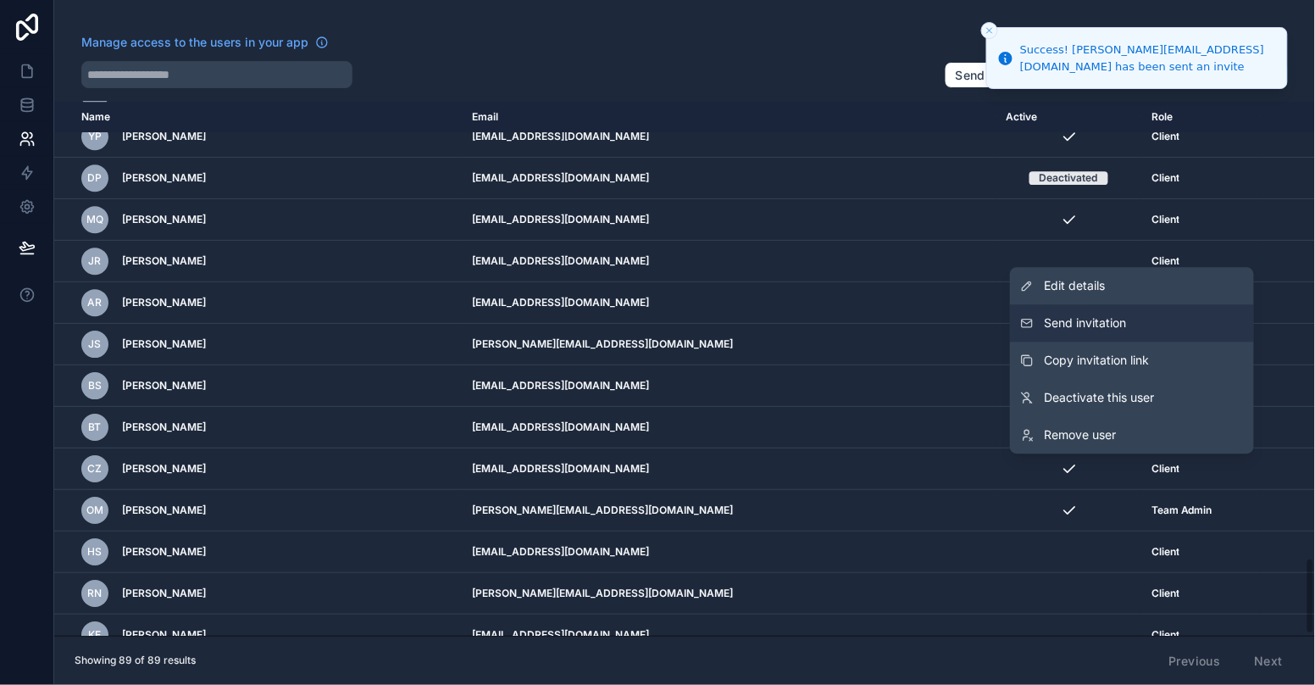
click at [1120, 328] on span "Send invitation" at bounding box center [1085, 322] width 82 height 17
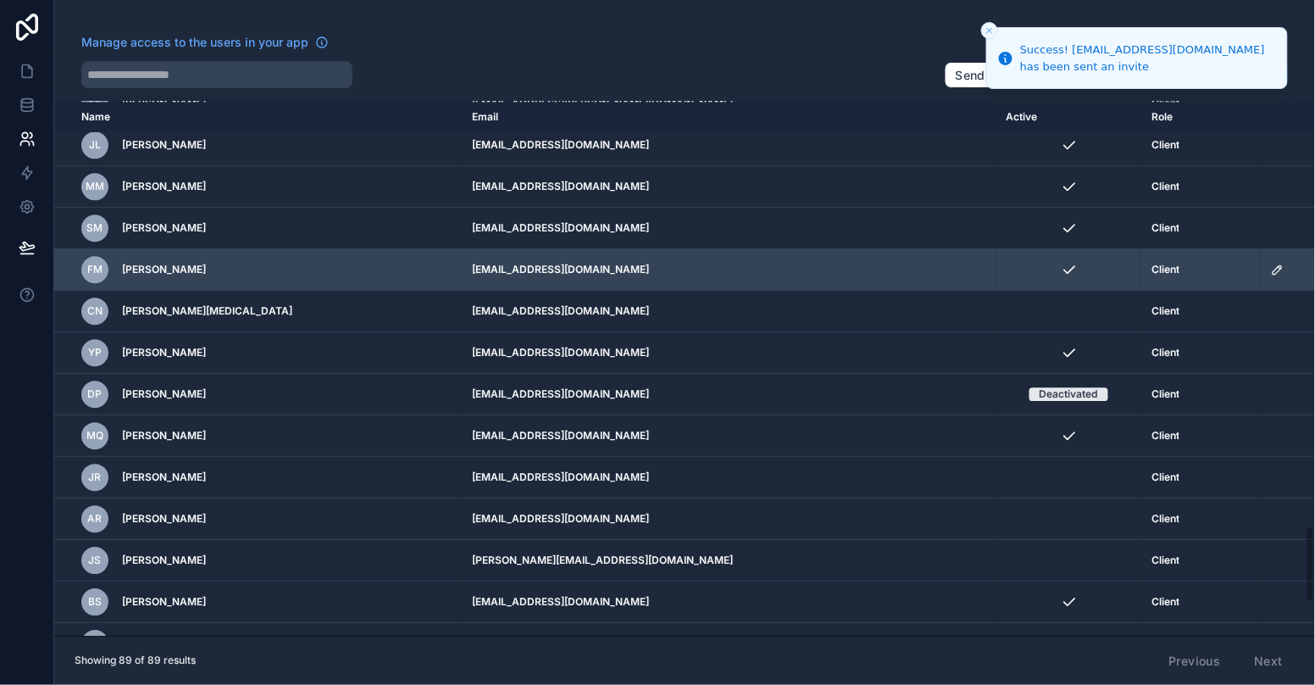
scroll to position [2955, 0]
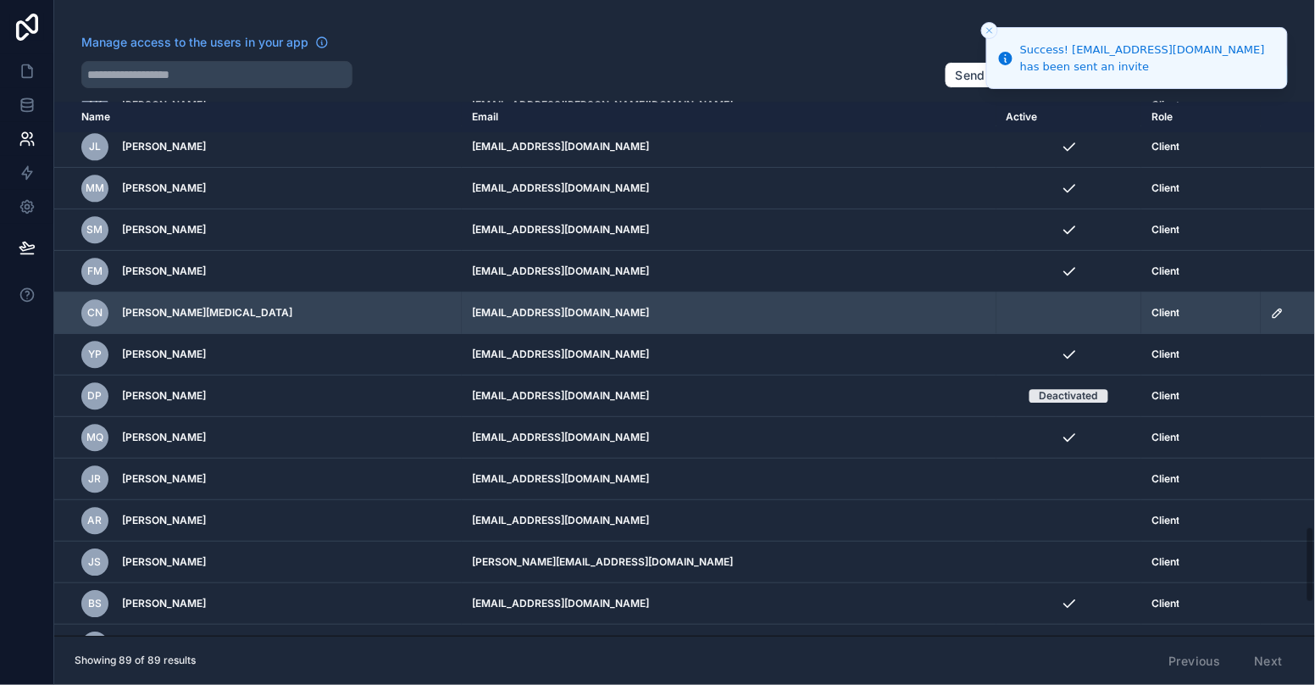
click at [1271, 306] on icon "scrollable content" at bounding box center [1278, 313] width 14 height 14
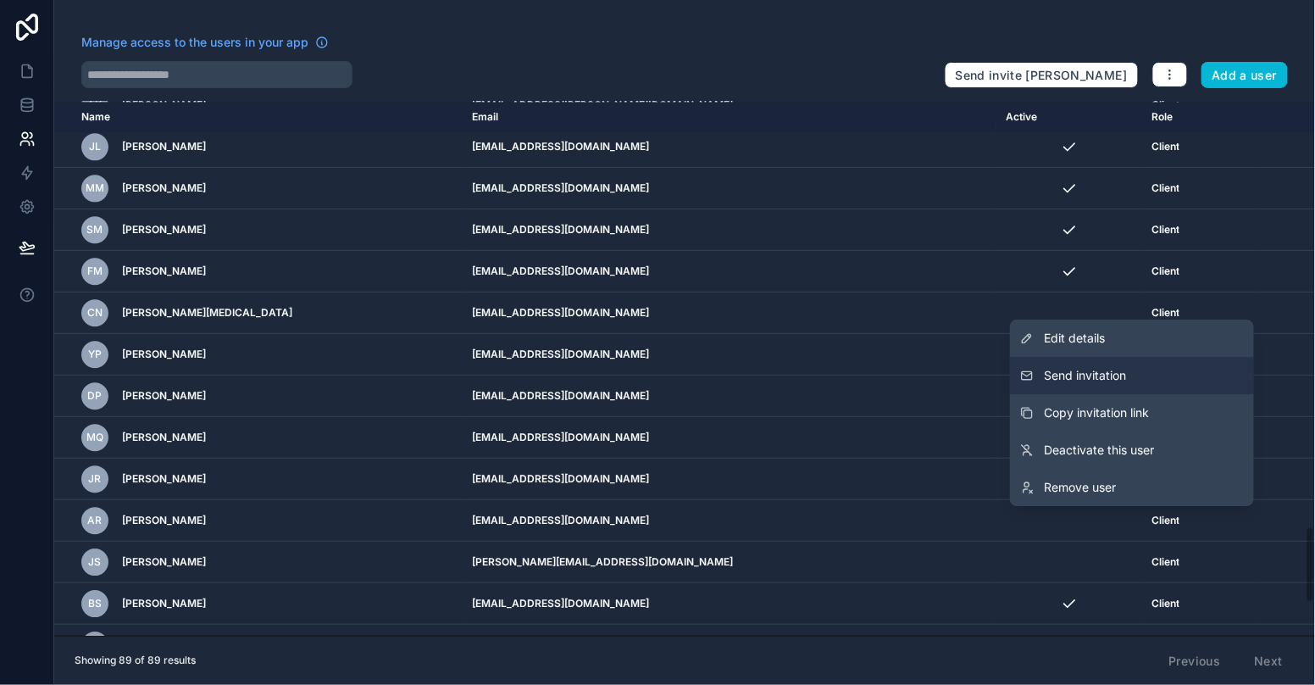
click at [1143, 373] on button "Send invitation" at bounding box center [1132, 375] width 244 height 37
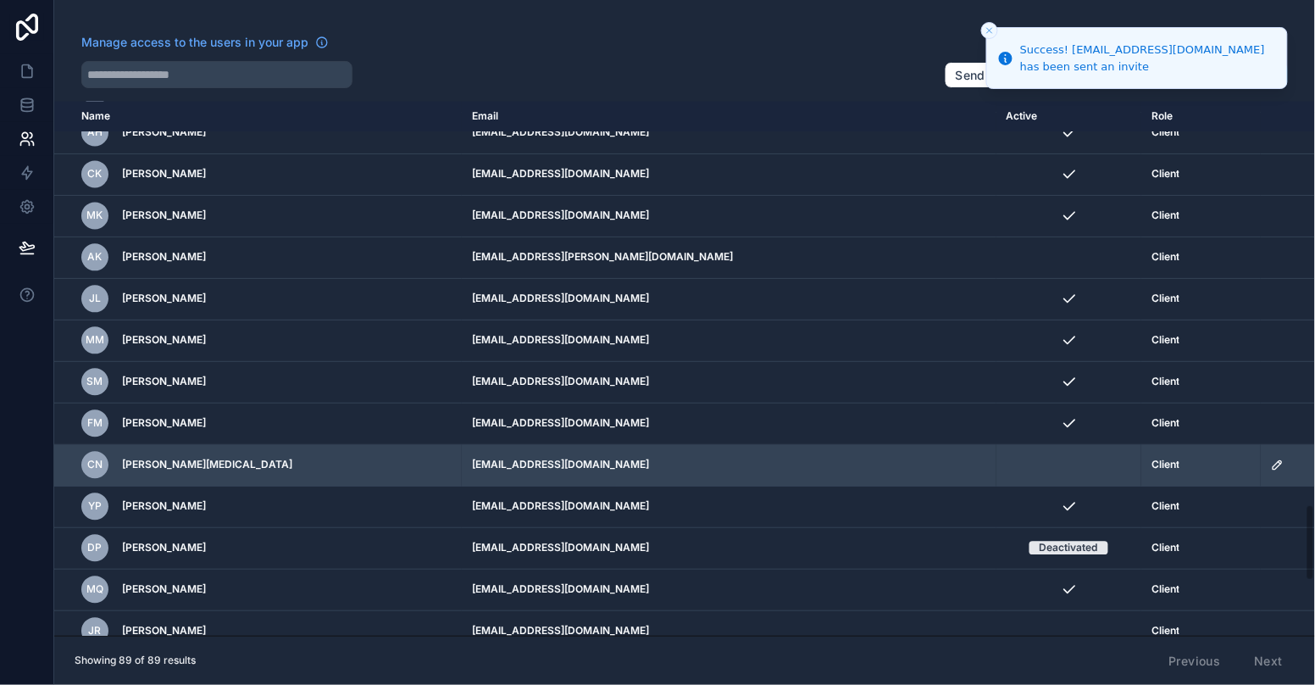
scroll to position [2796, 0]
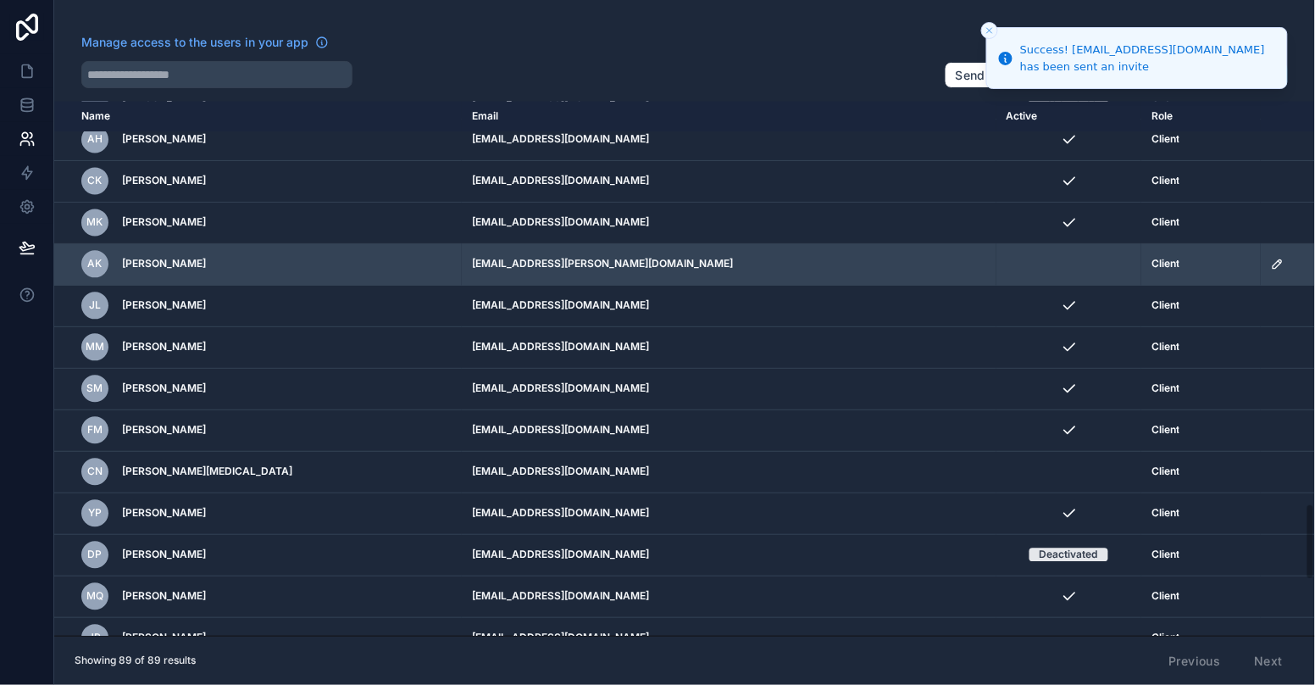
click at [1271, 258] on icon "scrollable content" at bounding box center [1278, 265] width 14 height 14
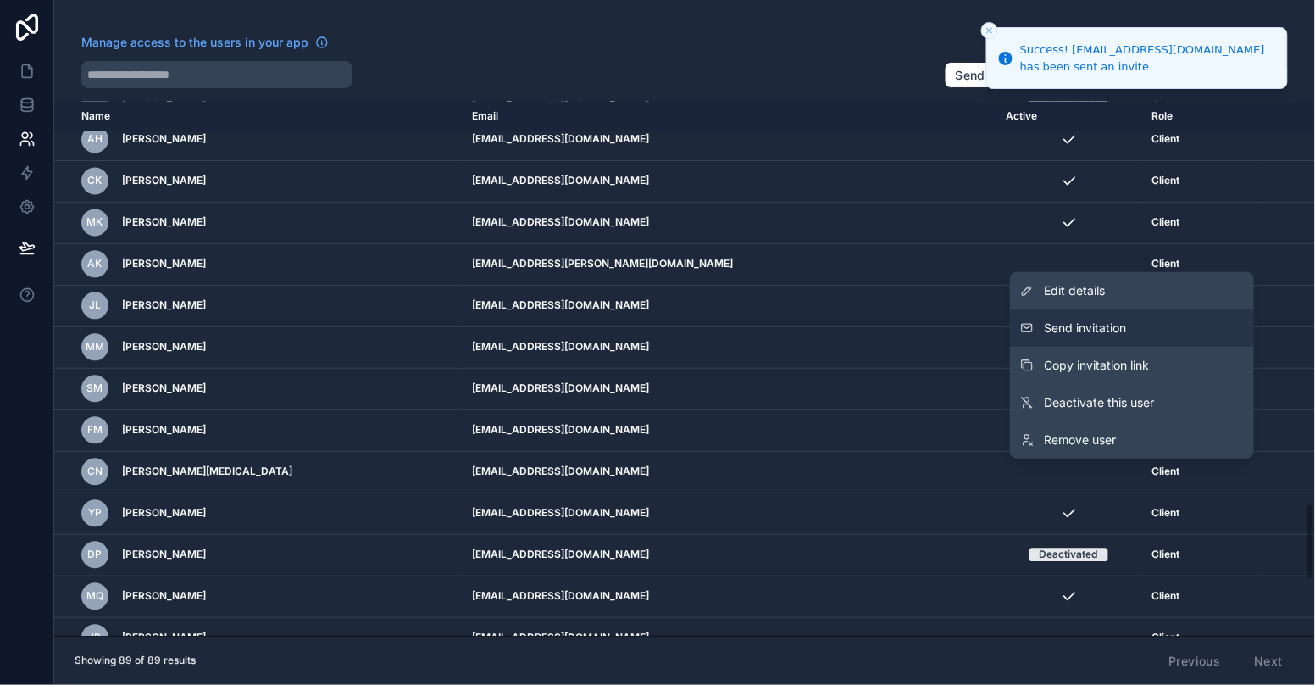
click at [1138, 330] on button "Send invitation" at bounding box center [1132, 327] width 244 height 37
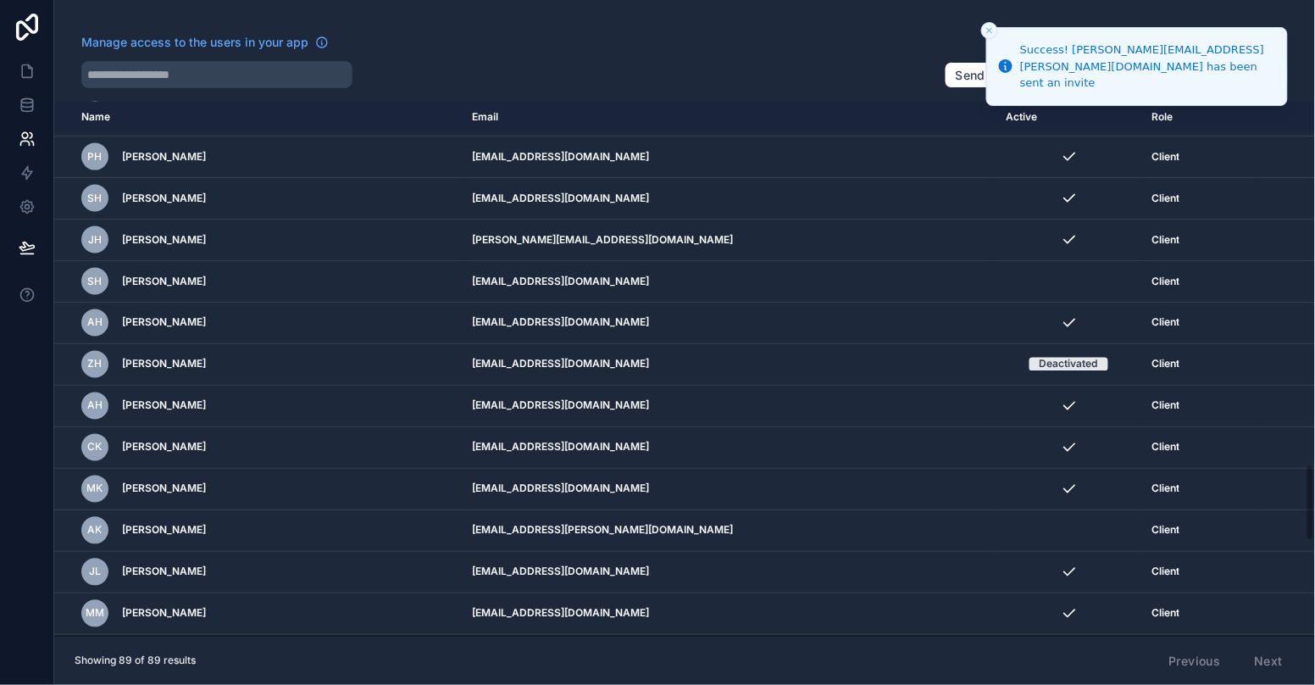
scroll to position [2525, 0]
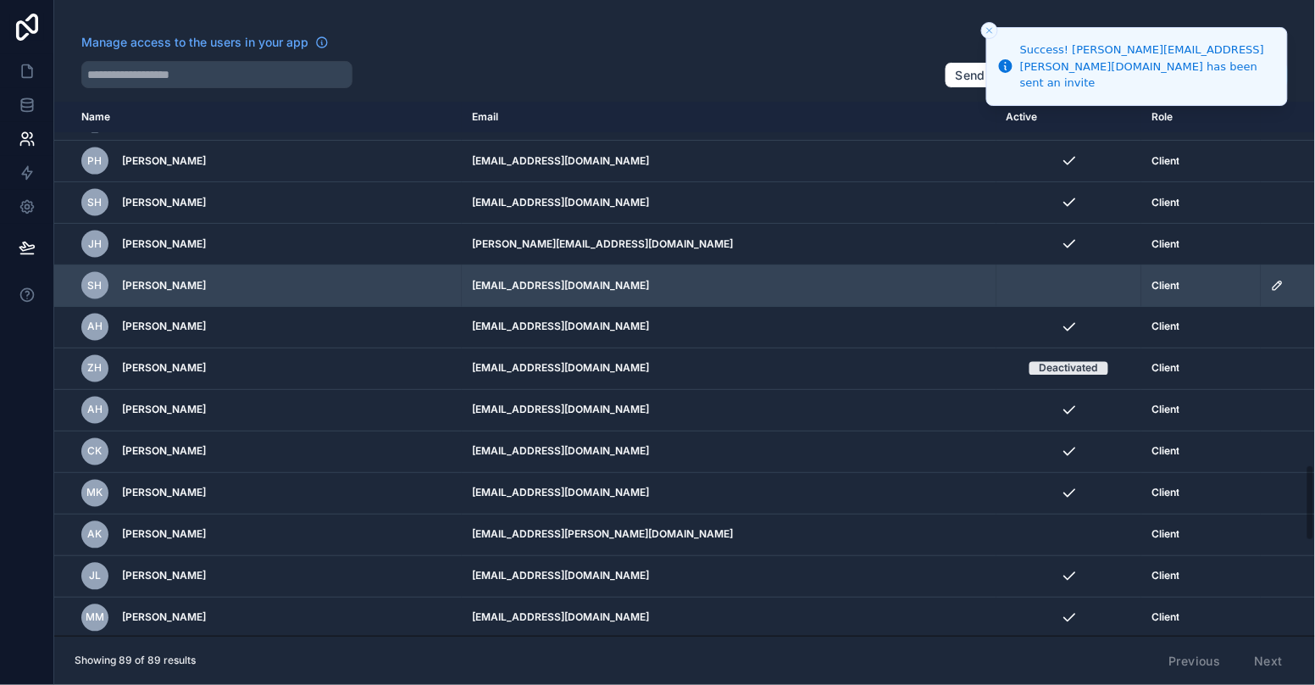
click at [1263, 271] on td "scrollable content" at bounding box center [1288, 286] width 54 height 42
click at [1271, 281] on icon "scrollable content" at bounding box center [1278, 286] width 14 height 14
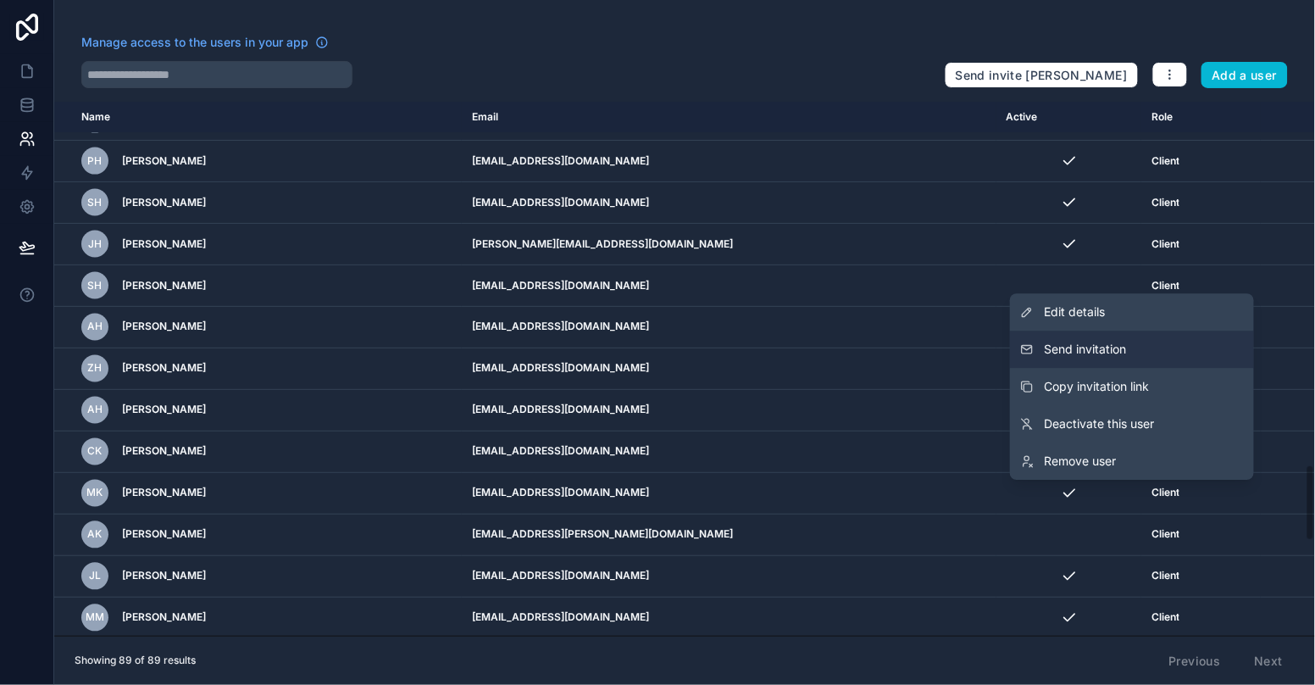
click at [1148, 357] on button "Send invitation" at bounding box center [1132, 349] width 244 height 37
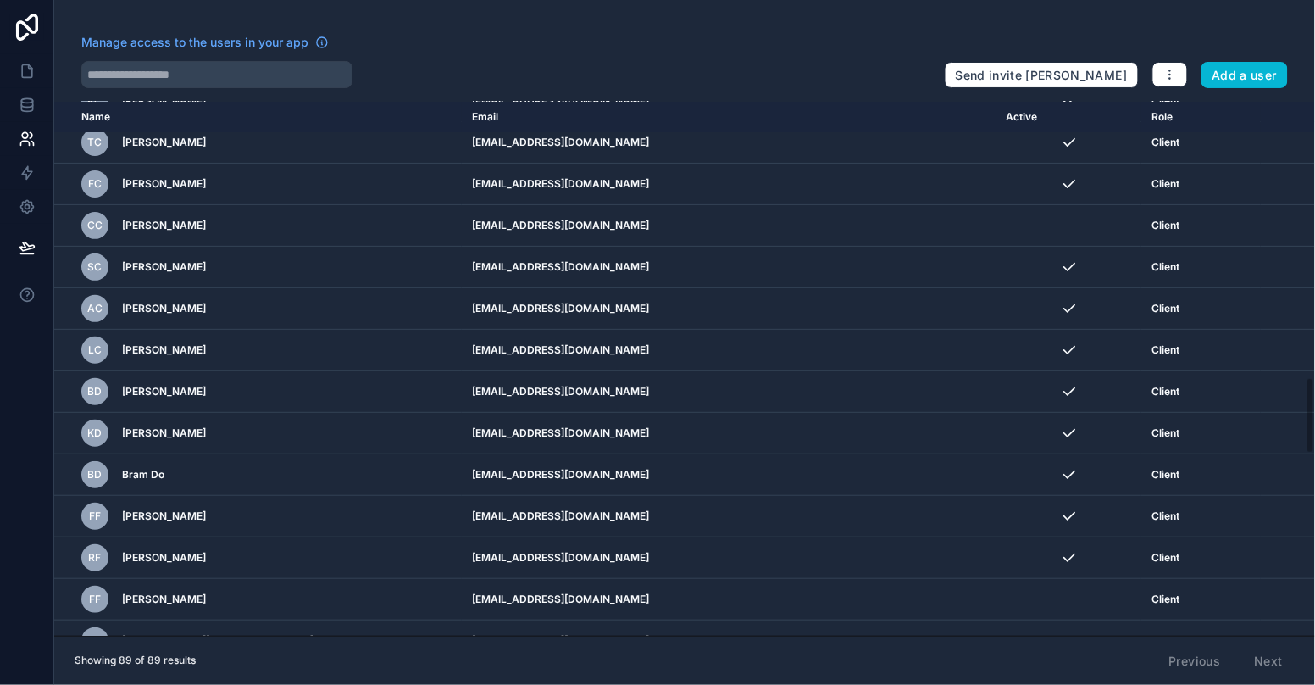
scroll to position [1914, 0]
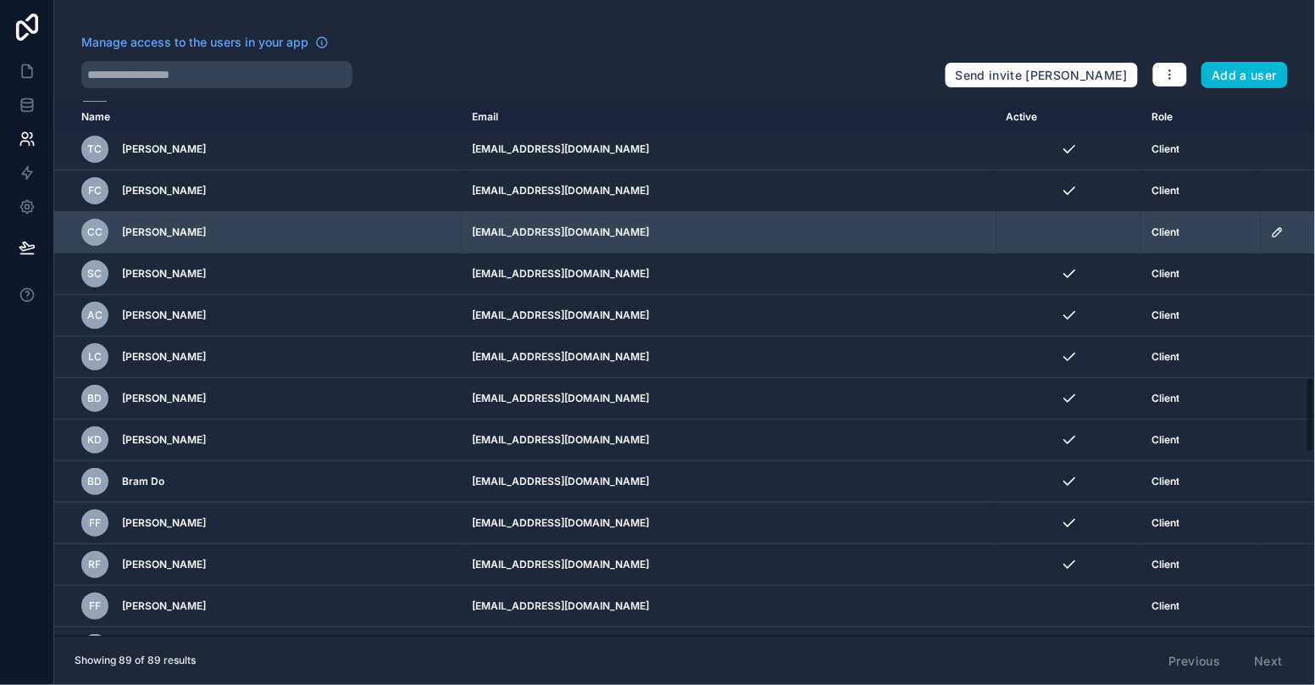
click at [1271, 225] on icon "scrollable content" at bounding box center [1278, 232] width 14 height 14
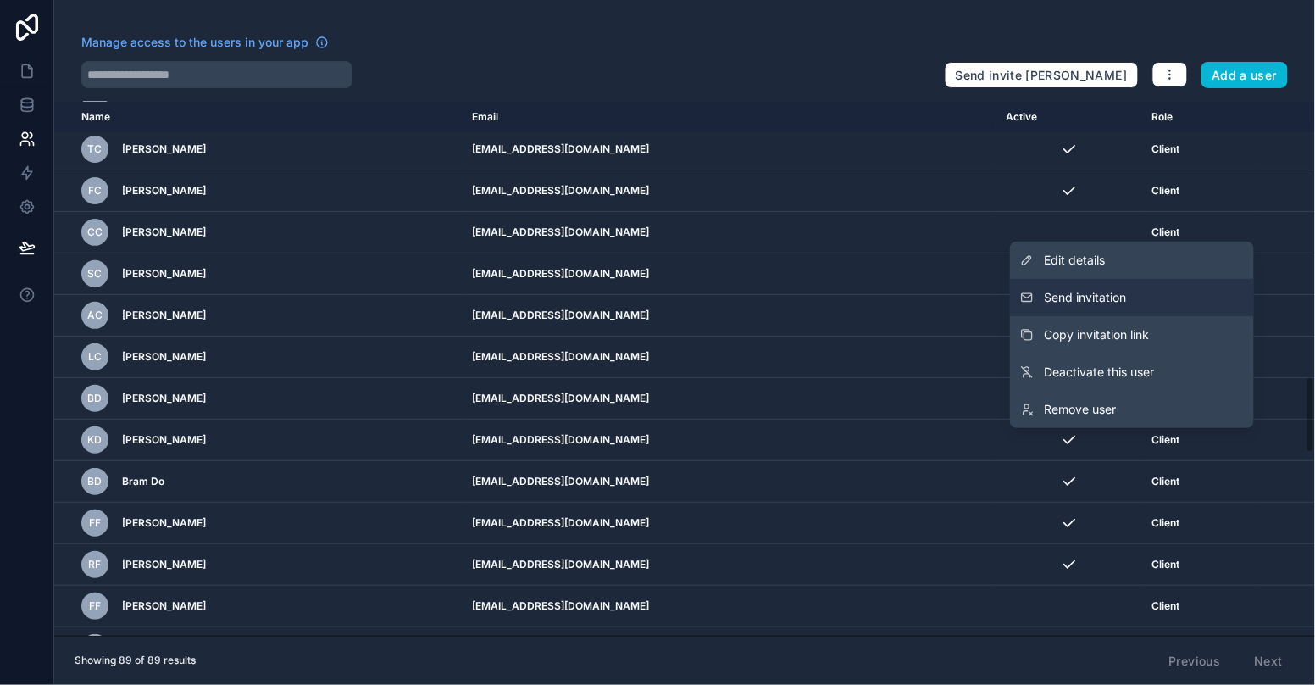
click at [1187, 292] on button "Send invitation" at bounding box center [1132, 297] width 244 height 37
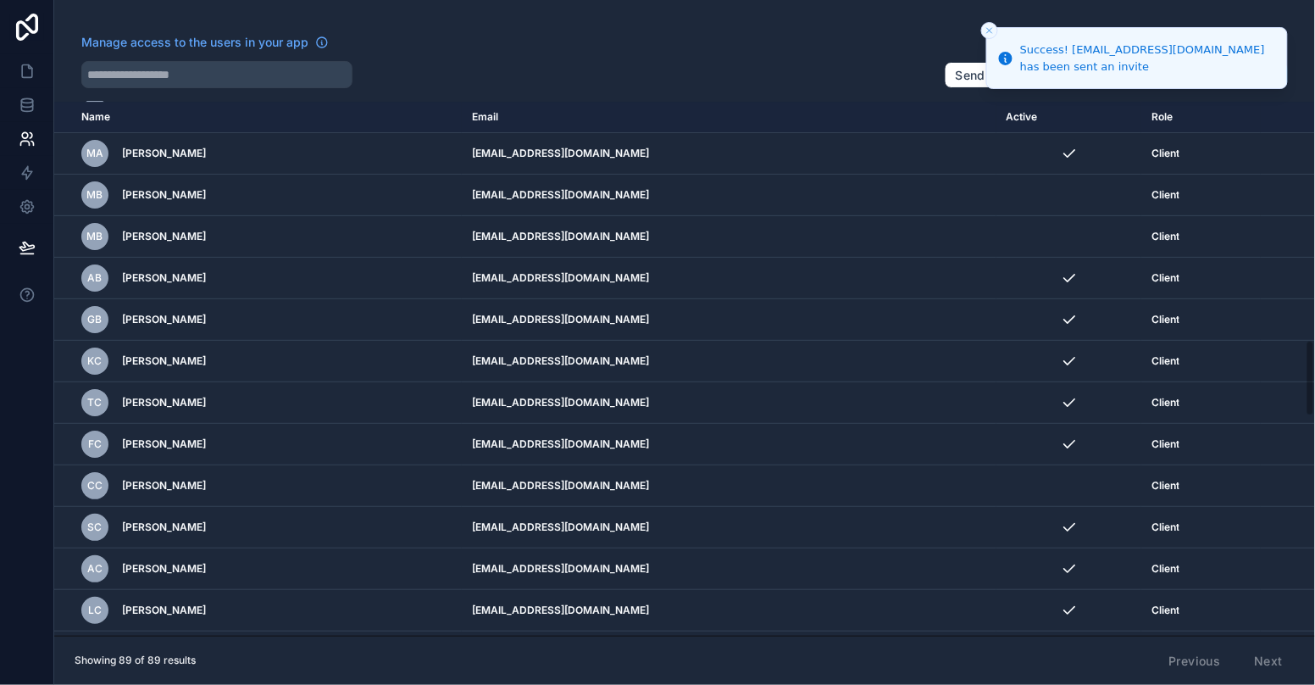
scroll to position [1659, 0]
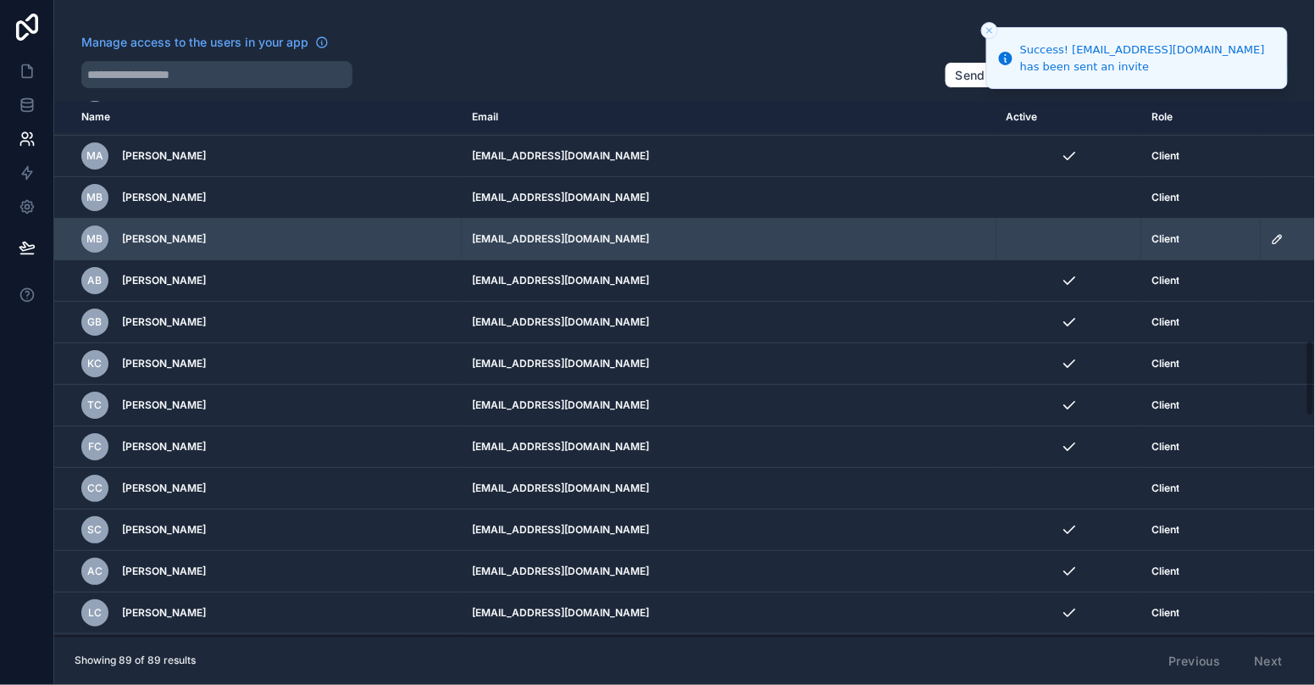
click at [1271, 232] on icon "scrollable content" at bounding box center [1278, 239] width 14 height 14
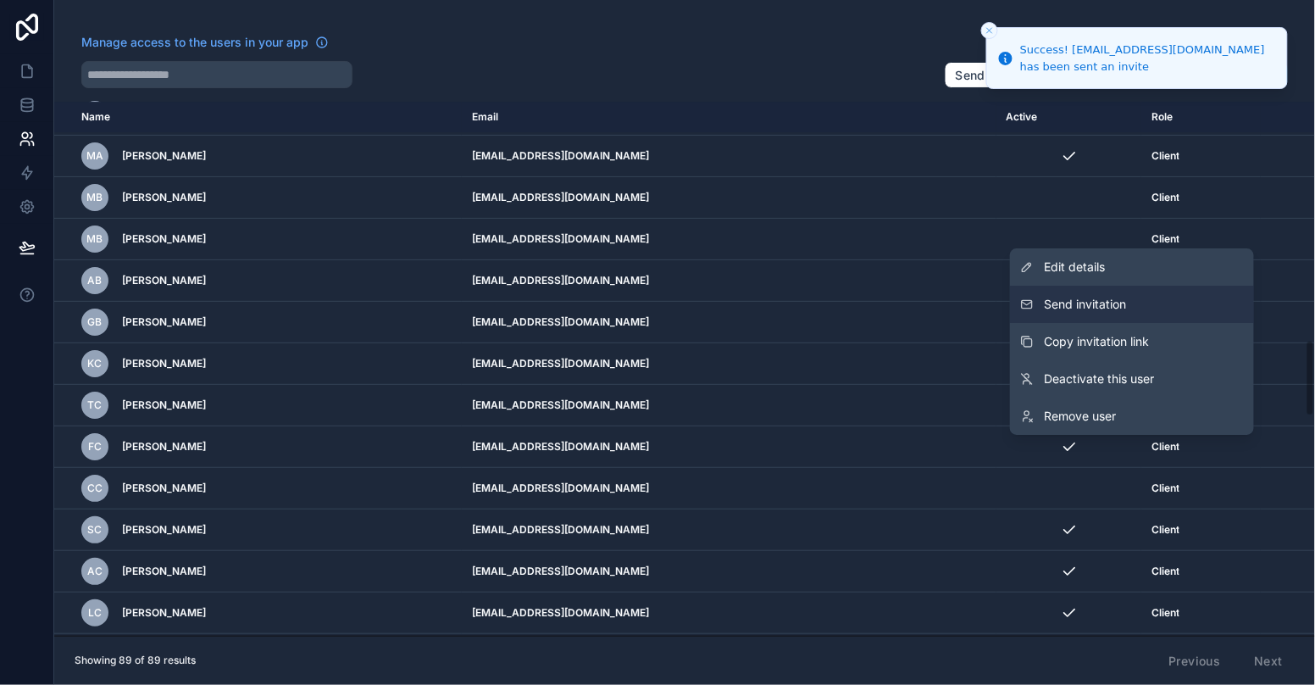
click at [1157, 308] on button "Send invitation" at bounding box center [1132, 304] width 244 height 37
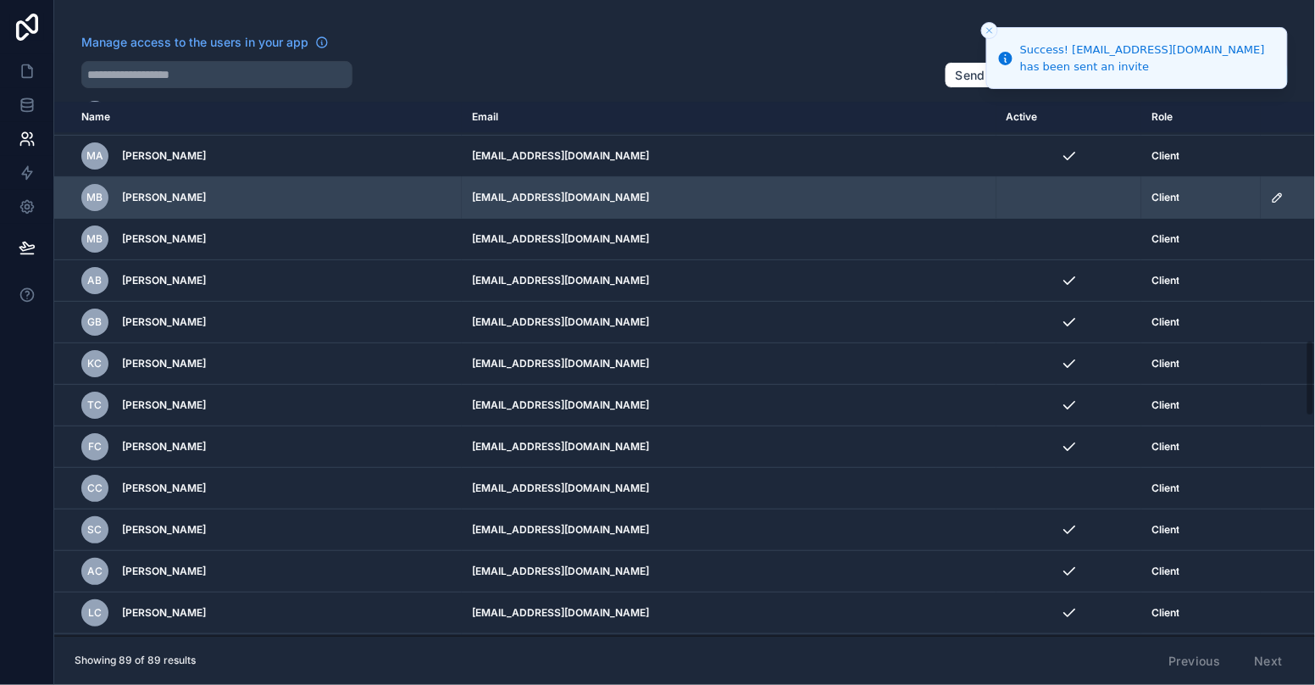
click at [1271, 193] on icon "scrollable content" at bounding box center [1278, 198] width 14 height 14
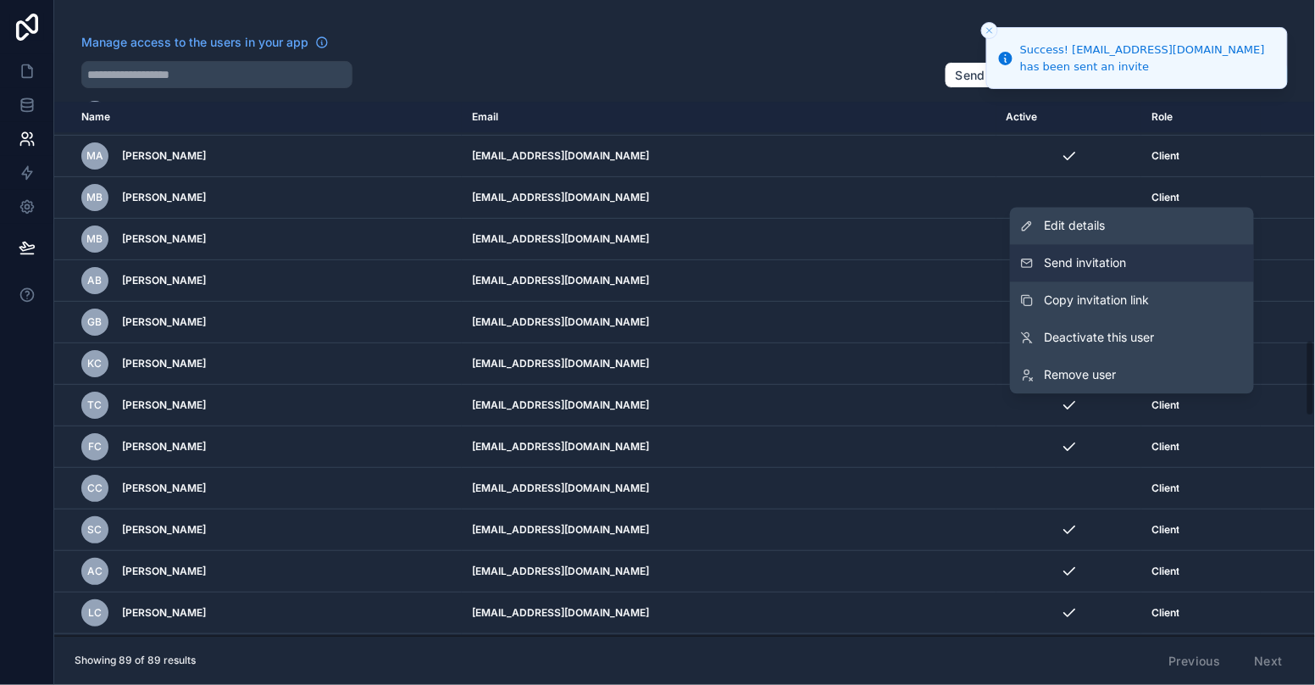
click at [1151, 262] on button "Send invitation" at bounding box center [1132, 263] width 244 height 37
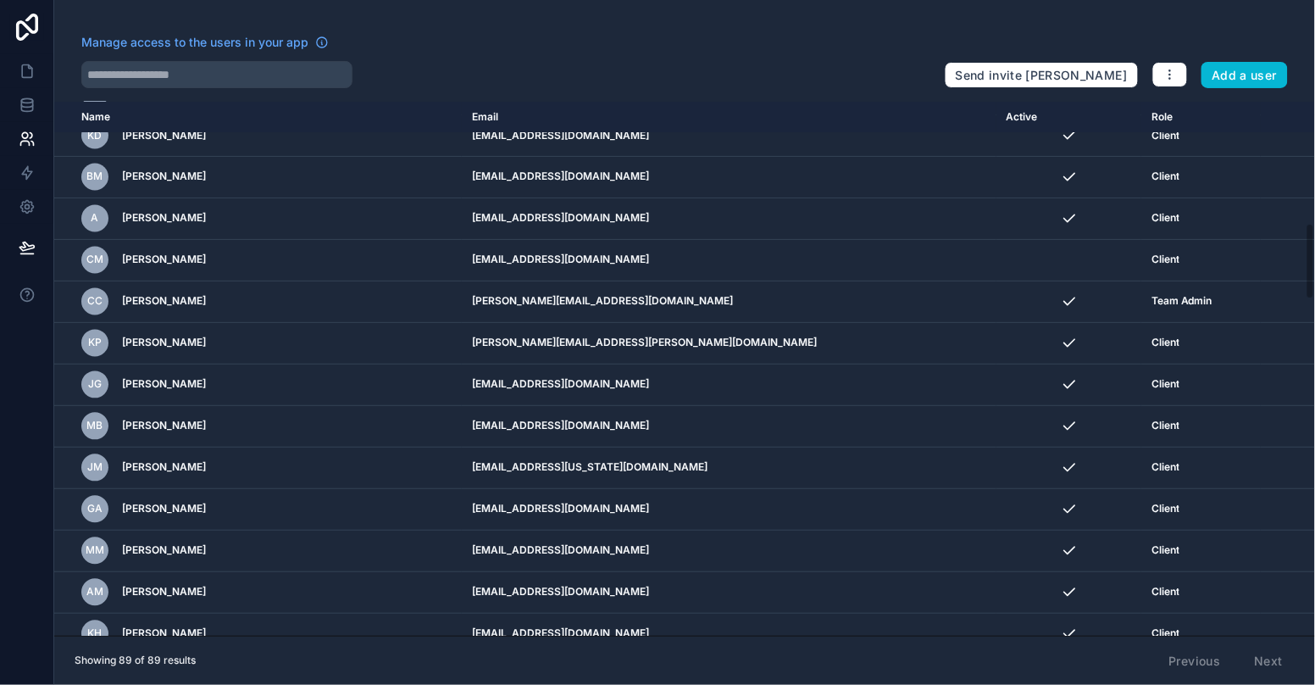
scroll to position [847, 0]
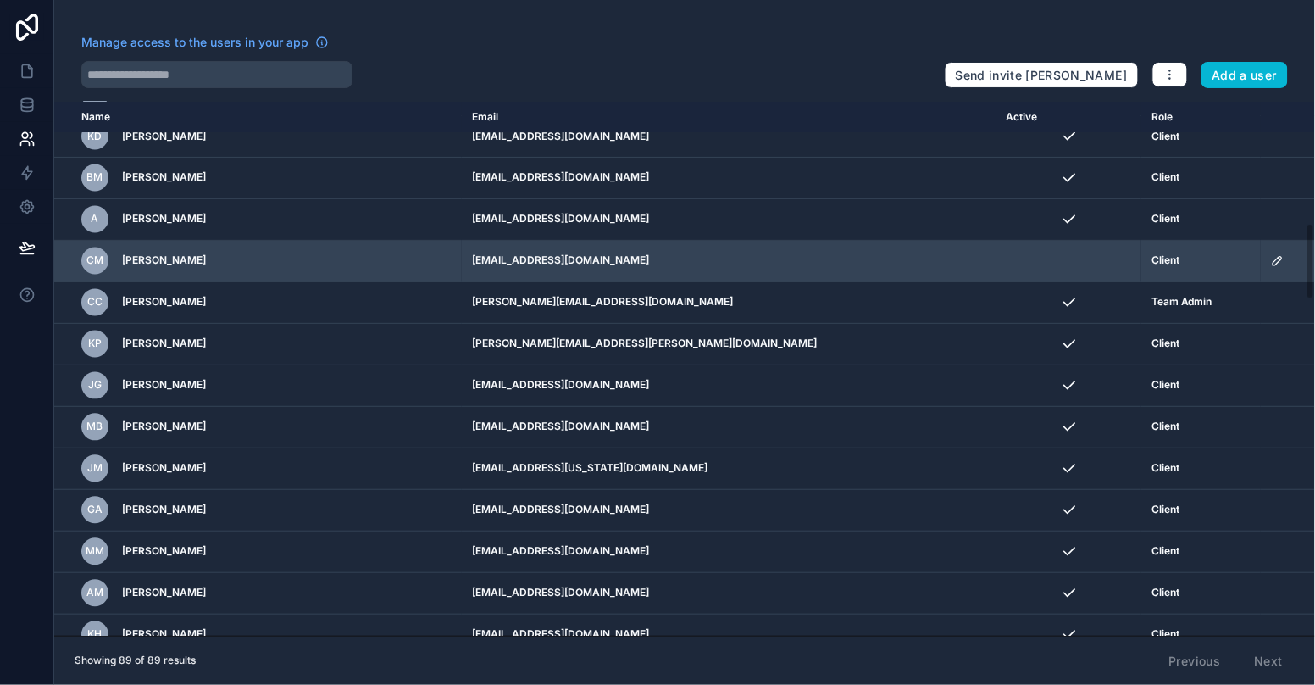
click at [1271, 254] on icon "scrollable content" at bounding box center [1278, 261] width 14 height 14
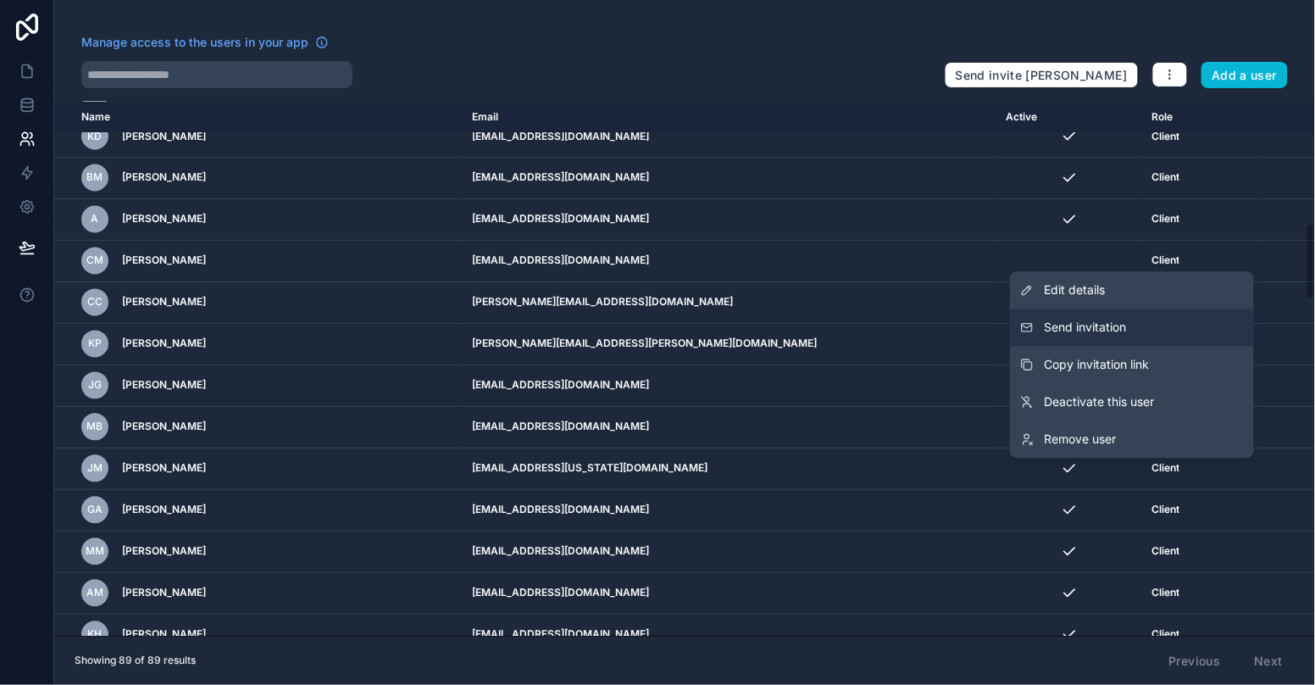
click at [1143, 333] on button "Send invitation" at bounding box center [1132, 326] width 244 height 37
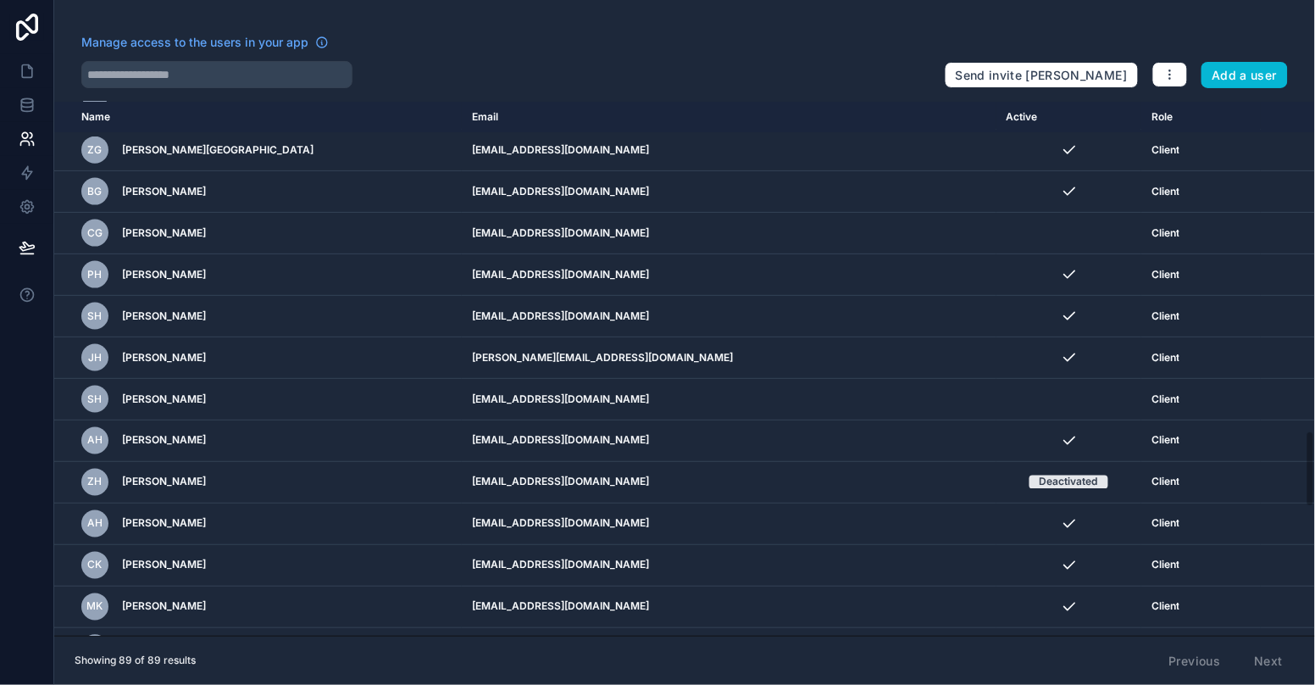
scroll to position [3185, 0]
